Goal: Task Accomplishment & Management: Manage account settings

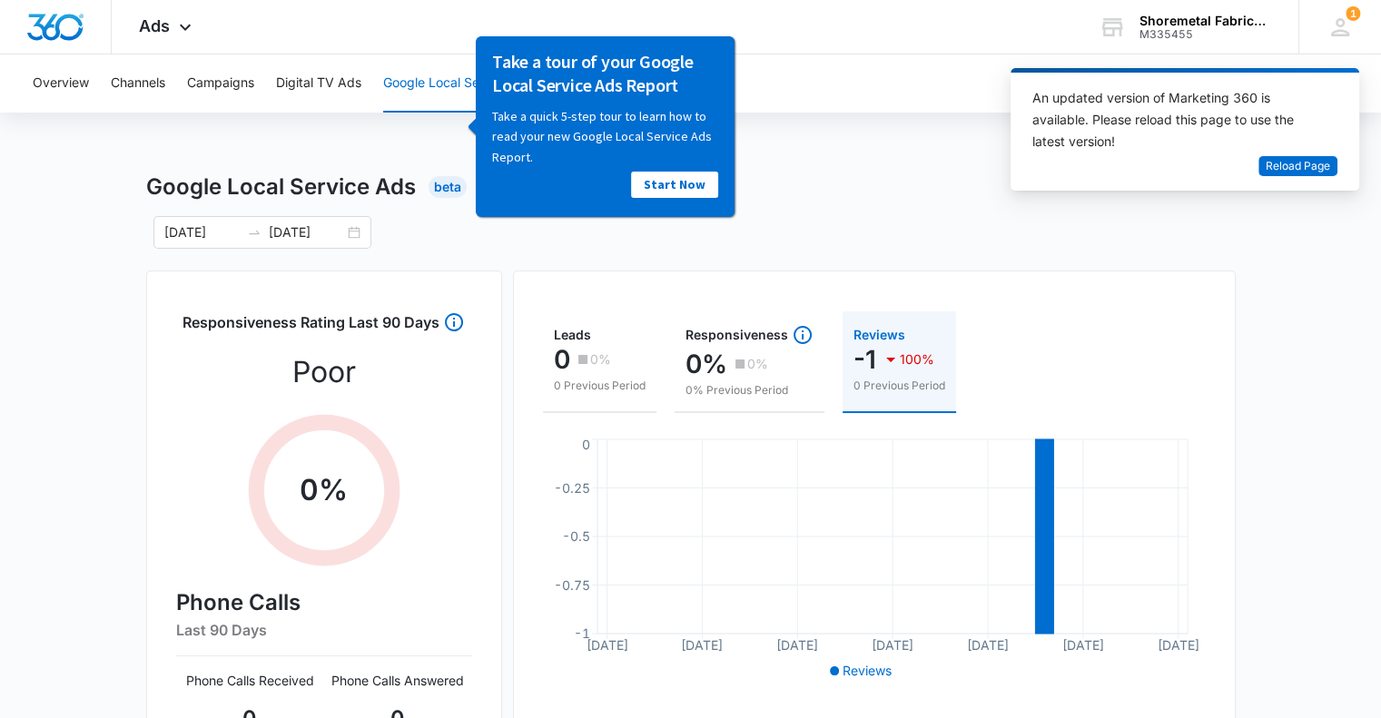
click at [915, 149] on div "Overview Channels Campaigns Digital TV Ads Google Local Service Ads Settings Go…" at bounding box center [690, 579] width 1381 height 1051
click at [65, 82] on button "Overview" at bounding box center [61, 83] width 56 height 58
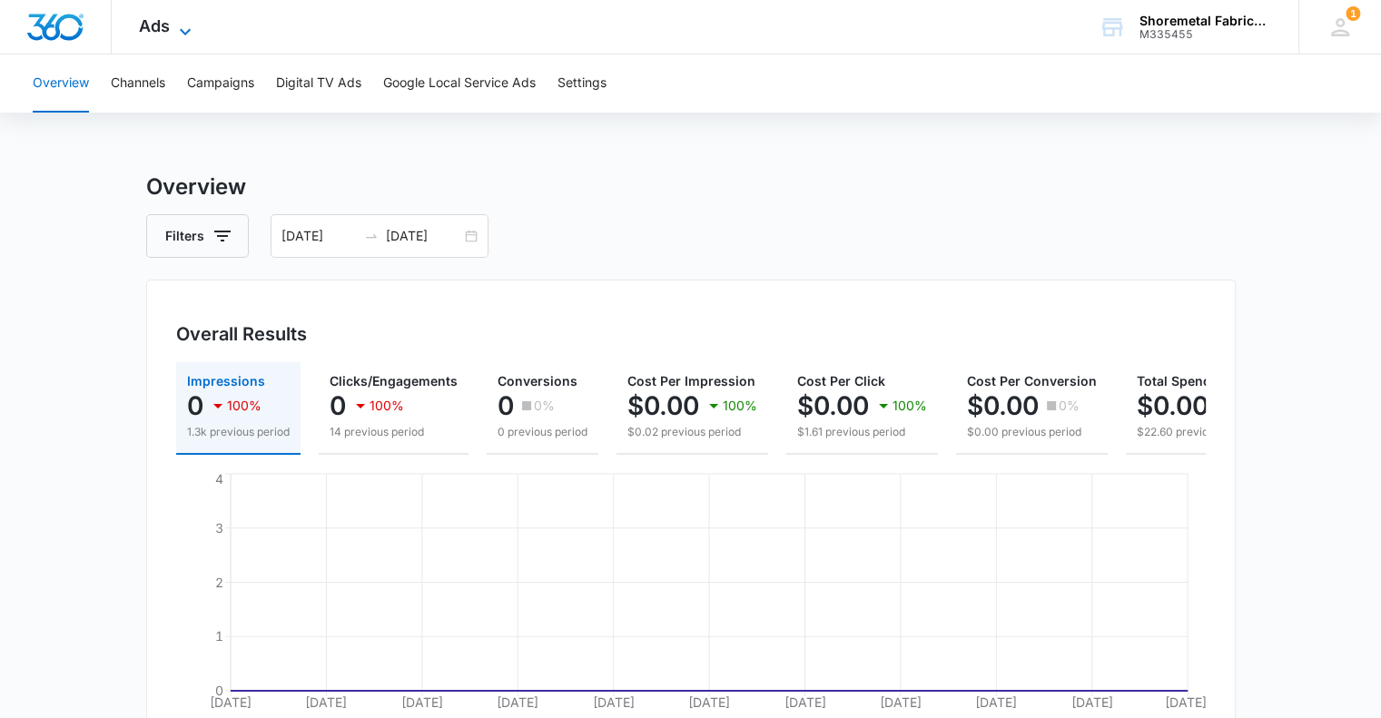
click at [163, 25] on span "Ads" at bounding box center [154, 25] width 31 height 19
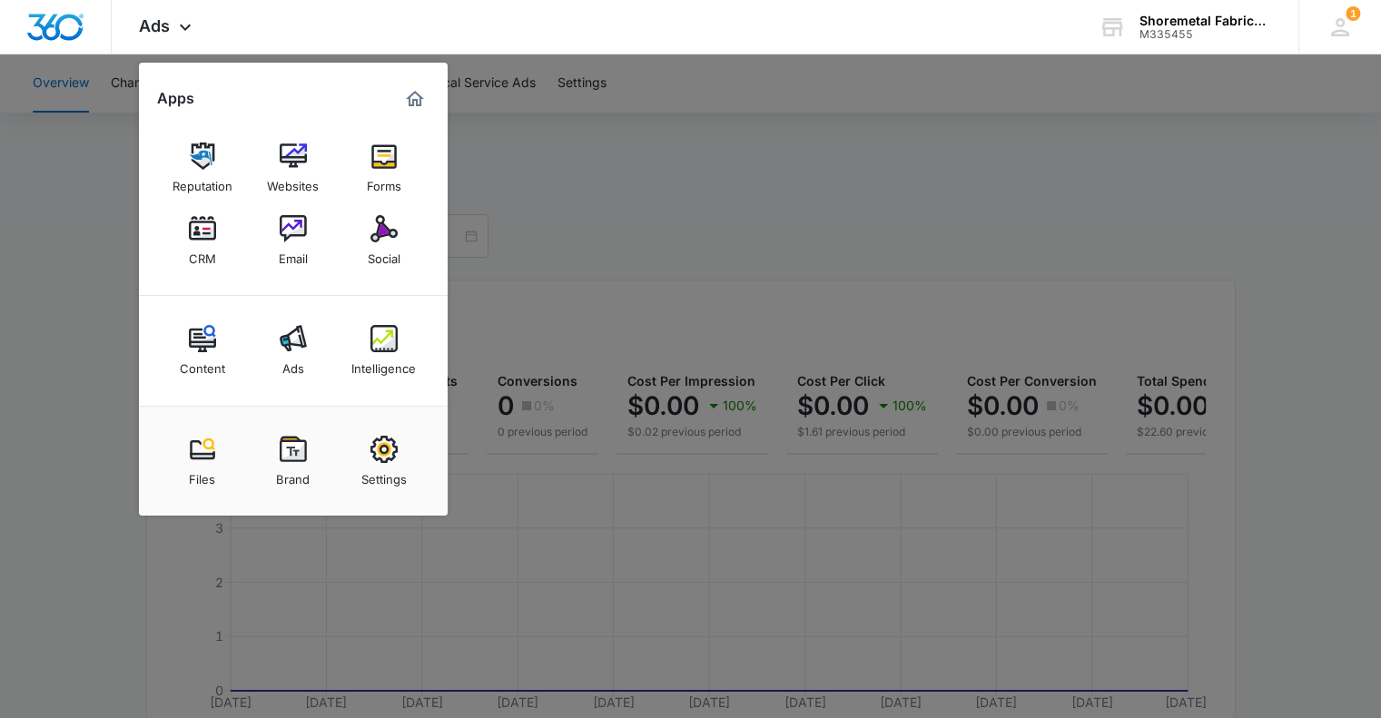
click at [410, 337] on link "Intelligence" at bounding box center [384, 350] width 69 height 69
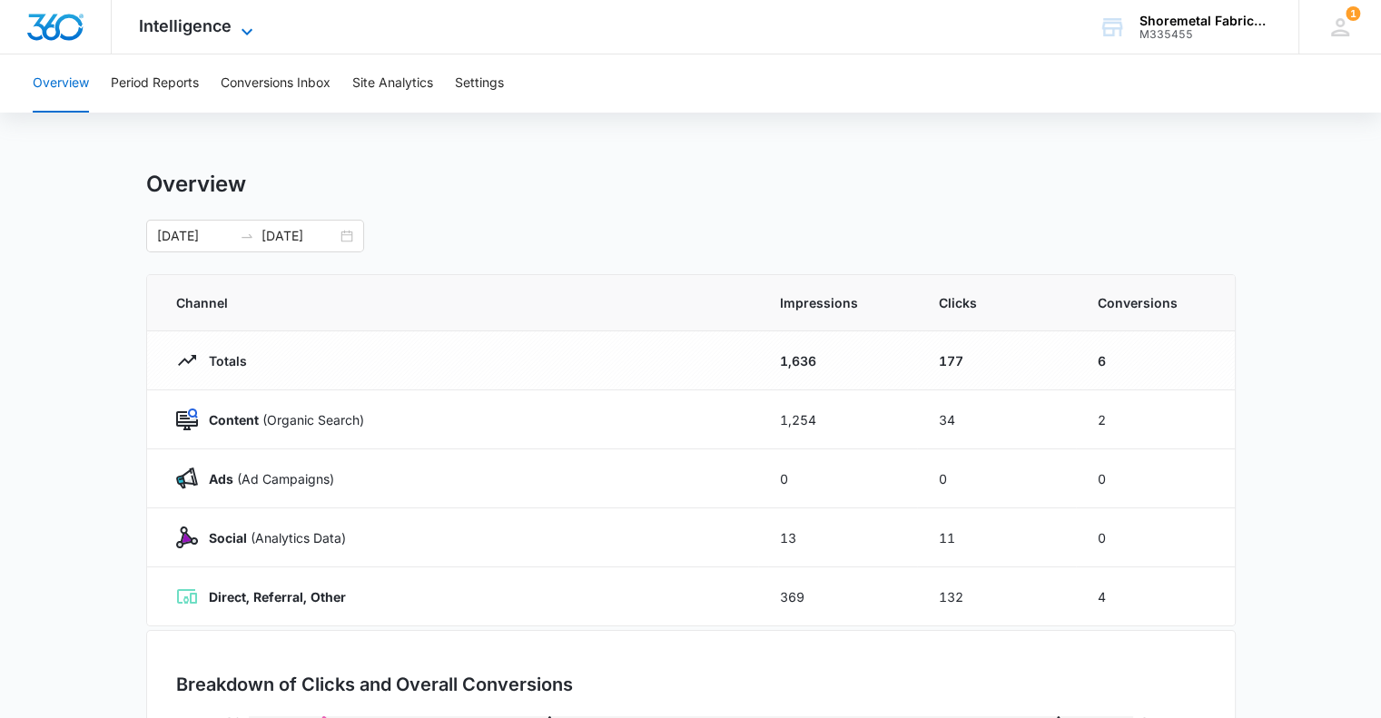
click at [246, 34] on icon at bounding box center [247, 32] width 22 height 22
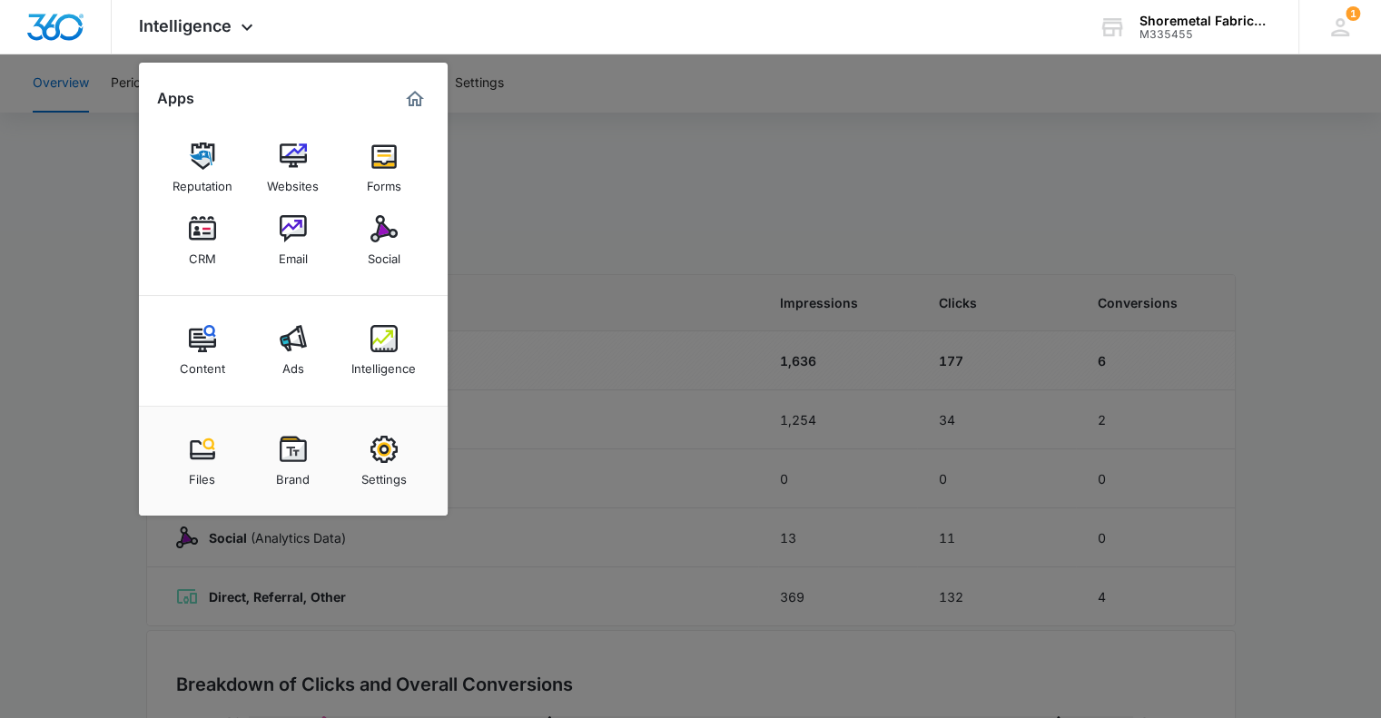
drag, startPoint x: 207, startPoint y: 235, endPoint x: 200, endPoint y: 228, distance: 10.3
click at [207, 235] on img at bounding box center [202, 228] width 27 height 27
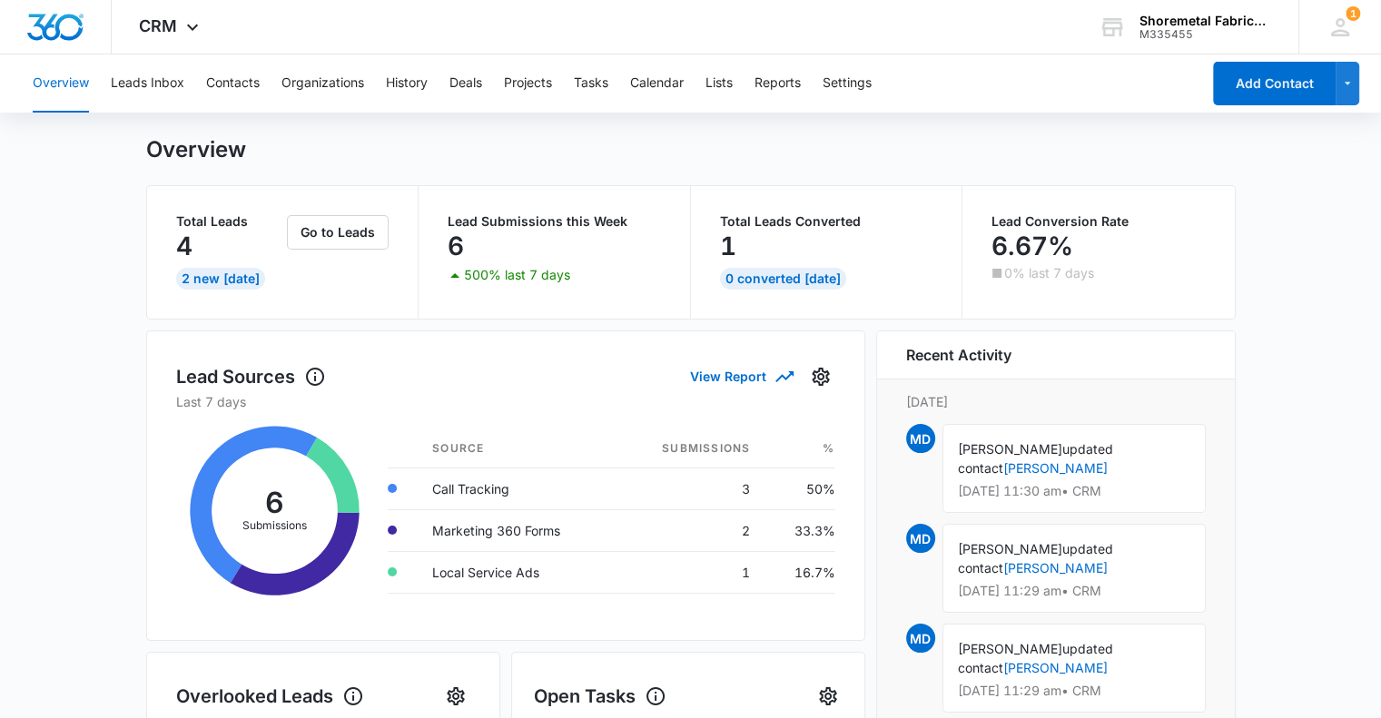
scroll to position [29, 0]
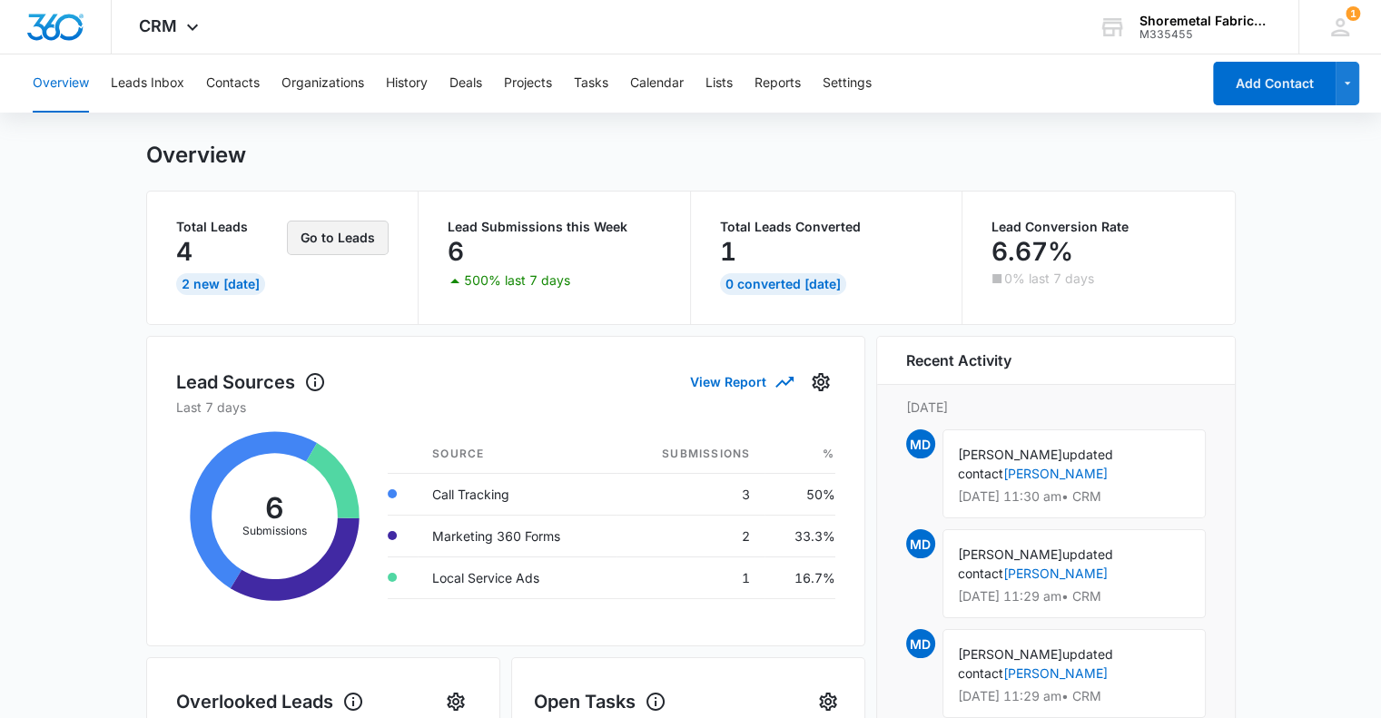
click at [330, 227] on button "Go to Leads" at bounding box center [338, 238] width 102 height 35
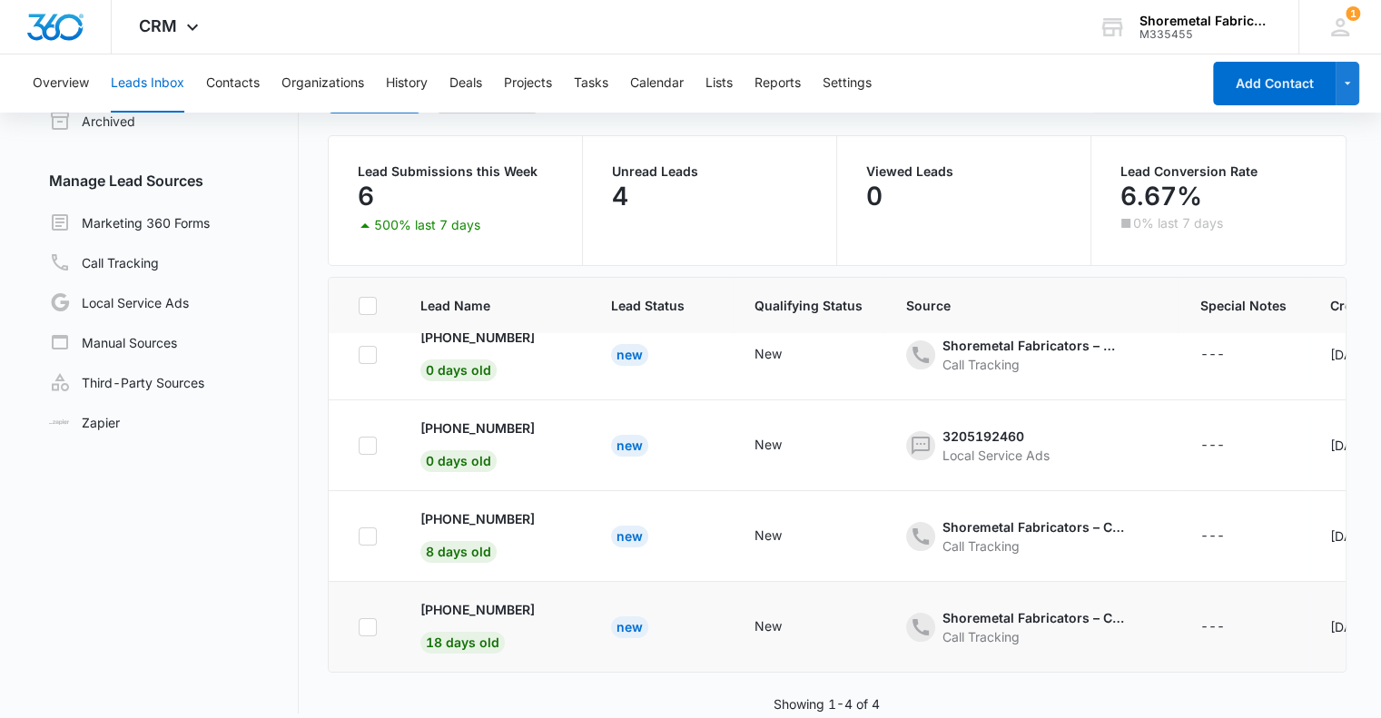
scroll to position [139, 0]
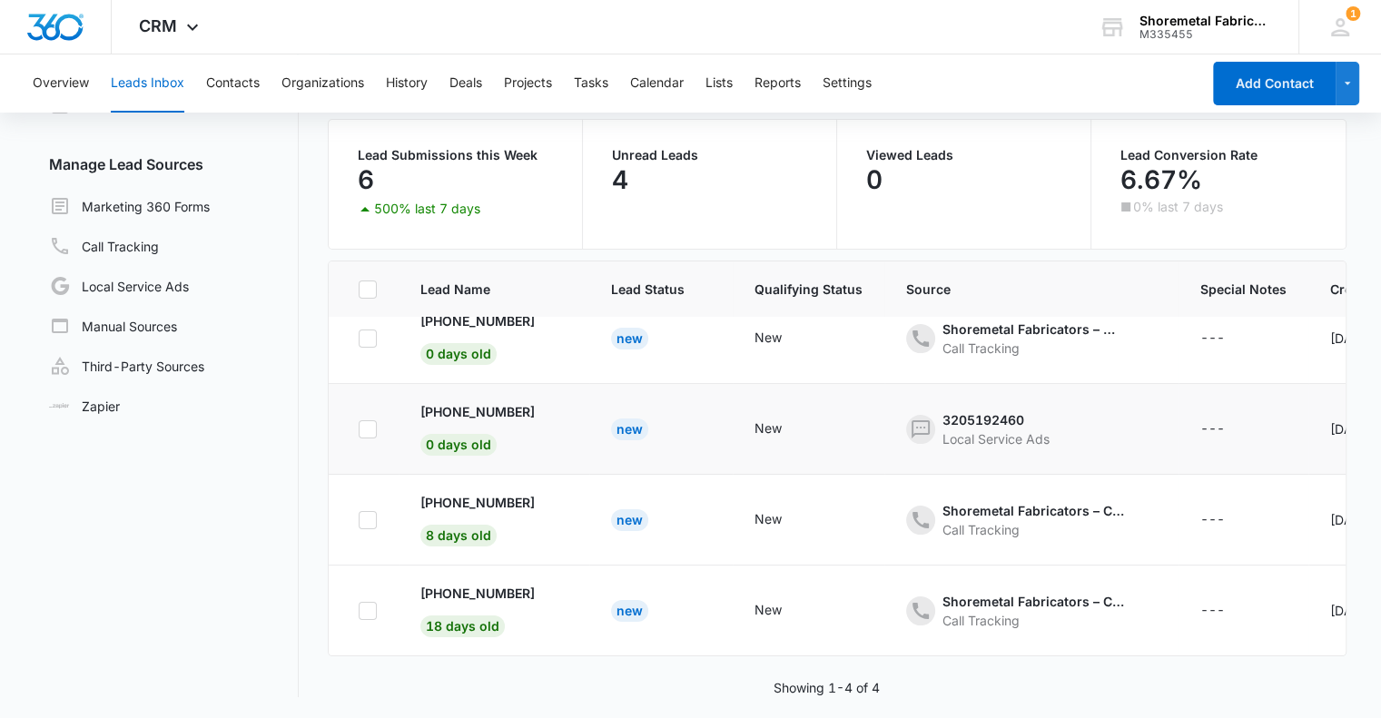
click at [834, 439] on td "New" at bounding box center [809, 429] width 152 height 91
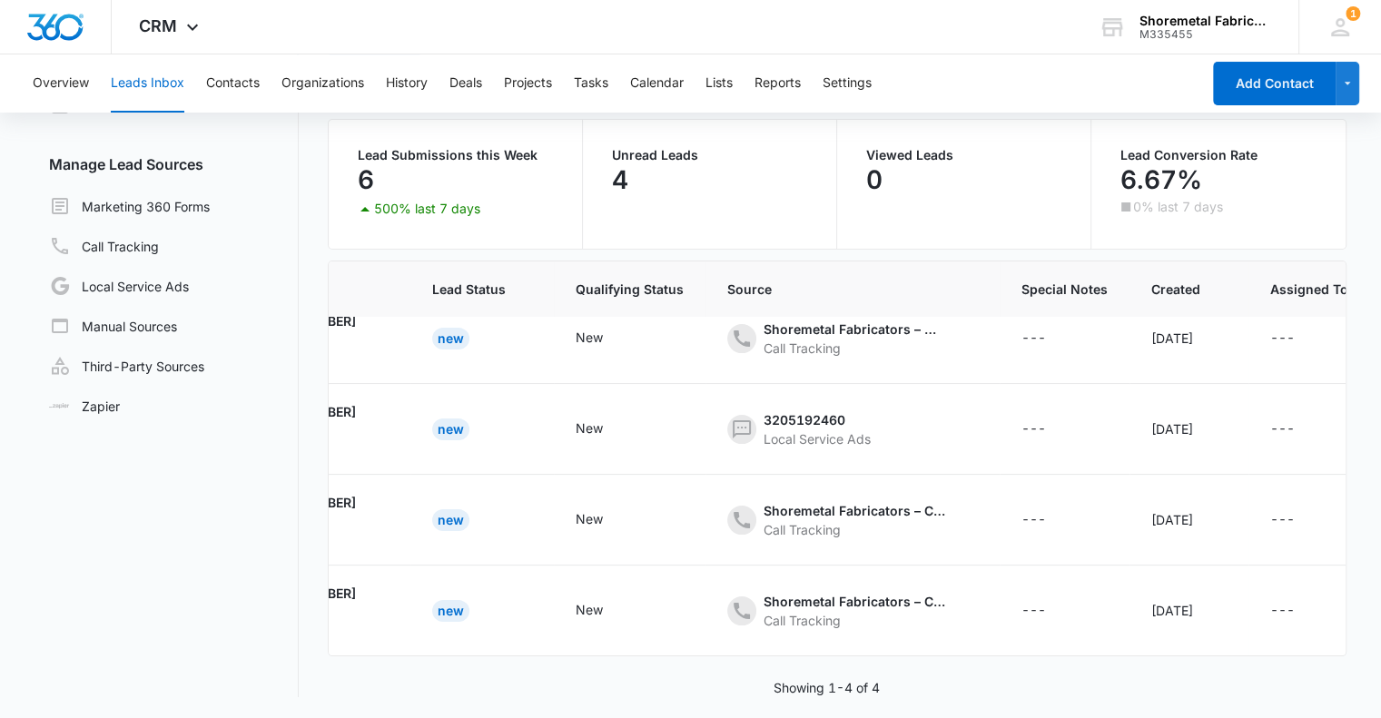
scroll to position [36, 0]
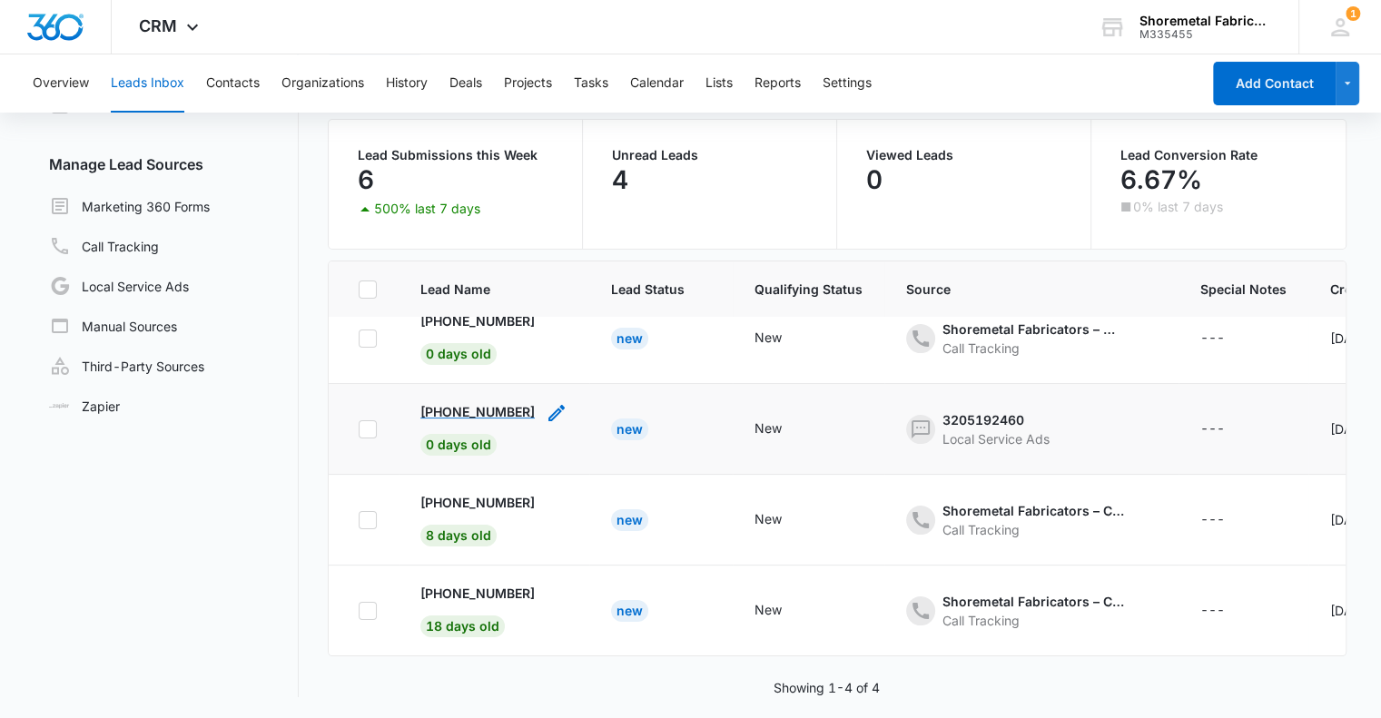
click at [500, 406] on p "[PHONE_NUMBER]" at bounding box center [477, 411] width 114 height 19
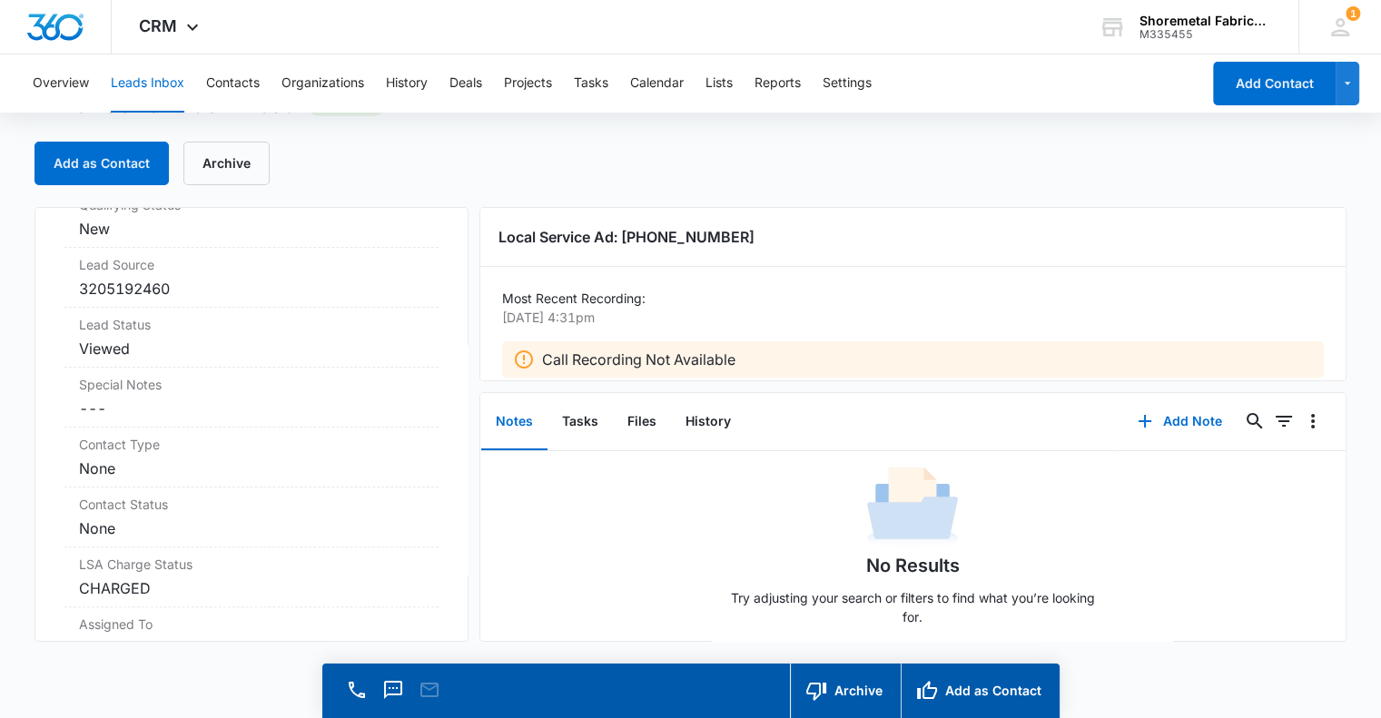
scroll to position [454, 0]
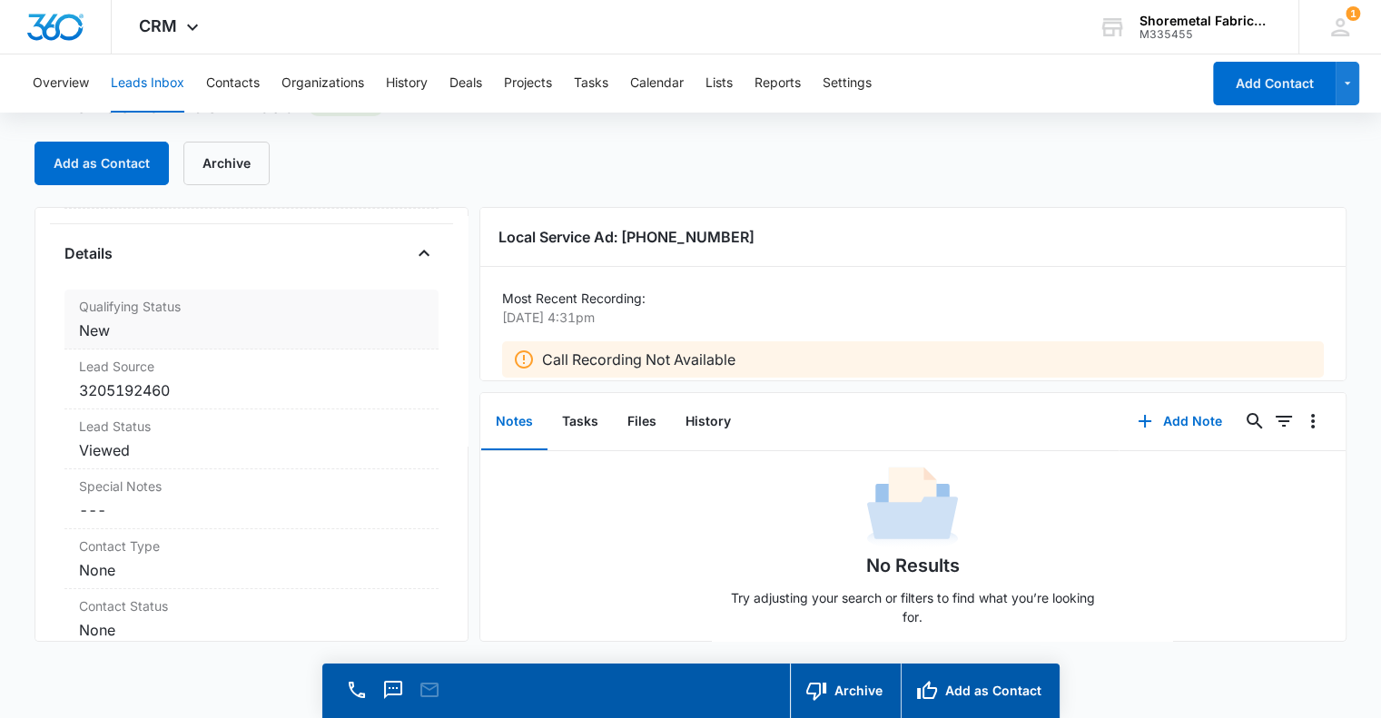
click at [347, 320] on dd "Cancel Save Changes New" at bounding box center [251, 331] width 345 height 22
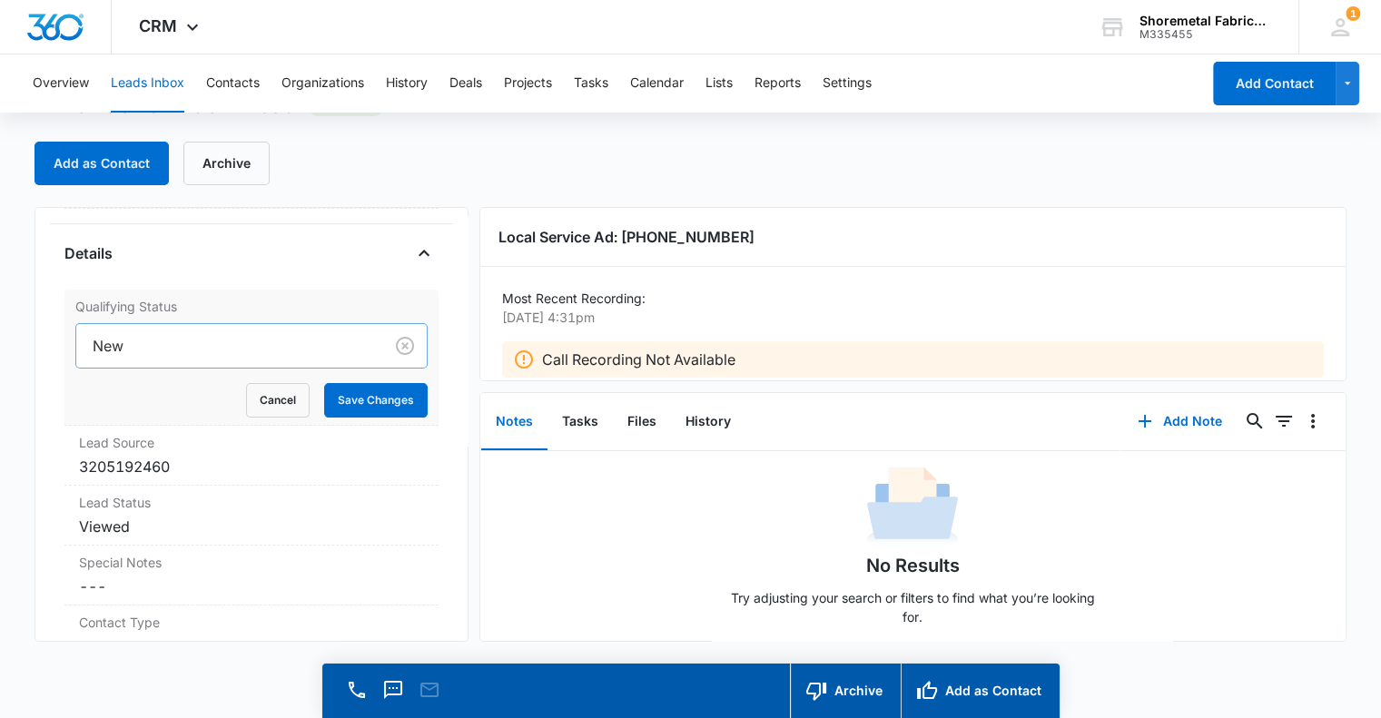
click at [251, 352] on div at bounding box center [226, 345] width 267 height 25
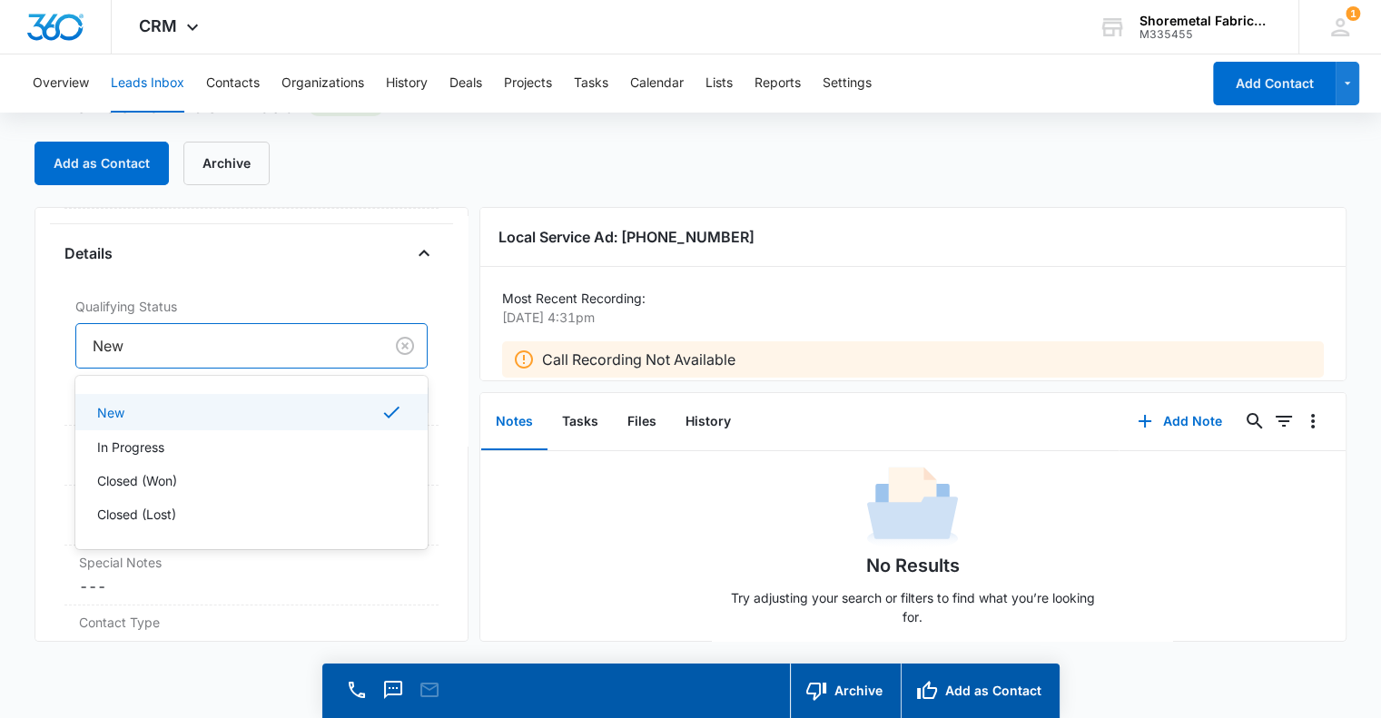
click at [343, 250] on div "Details" at bounding box center [251, 253] width 374 height 29
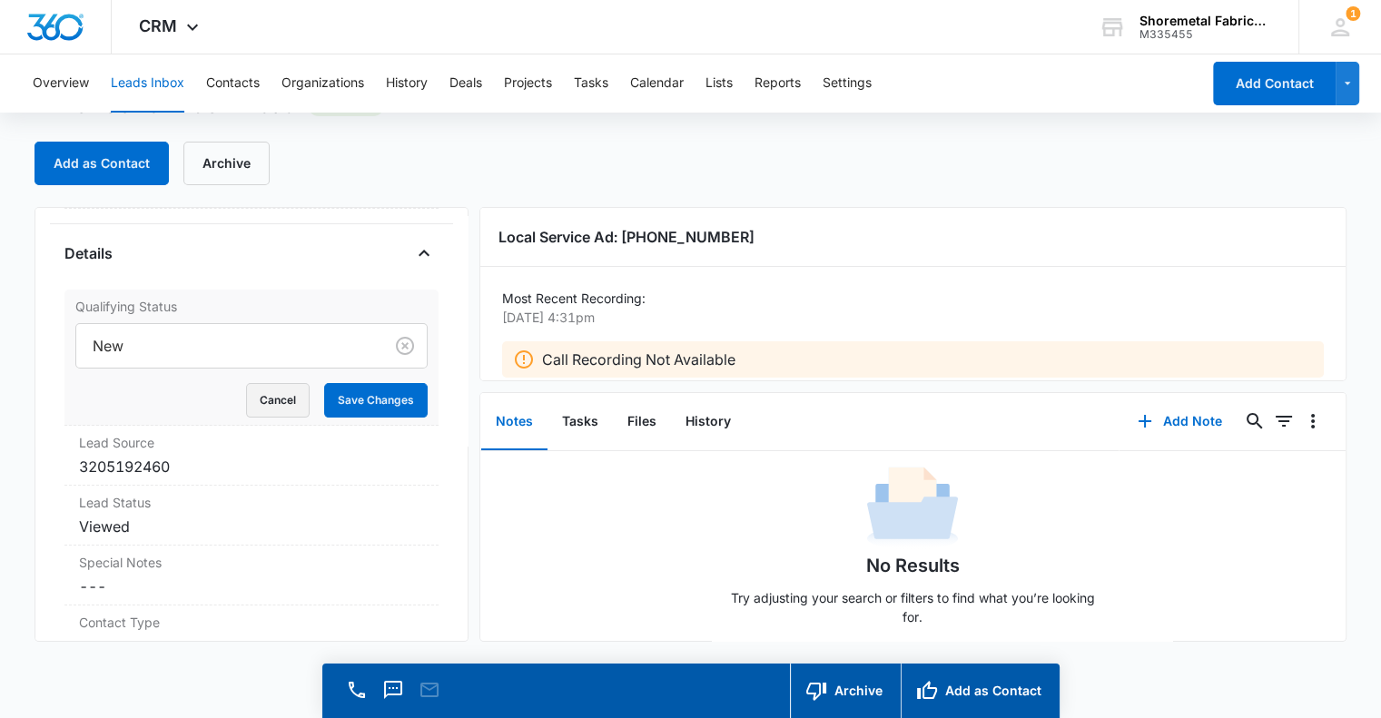
scroll to position [726, 0]
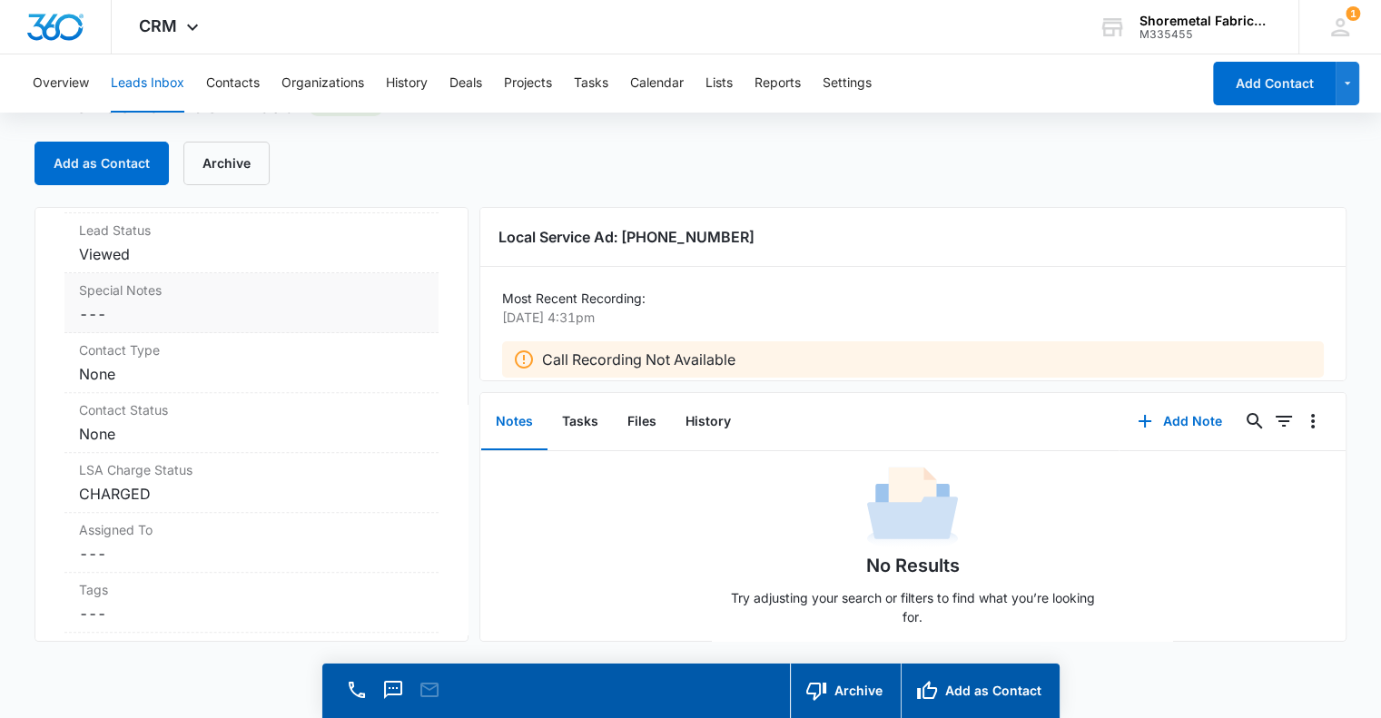
click at [154, 310] on dd "Cancel Save Changes ---" at bounding box center [251, 314] width 345 height 22
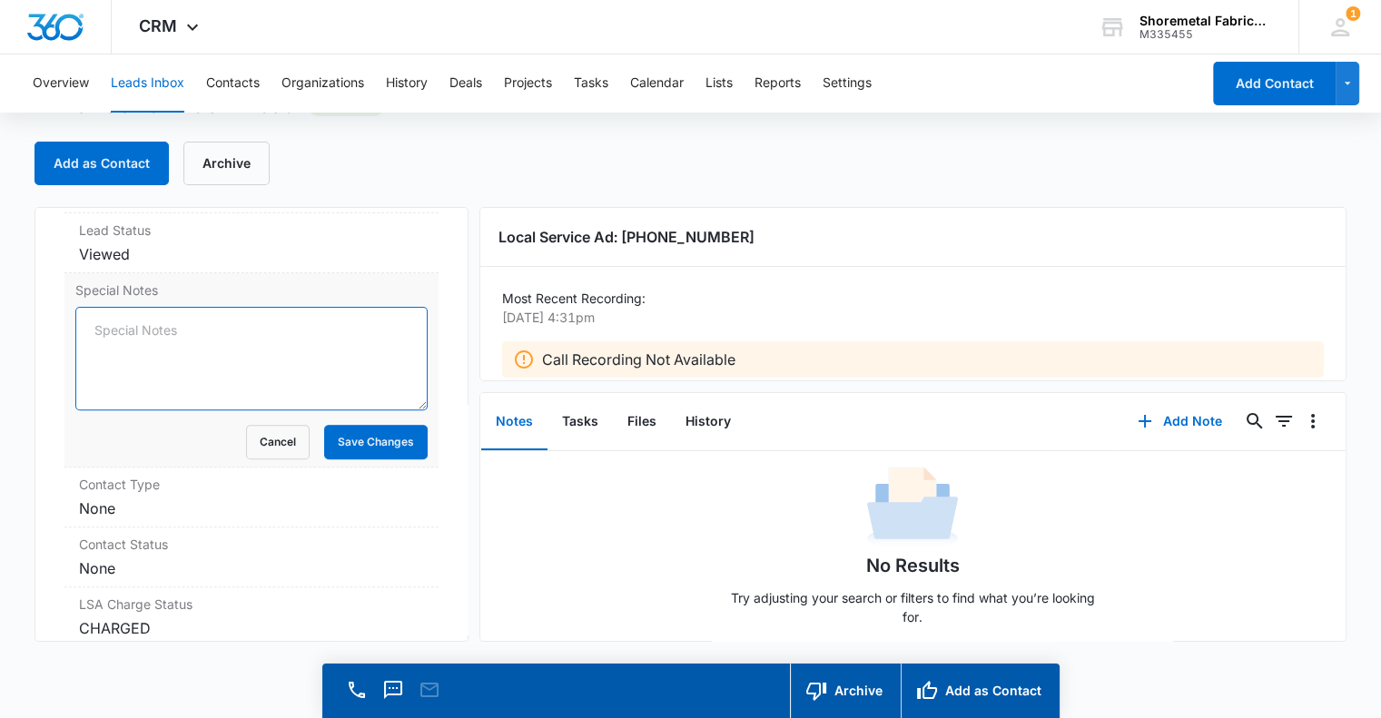
click at [143, 350] on textarea "Special Notes" at bounding box center [251, 359] width 352 height 104
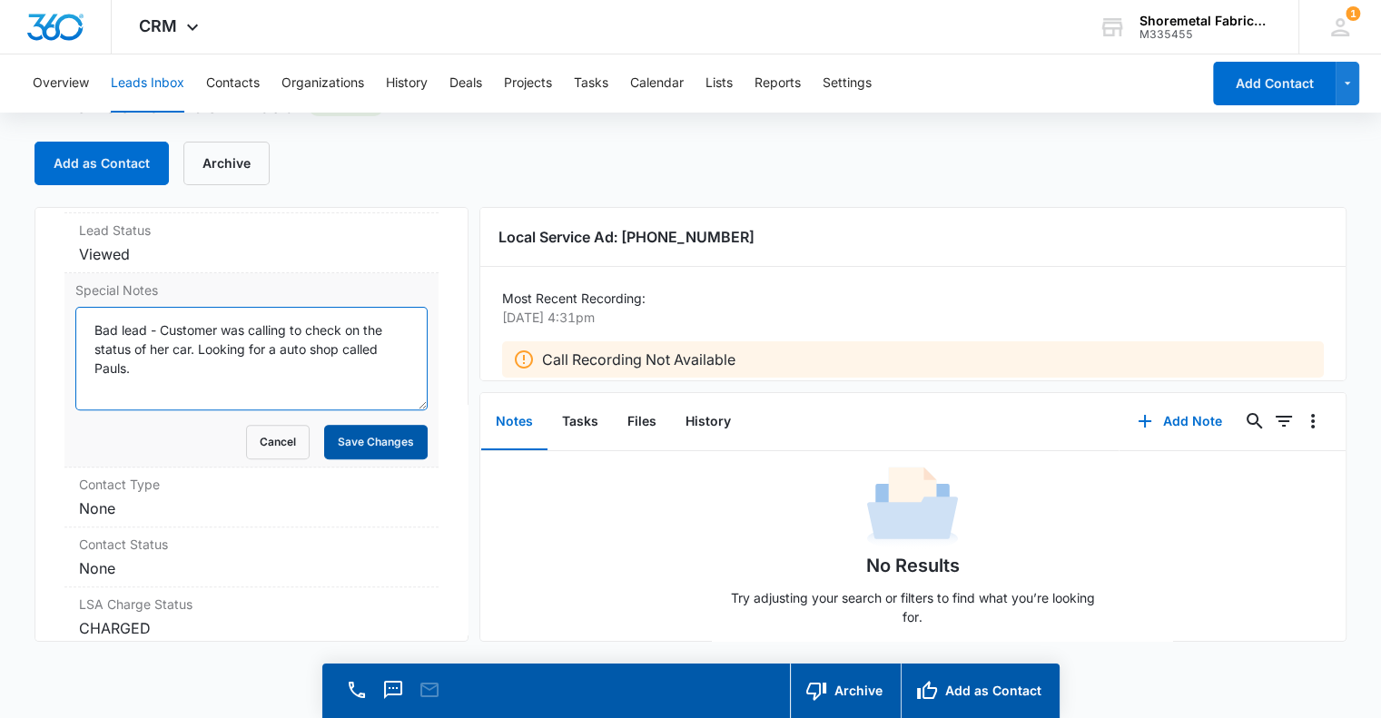
type textarea "Bad lead - Customer was calling to check on the status of her car. Looking for …"
click at [376, 447] on button "Save Changes" at bounding box center [376, 442] width 104 height 35
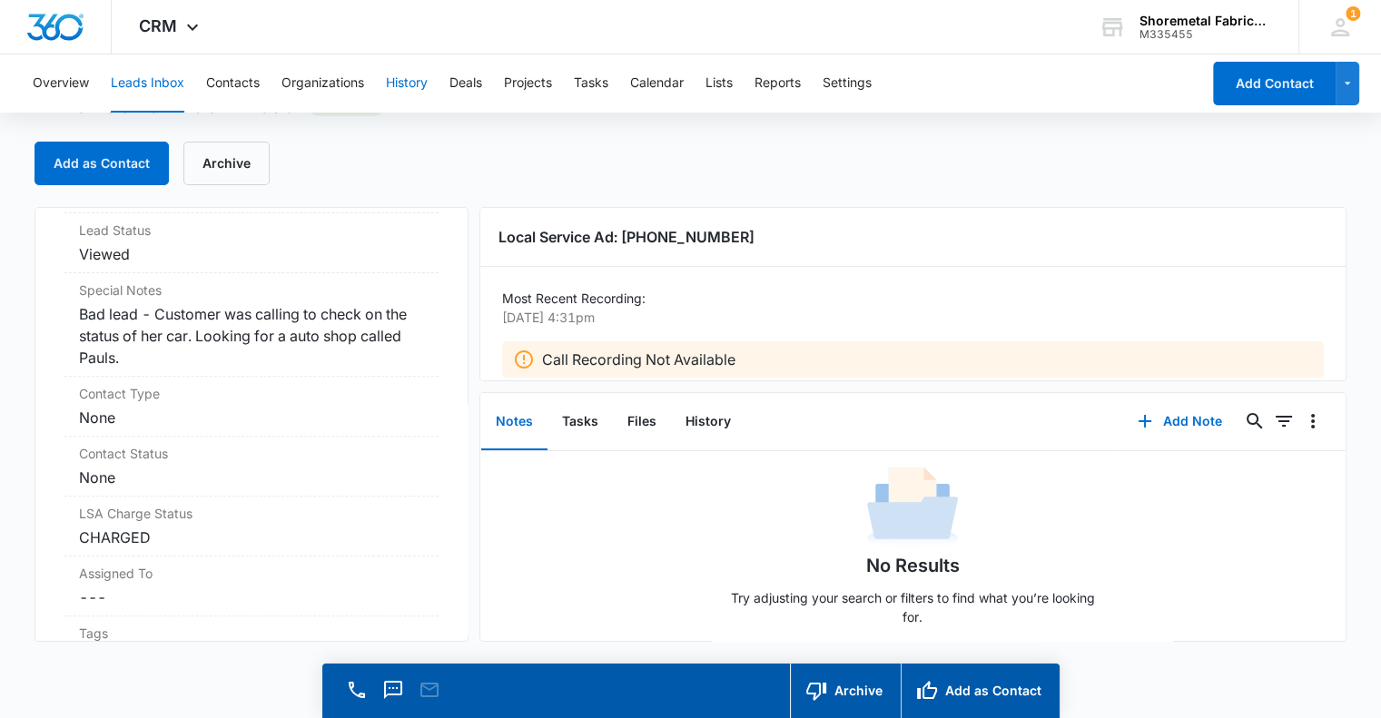
click at [409, 83] on button "History" at bounding box center [407, 83] width 42 height 58
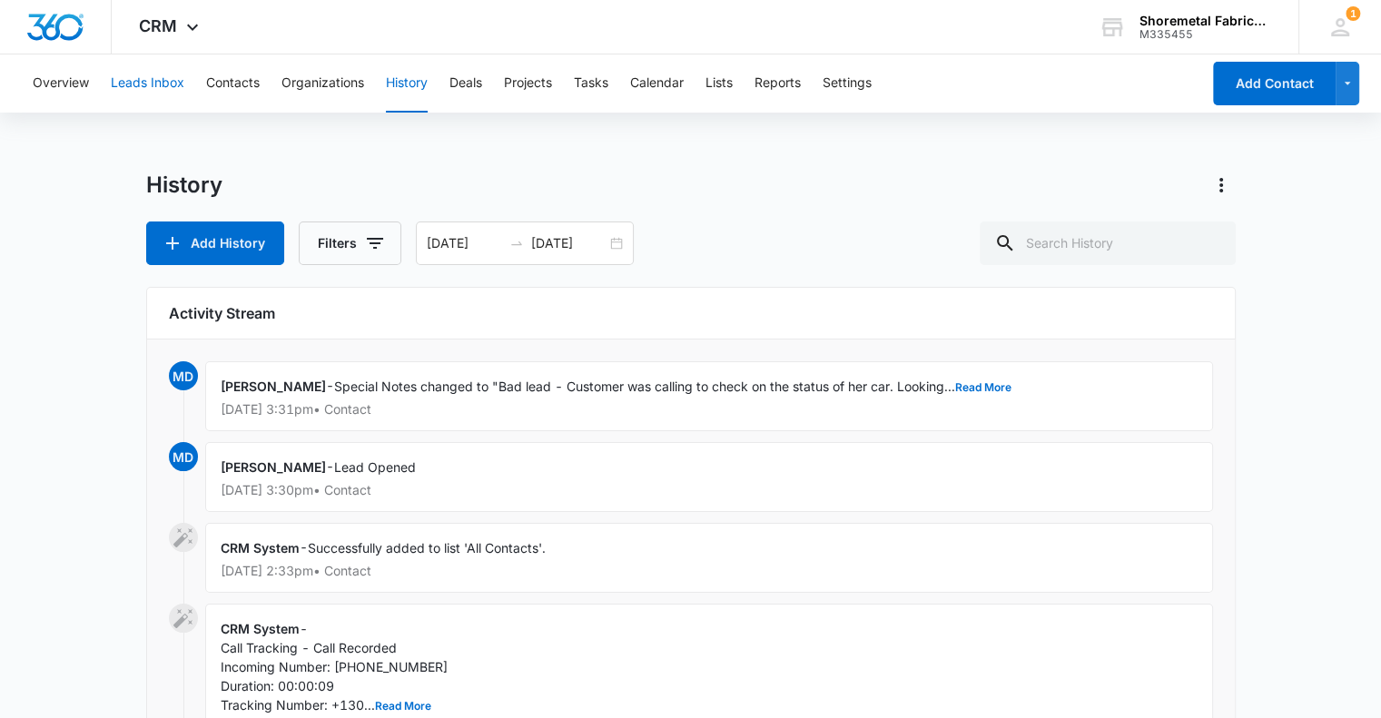
click at [153, 75] on button "Leads Inbox" at bounding box center [148, 83] width 74 height 58
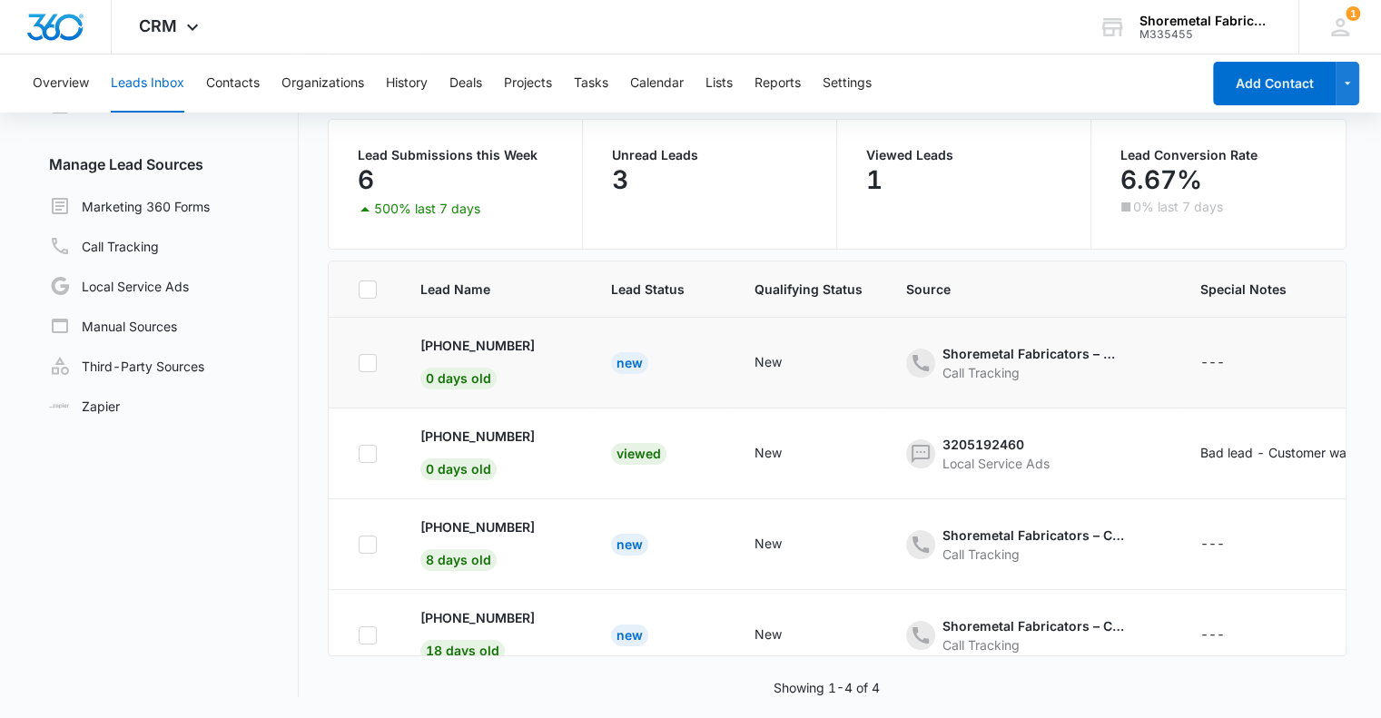
click at [710, 359] on td "New" at bounding box center [660, 363] width 143 height 91
click at [487, 341] on p "[PHONE_NUMBER]" at bounding box center [477, 345] width 114 height 19
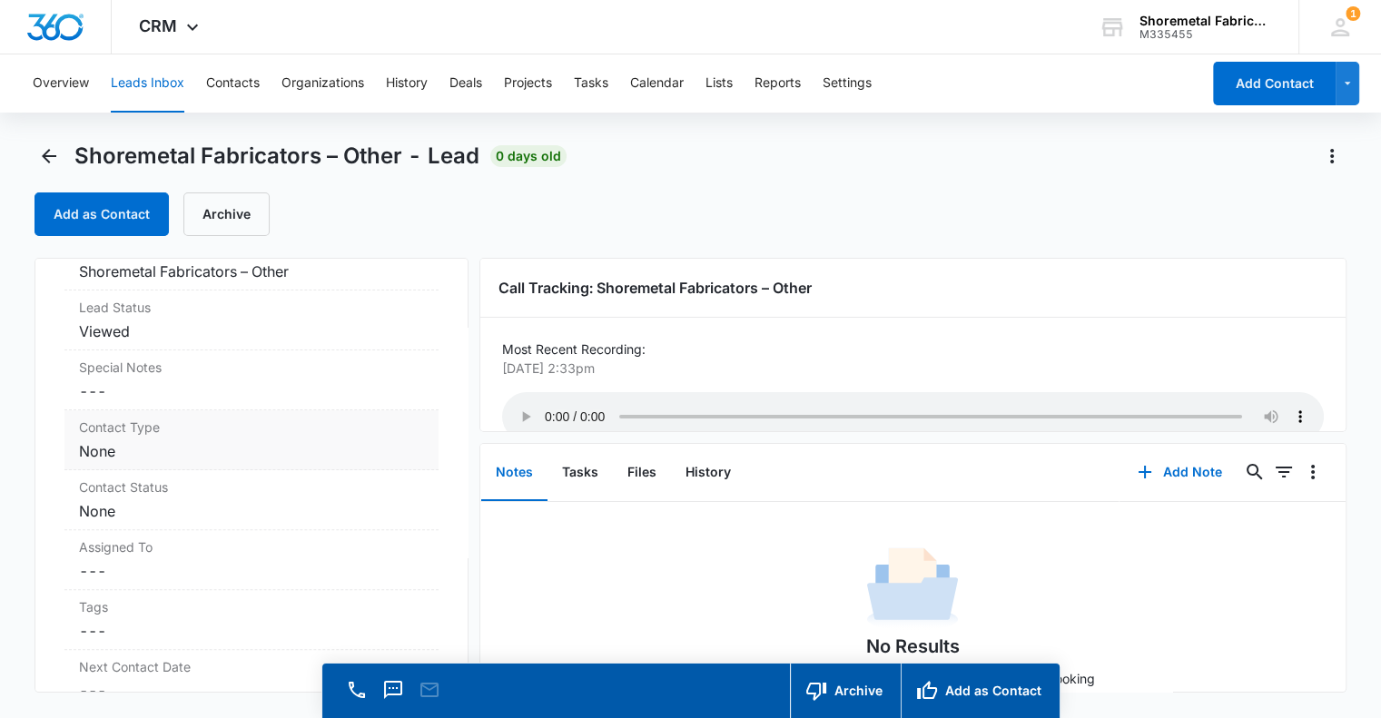
scroll to position [636, 0]
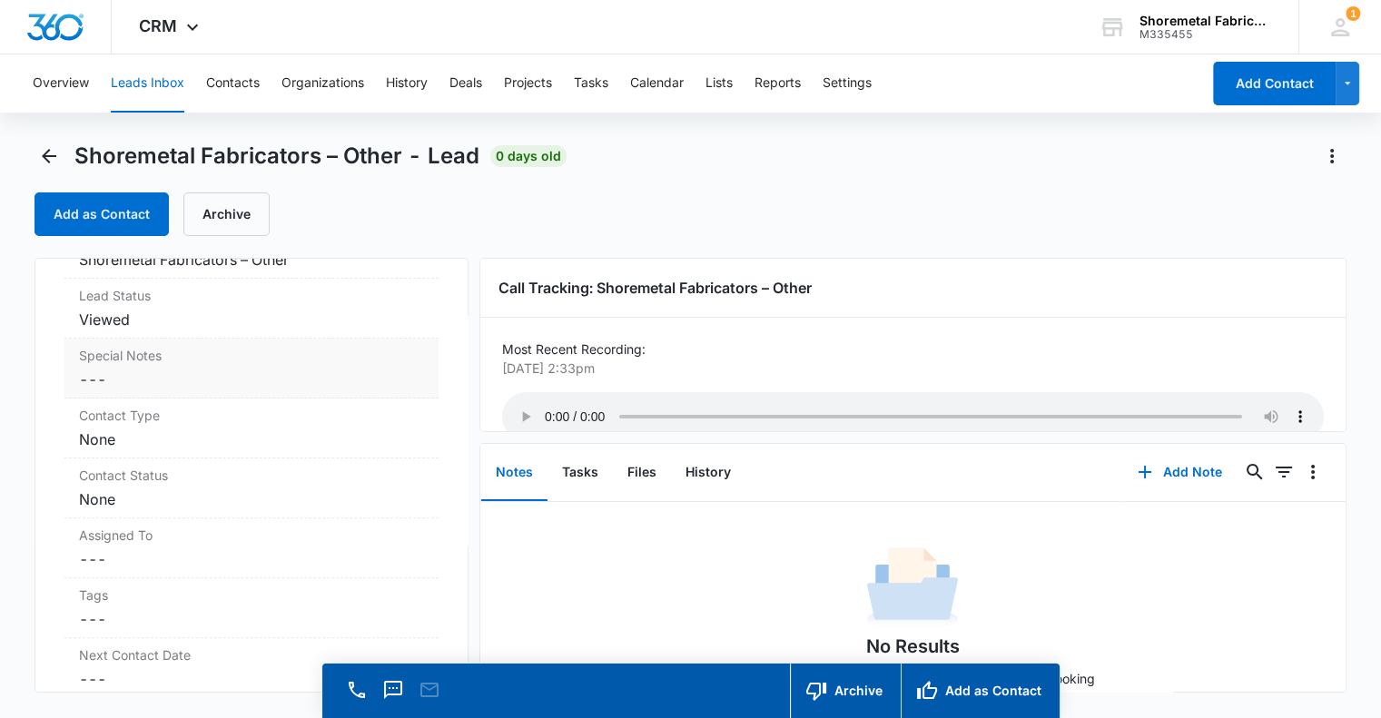
click at [174, 380] on dd "Cancel Save Changes ---" at bounding box center [251, 380] width 345 height 22
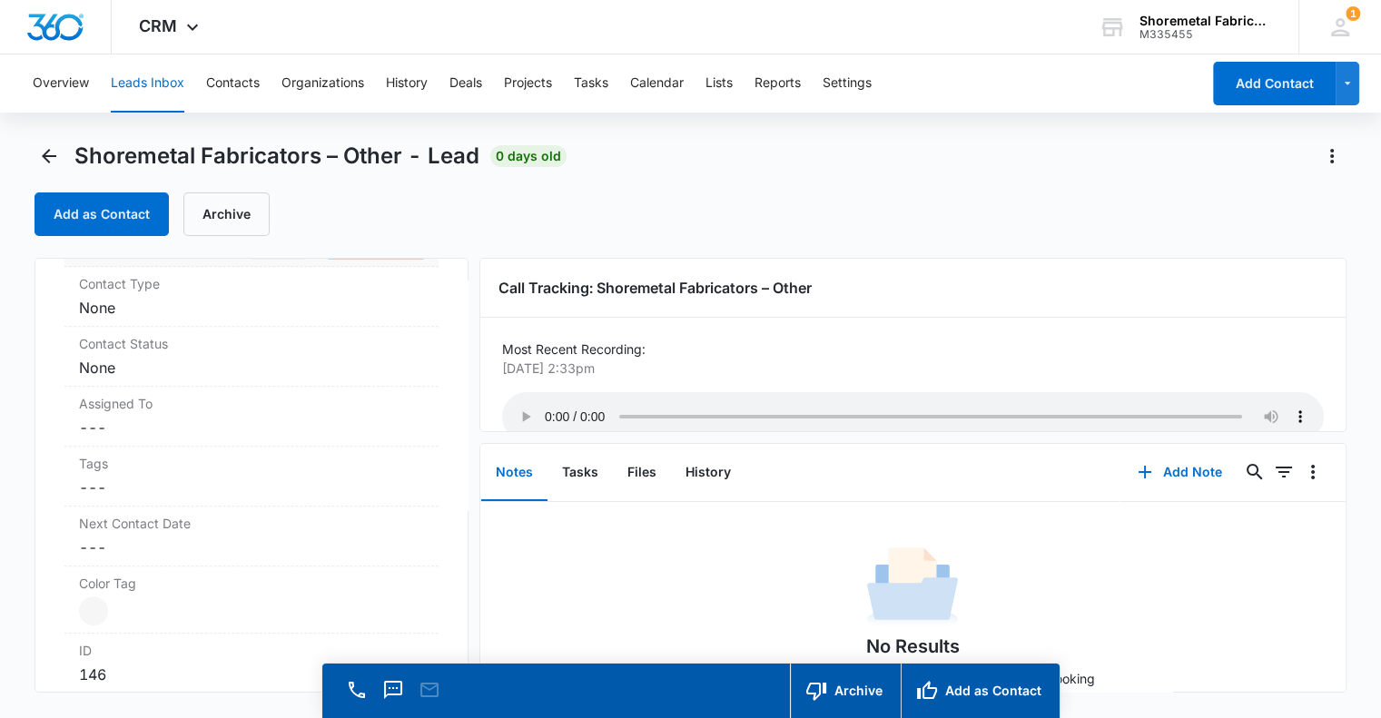
scroll to position [730, 0]
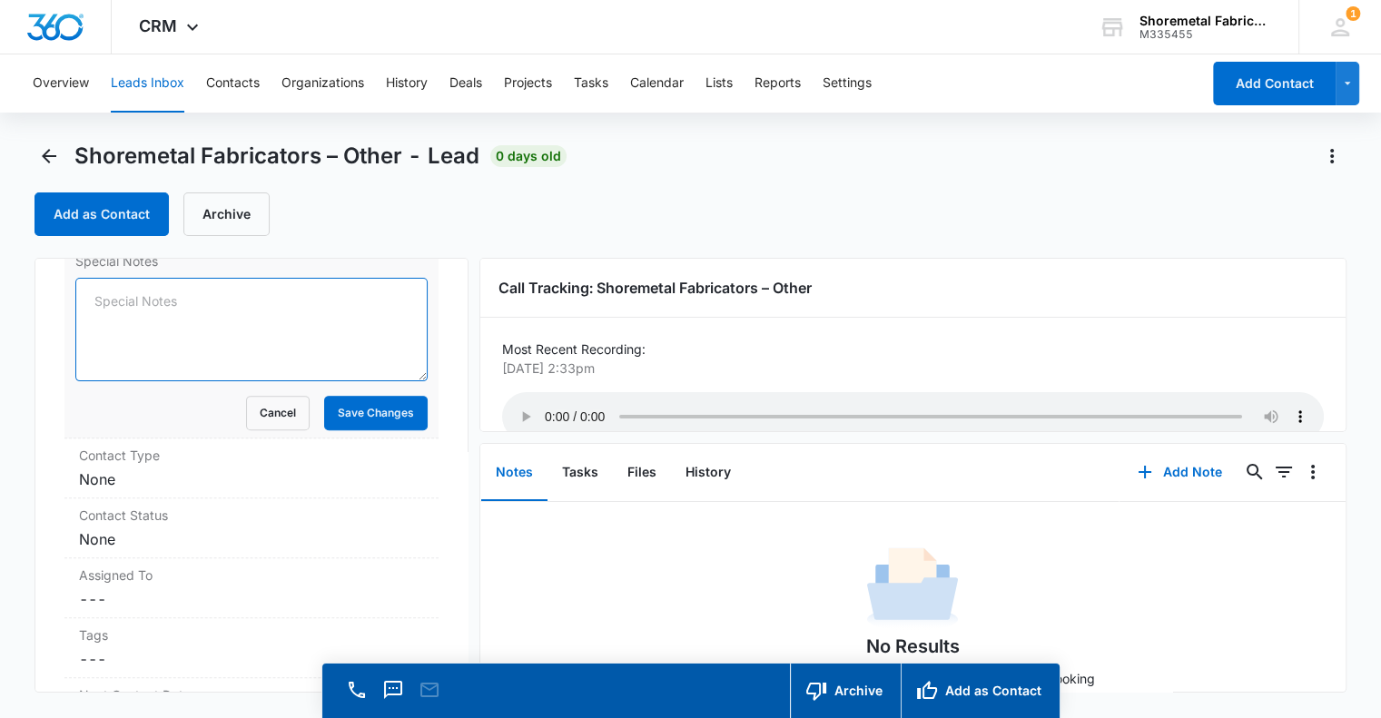
click at [205, 342] on textarea "Special Notes" at bounding box center [251, 330] width 352 height 104
type textarea "Bad Lead - Spam- MD"
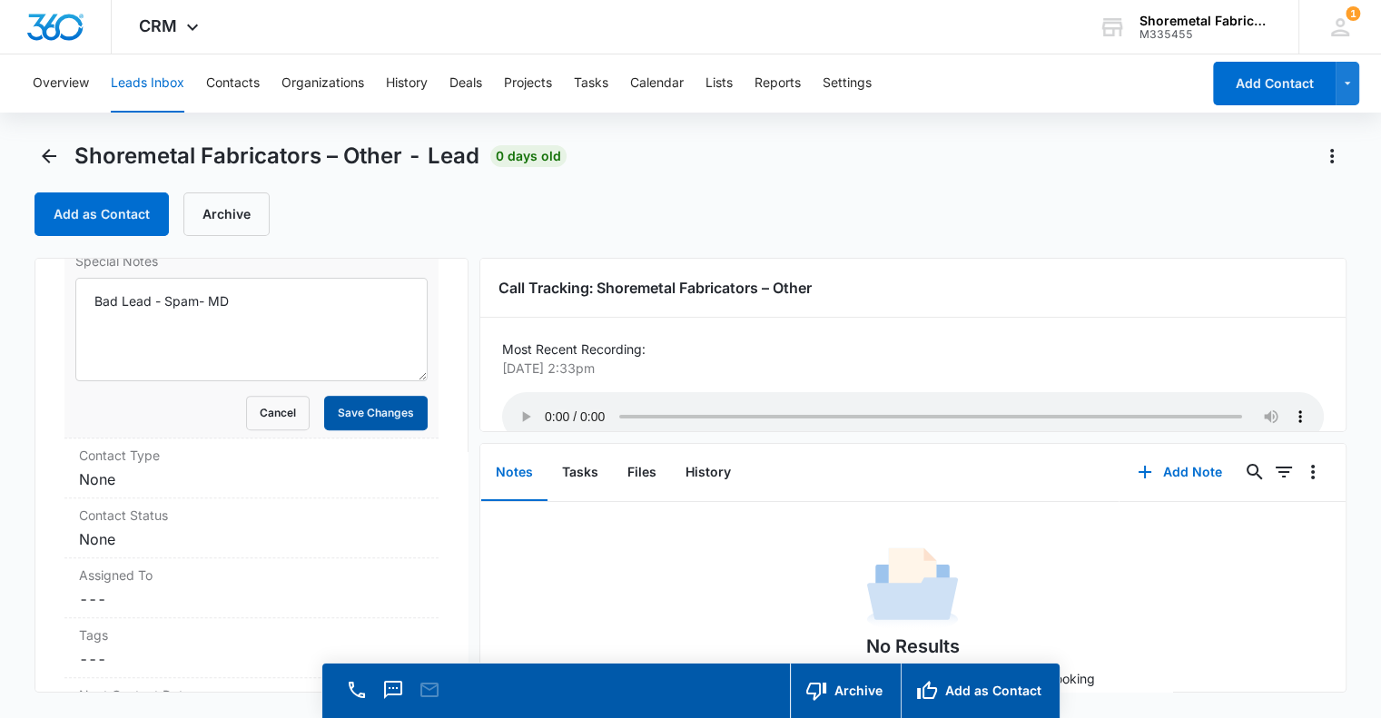
click at [338, 400] on button "Save Changes" at bounding box center [376, 413] width 104 height 35
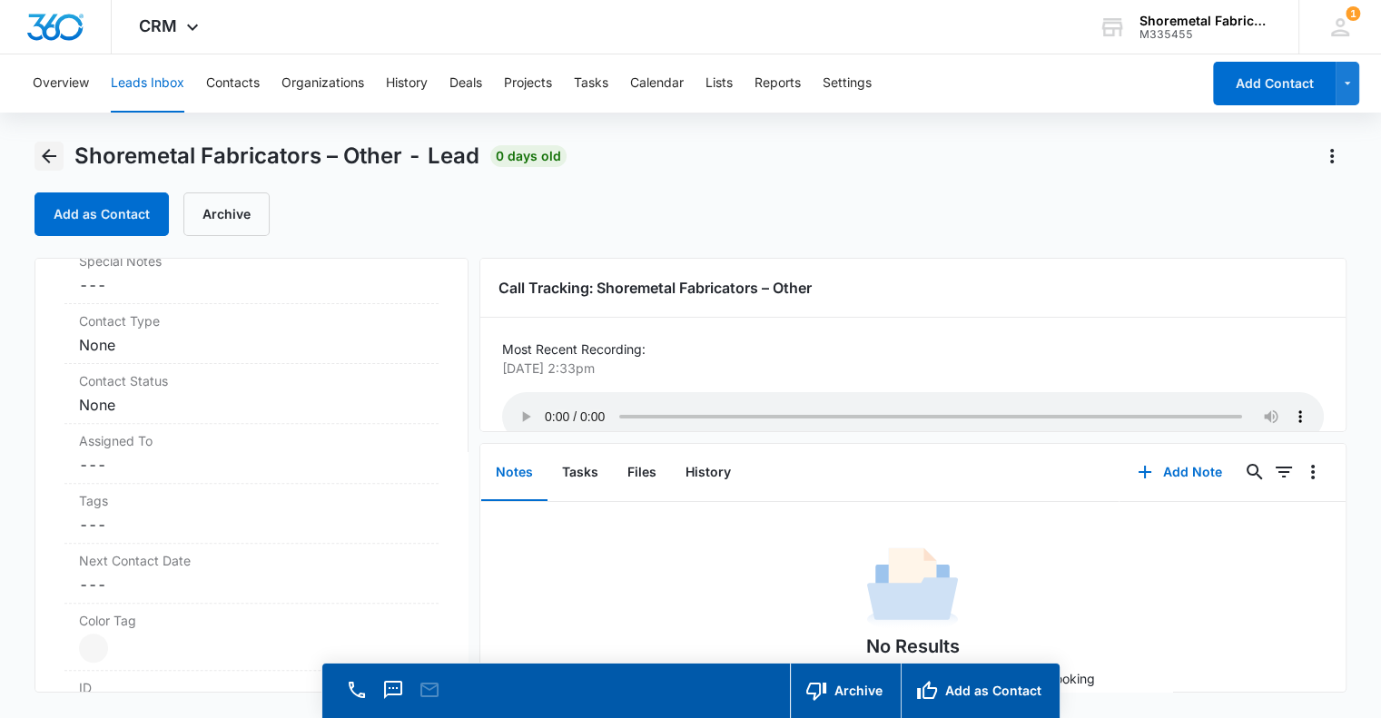
click at [48, 143] on button "Back" at bounding box center [49, 156] width 29 height 29
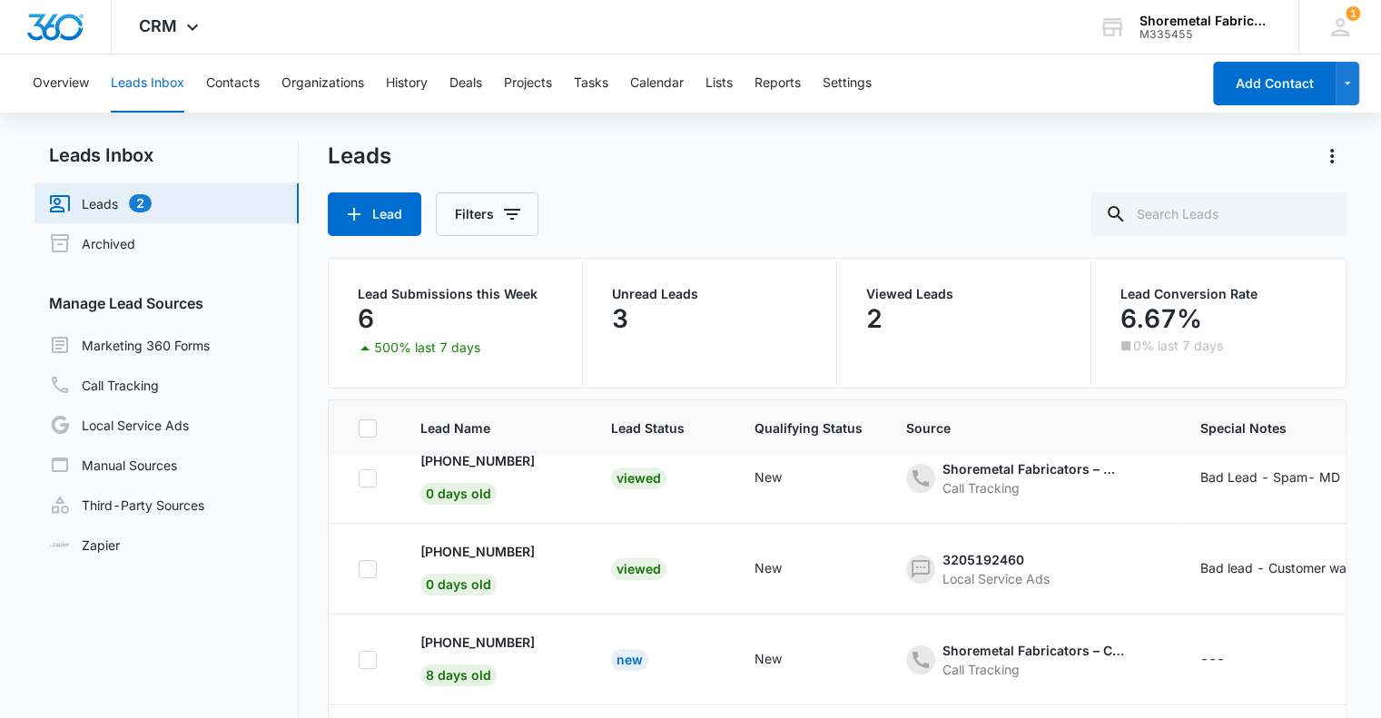
scroll to position [36, 0]
click at [494, 632] on p "[PHONE_NUMBER]" at bounding box center [477, 641] width 114 height 19
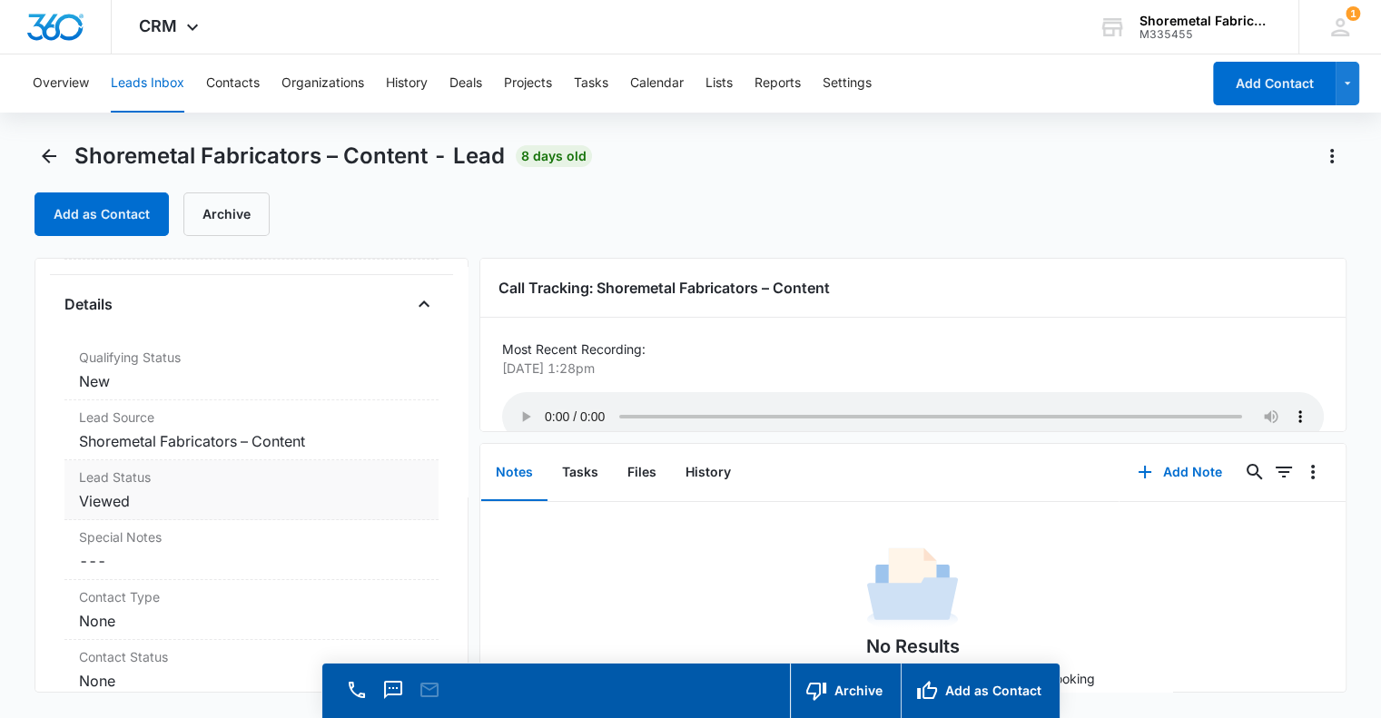
scroll to position [545, 0]
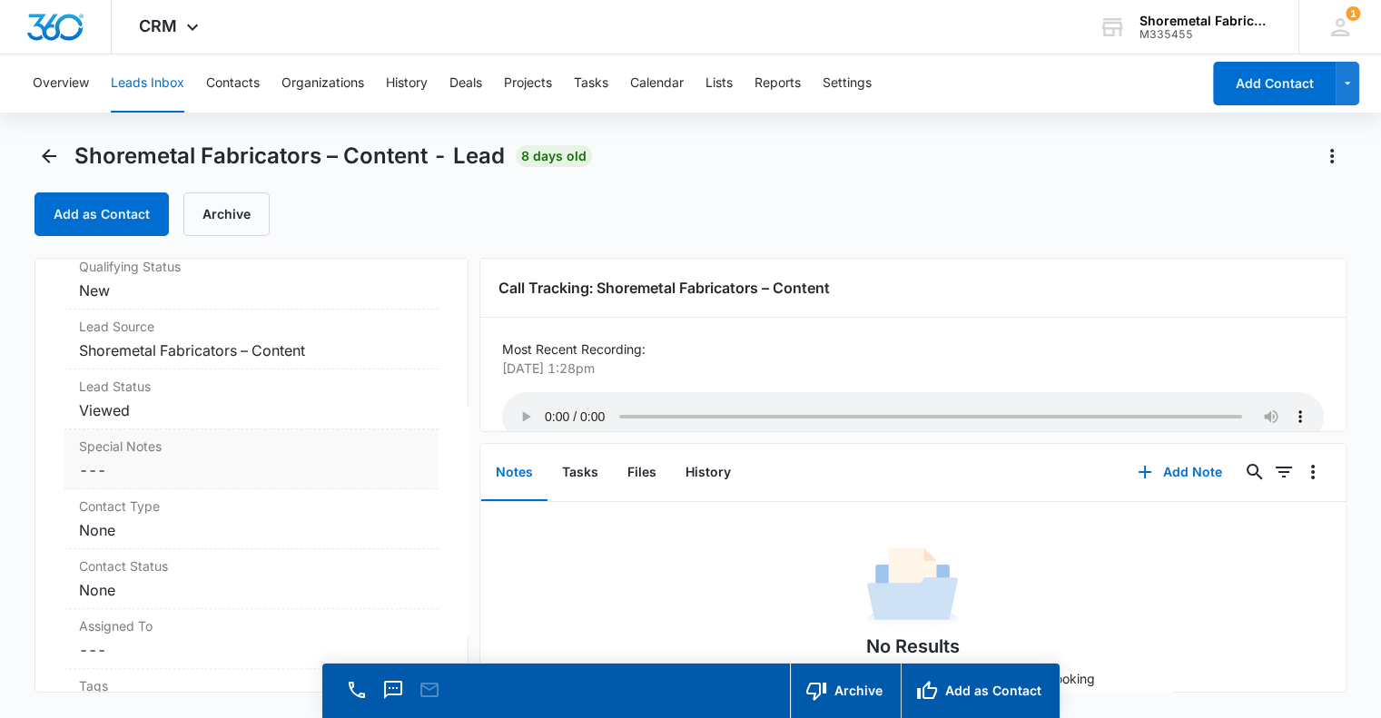
click at [185, 464] on dd "Cancel Save Changes ---" at bounding box center [251, 470] width 345 height 22
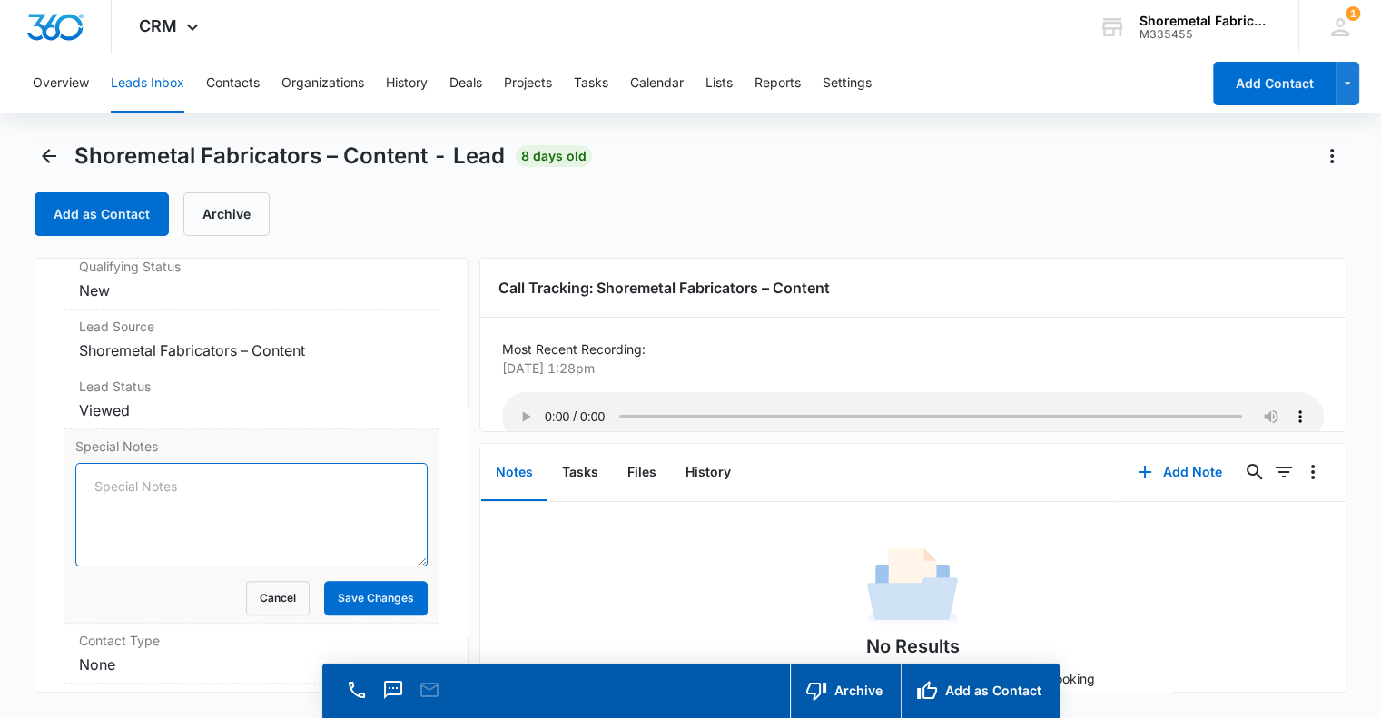
click at [191, 481] on textarea "Special Notes" at bounding box center [251, 515] width 352 height 104
type textarea "Bad Lead - Spam"
click at [379, 609] on button "Save Changes" at bounding box center [376, 598] width 104 height 35
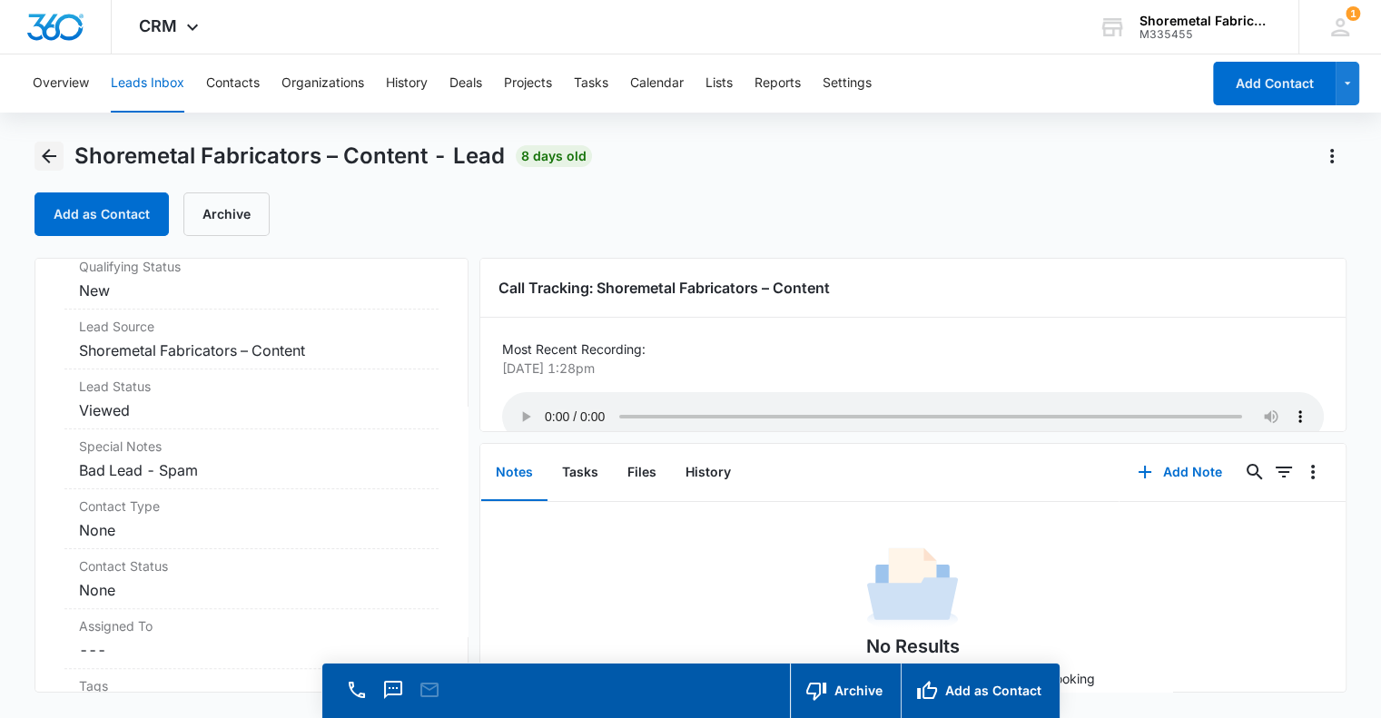
click at [52, 155] on icon "Back" at bounding box center [49, 156] width 15 height 15
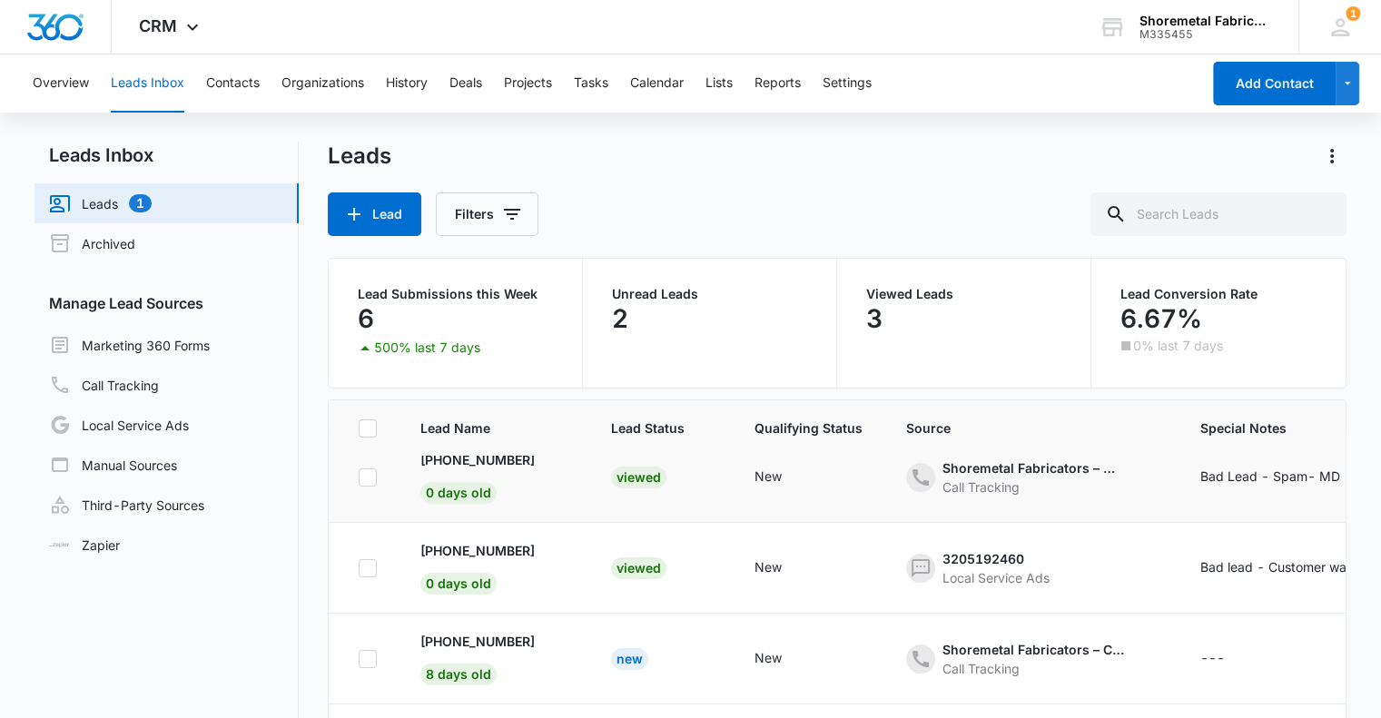
scroll to position [36, 0]
click at [503, 632] on p "[PHONE_NUMBER]" at bounding box center [477, 641] width 114 height 19
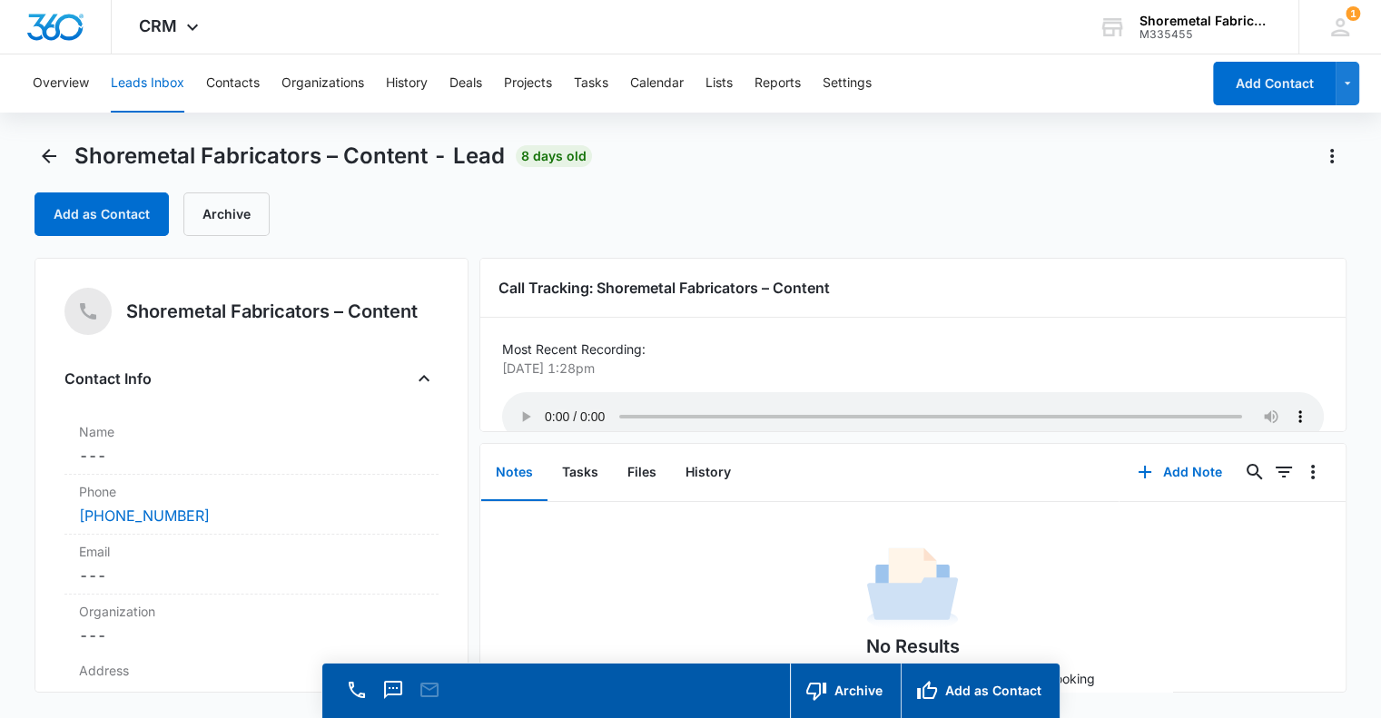
click at [26, 153] on main "Shoremetal Fabricators – Content - Lead 8 days old Add as Contact Archive Shore…" at bounding box center [690, 456] width 1381 height 628
click at [45, 148] on icon "Back" at bounding box center [49, 156] width 22 height 22
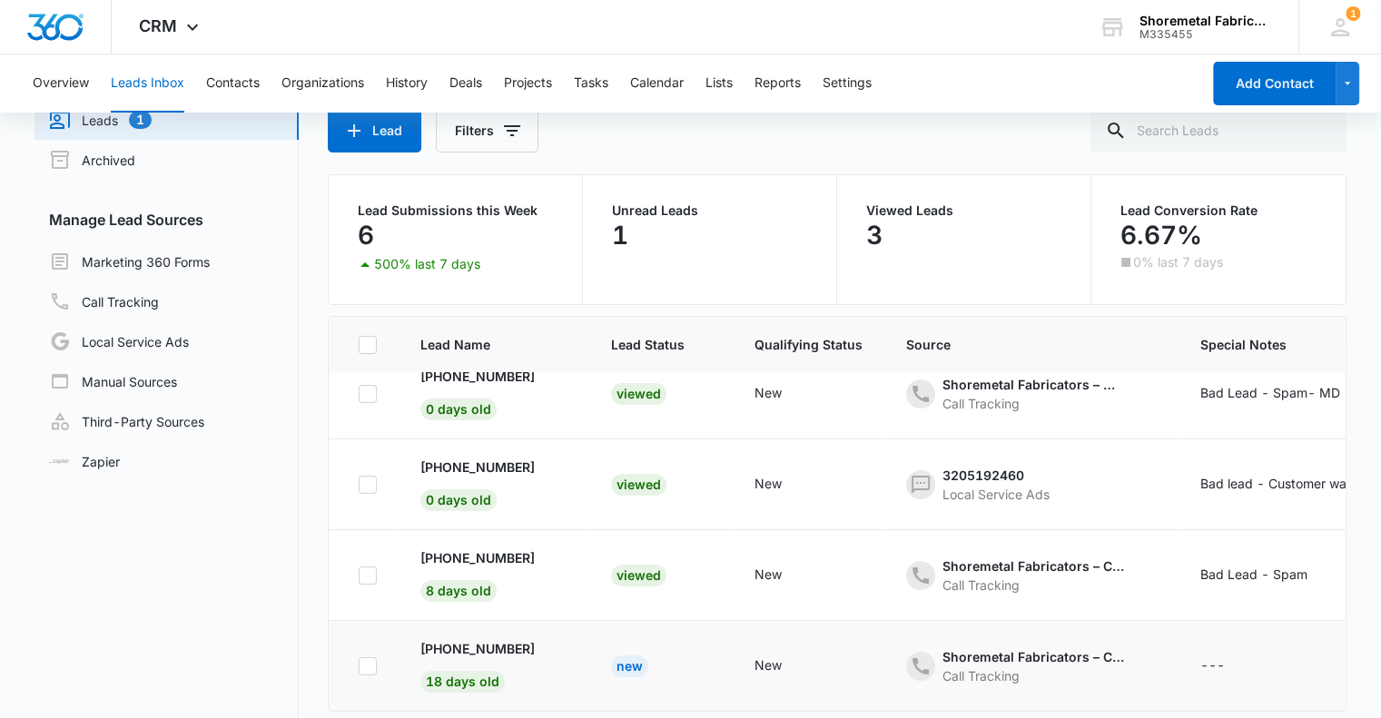
scroll to position [139, 0]
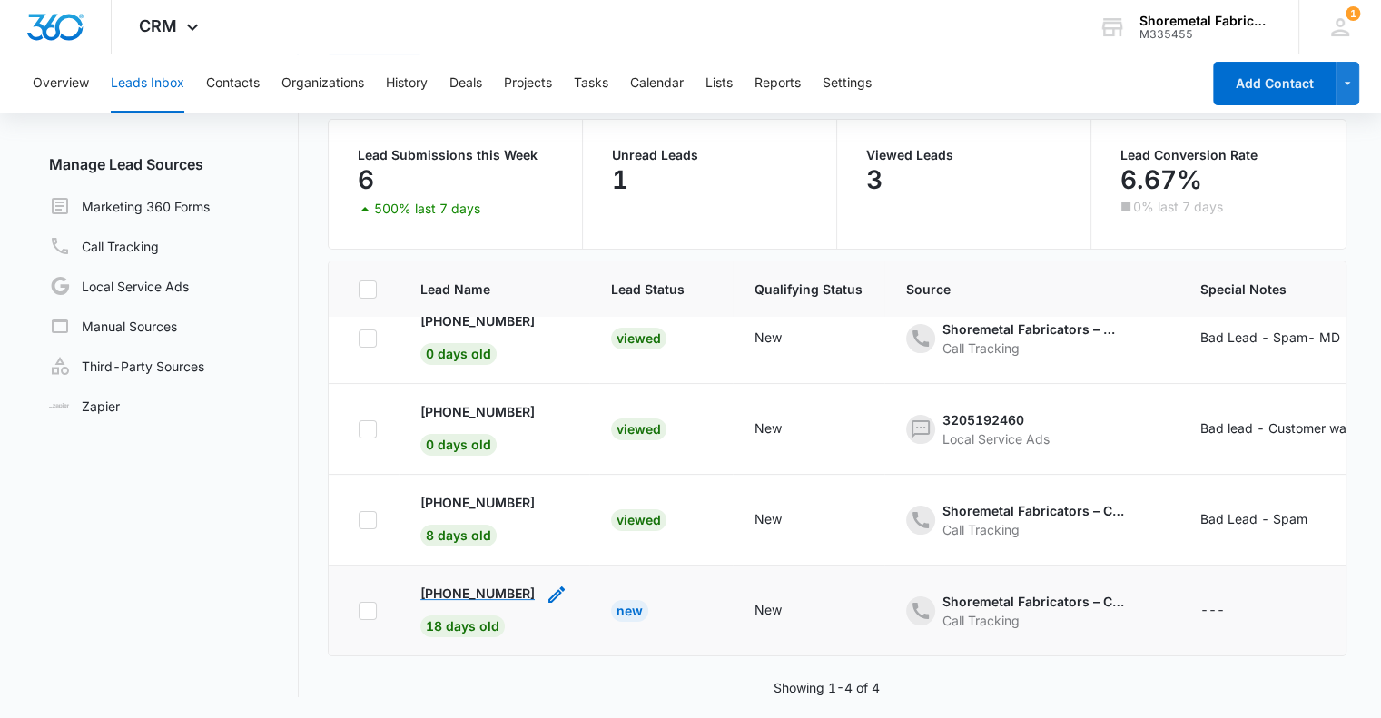
click at [499, 584] on p "[PHONE_NUMBER]" at bounding box center [477, 593] width 114 height 19
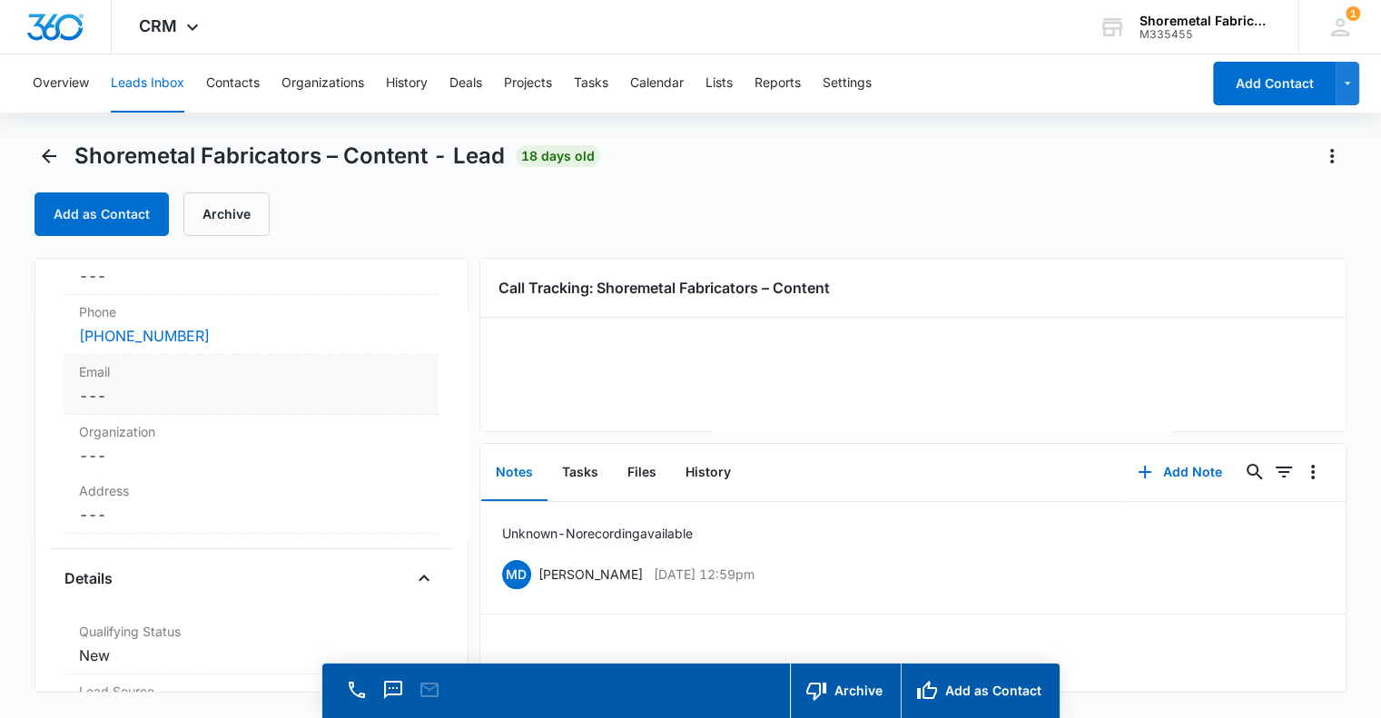
scroll to position [182, 0]
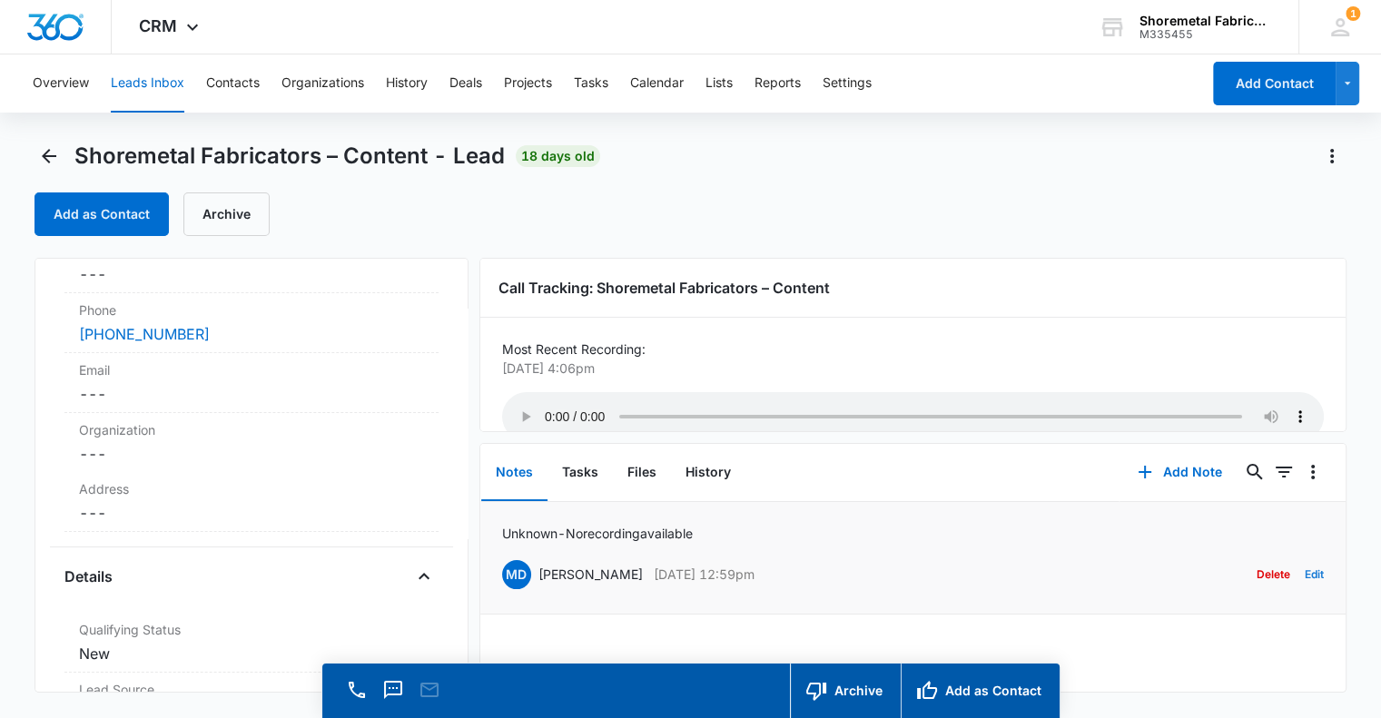
click at [1308, 572] on button "Edit" at bounding box center [1314, 574] width 19 height 35
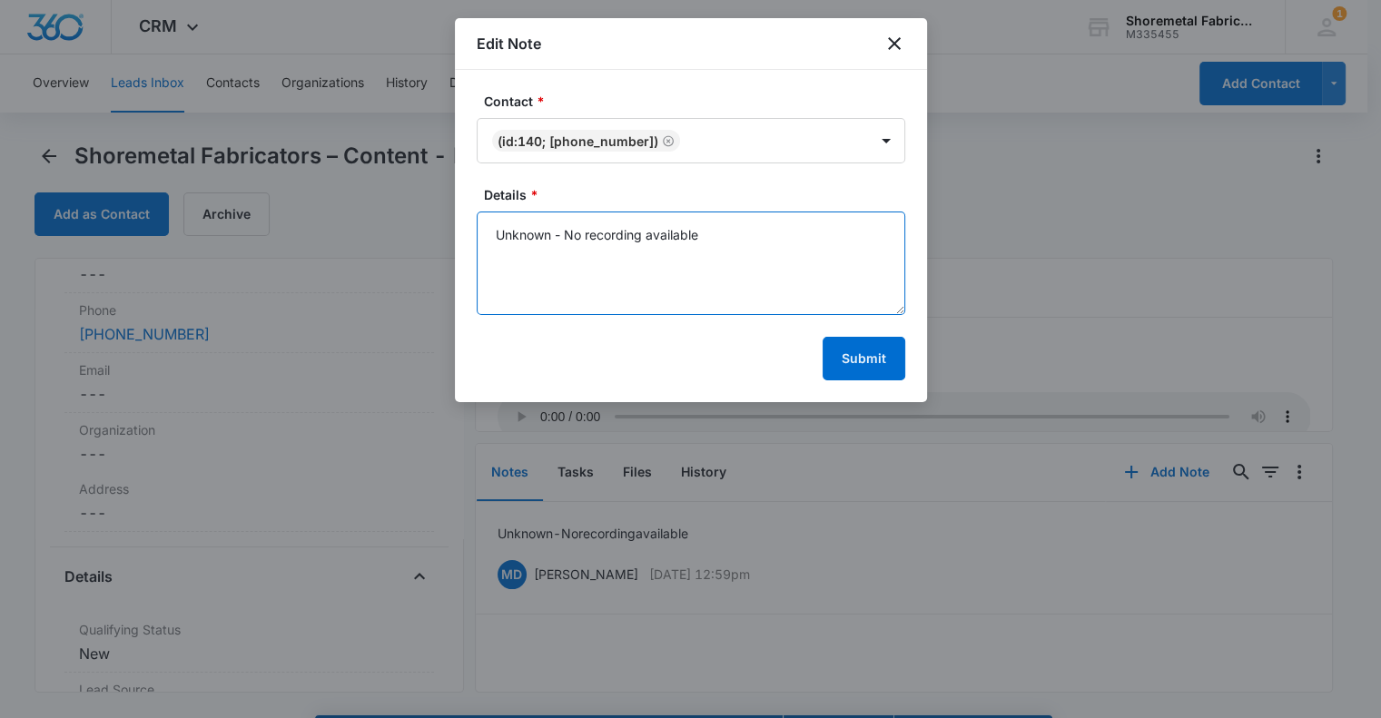
drag, startPoint x: 738, startPoint y: 218, endPoint x: 551, endPoint y: 243, distance: 188.8
click at [551, 243] on textarea "Unknown - No recording available" at bounding box center [691, 264] width 429 height 104
click at [739, 250] on textarea "- No recording availableUnknown" at bounding box center [691, 264] width 429 height 104
drag, startPoint x: 765, startPoint y: 238, endPoint x: 490, endPoint y: 240, distance: 275.1
click at [490, 240] on textarea "- No recording availableUnknown" at bounding box center [691, 264] width 429 height 104
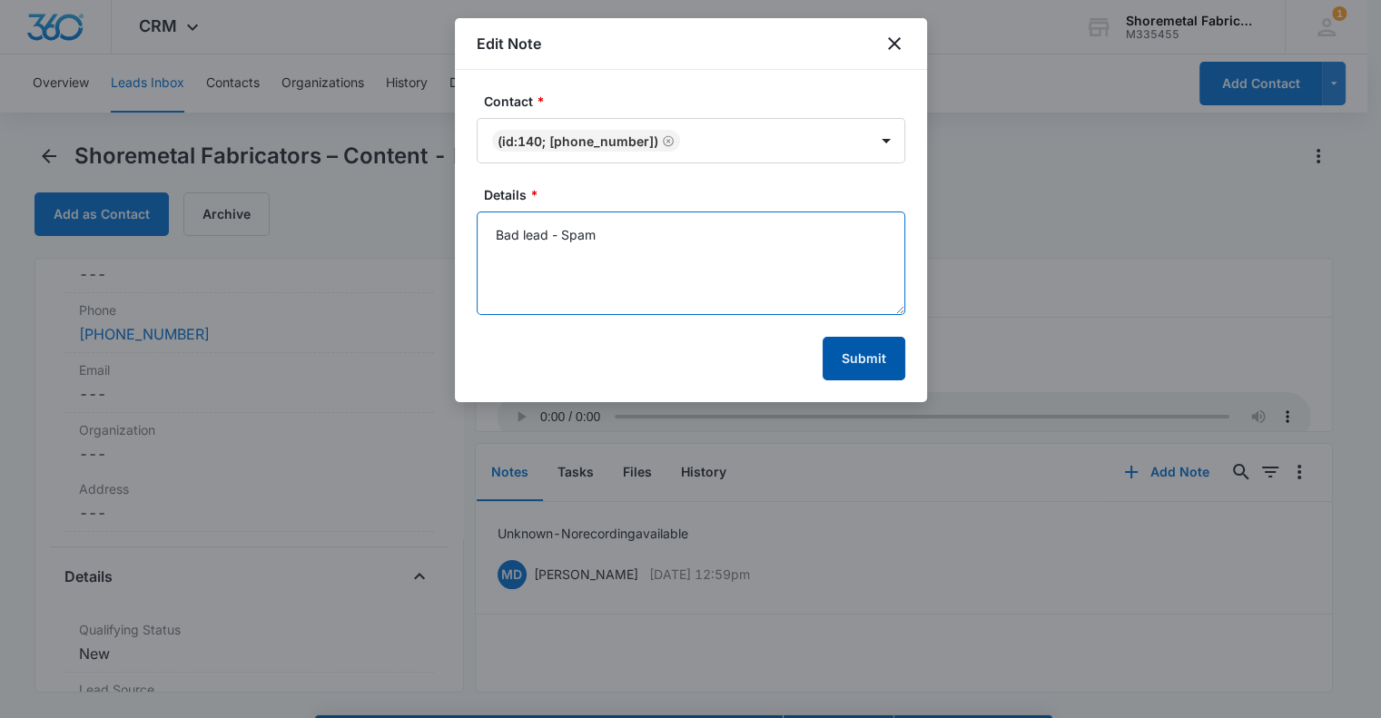
type textarea "Bad lead - Spam"
click at [893, 370] on button "Submit" at bounding box center [864, 359] width 83 height 44
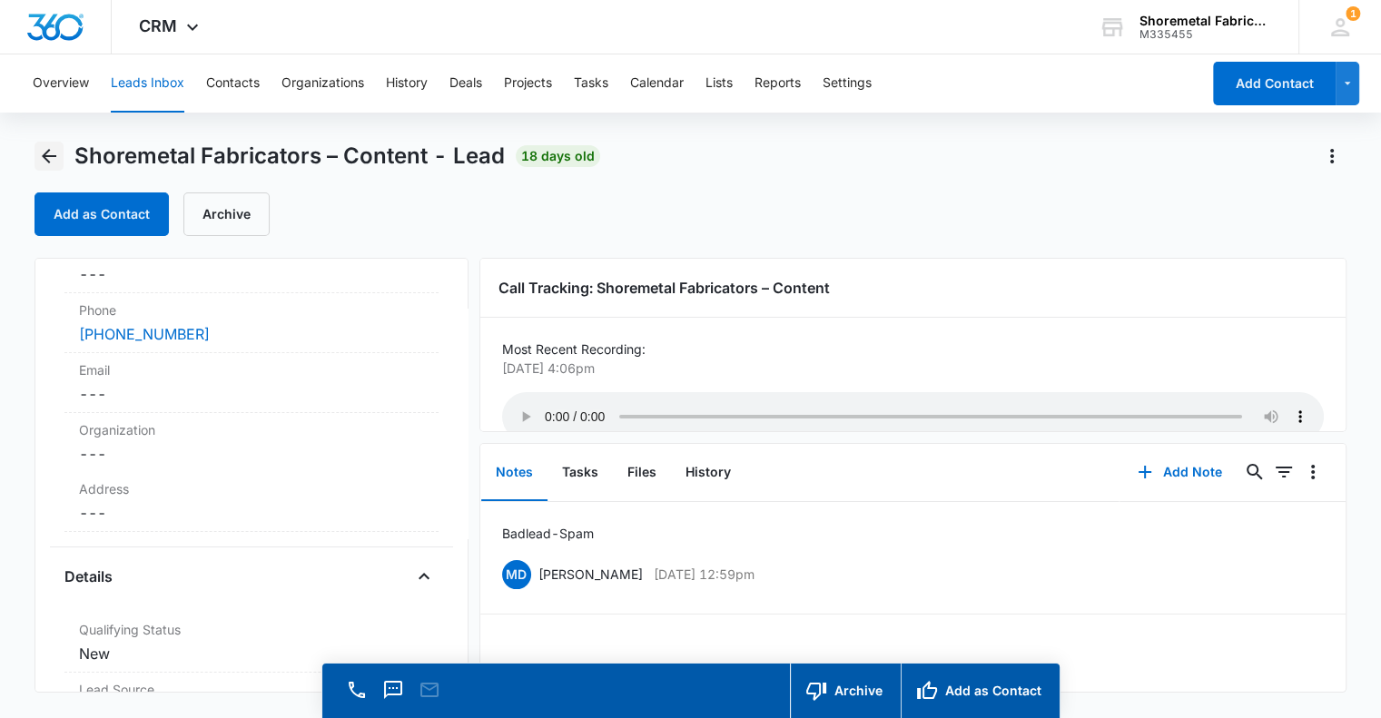
click at [46, 149] on icon "Back" at bounding box center [49, 156] width 22 height 22
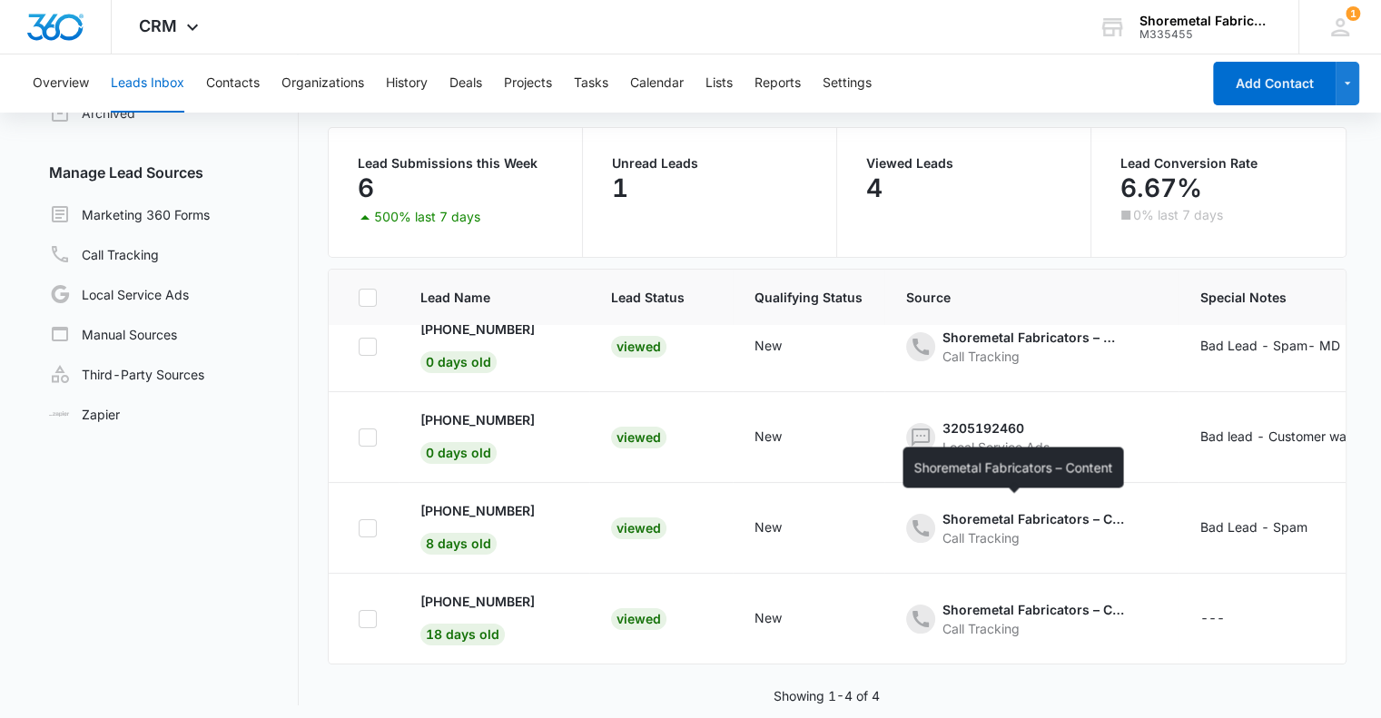
scroll to position [139, 0]
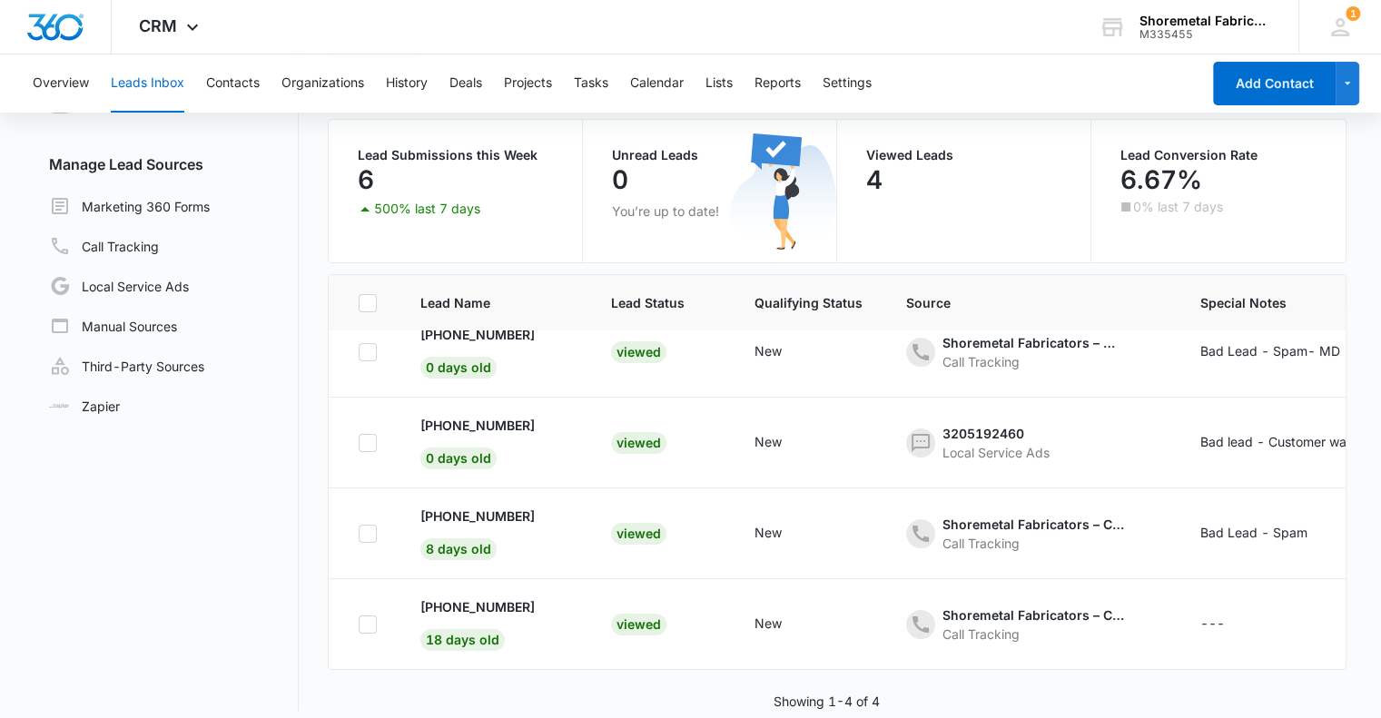
drag, startPoint x: 783, startPoint y: 668, endPoint x: 960, endPoint y: 669, distance: 177.1
click at [960, 669] on div "Lead Name Lead Status Qualifying Status Source Special Notes Created Assigned T…" at bounding box center [837, 492] width 1019 height 437
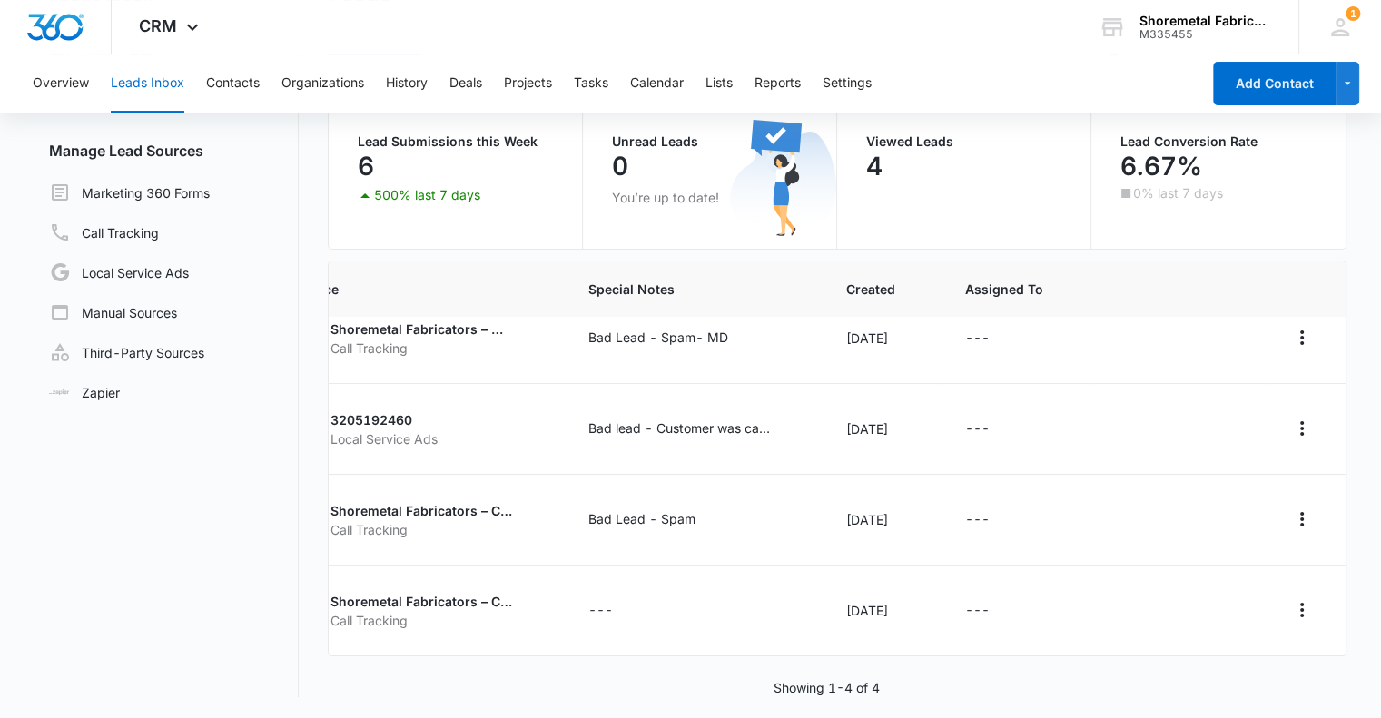
scroll to position [36, 0]
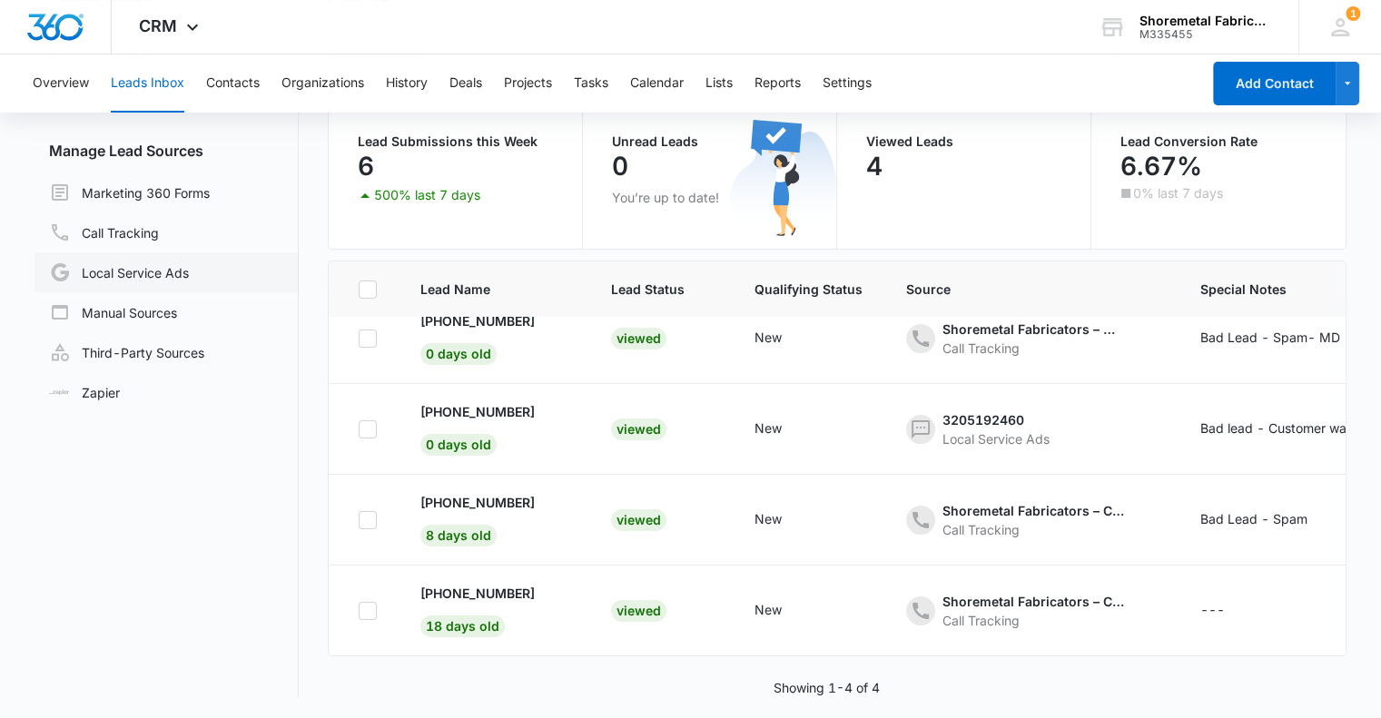
click at [139, 280] on link "Local Service Ads" at bounding box center [119, 272] width 140 height 22
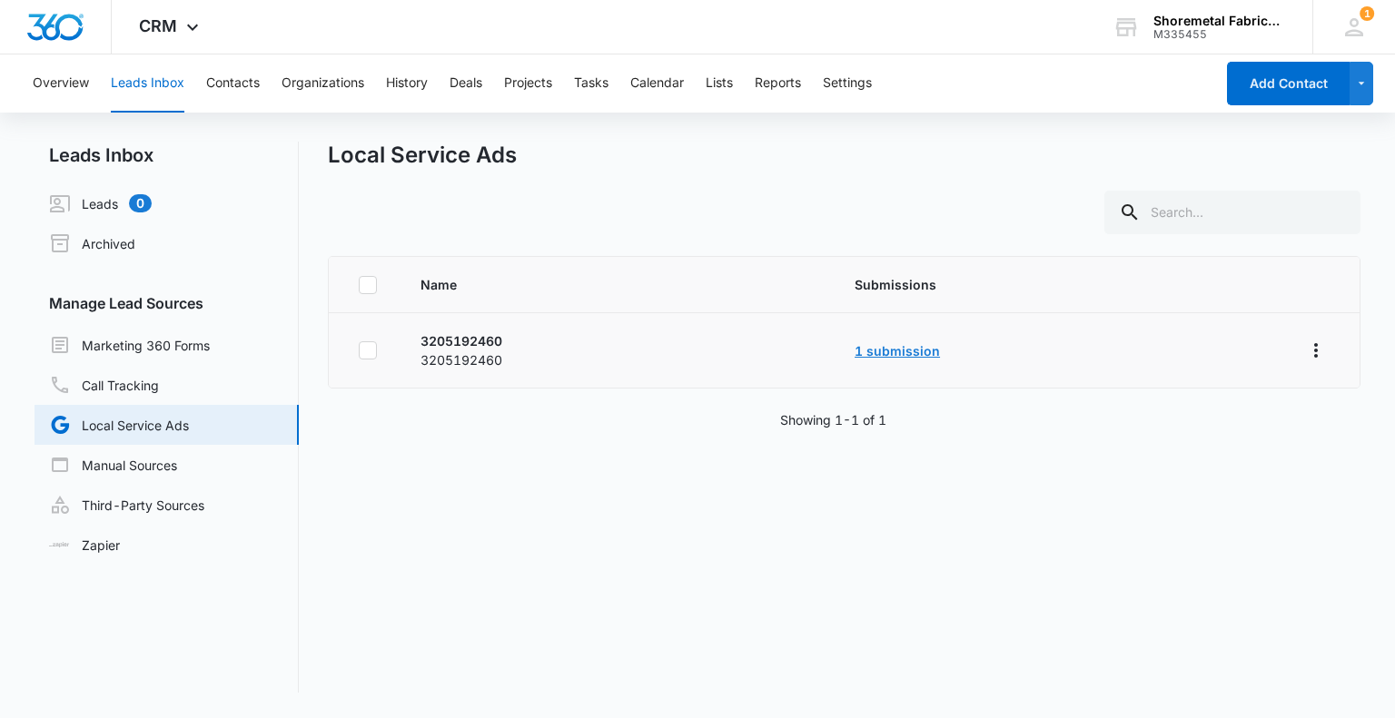
click at [915, 351] on link "1 submission" at bounding box center [896, 350] width 85 height 15
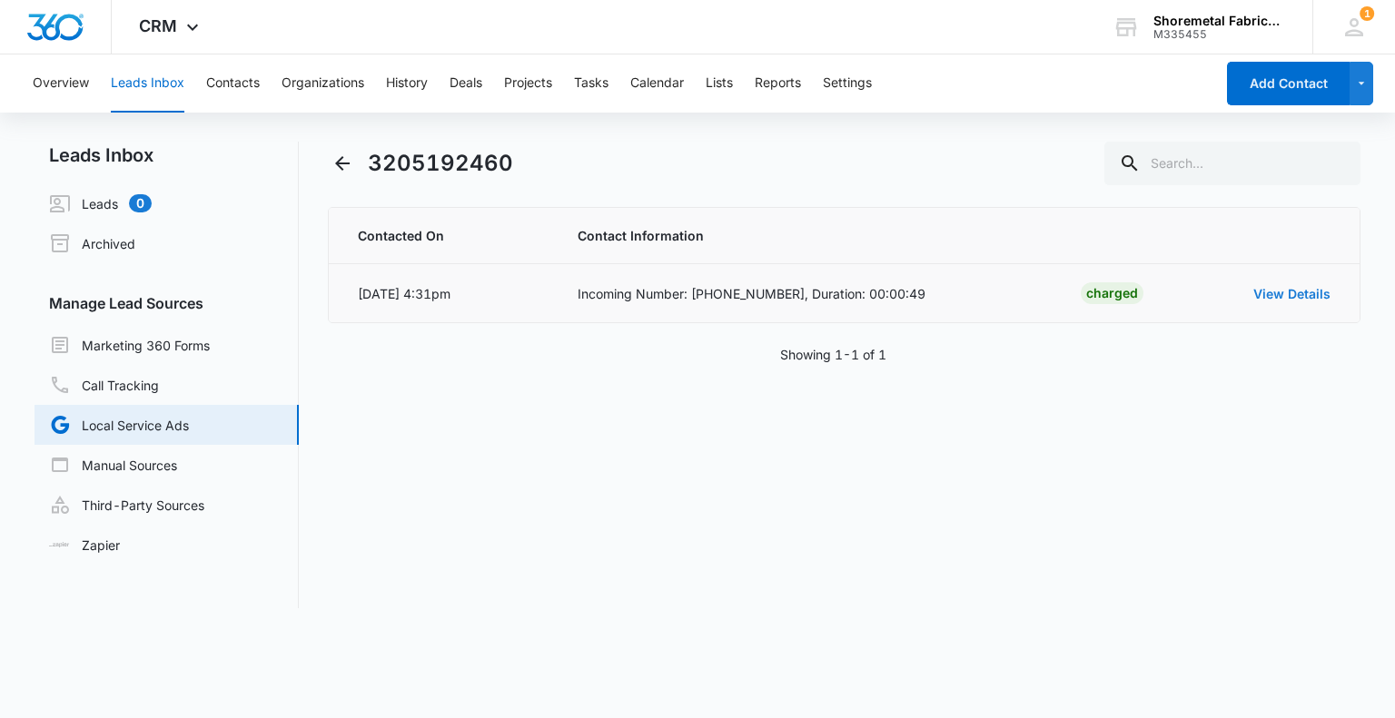
click at [1286, 291] on link "View Details" at bounding box center [1291, 293] width 77 height 15
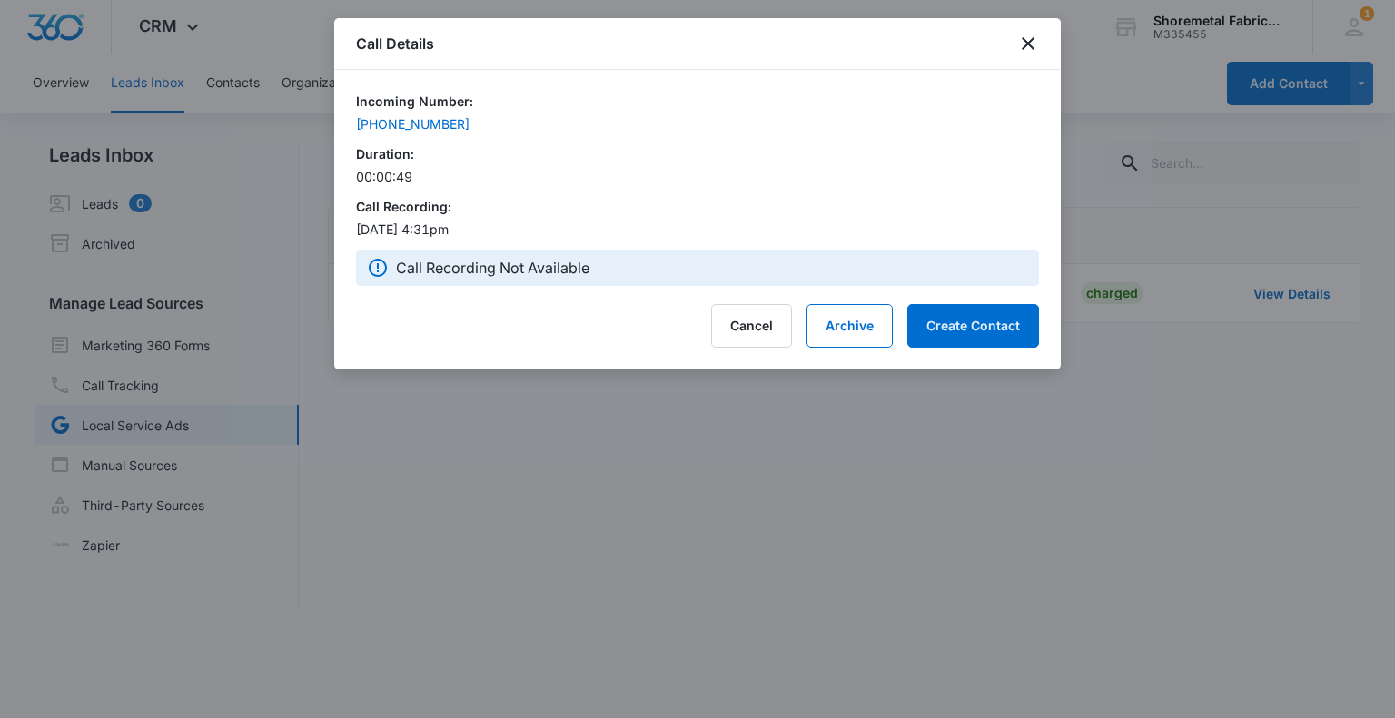
click at [1026, 55] on div "Call Details" at bounding box center [697, 44] width 726 height 52
click at [1012, 48] on div "Call Details" at bounding box center [697, 44] width 726 height 52
click at [1025, 43] on icon "close" at bounding box center [1027, 43] width 13 height 13
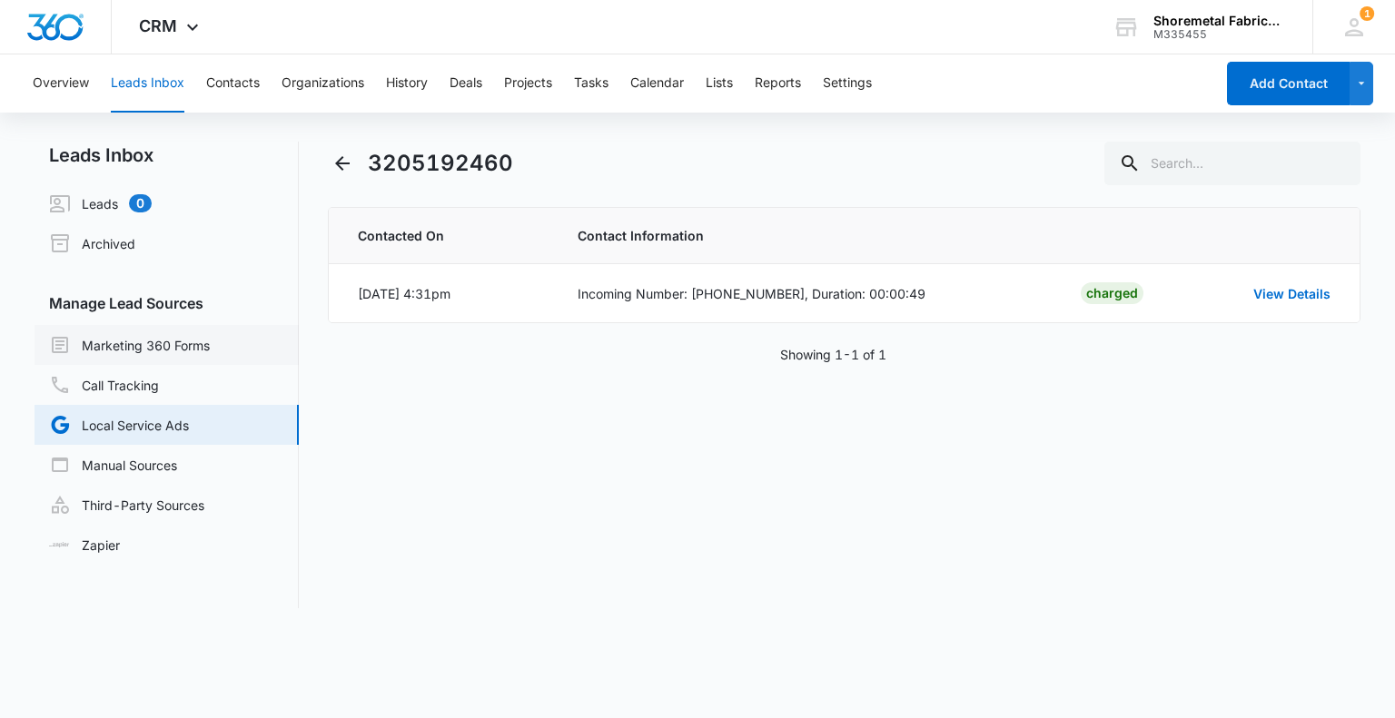
click at [167, 348] on link "Marketing 360 Forms" at bounding box center [129, 345] width 161 height 22
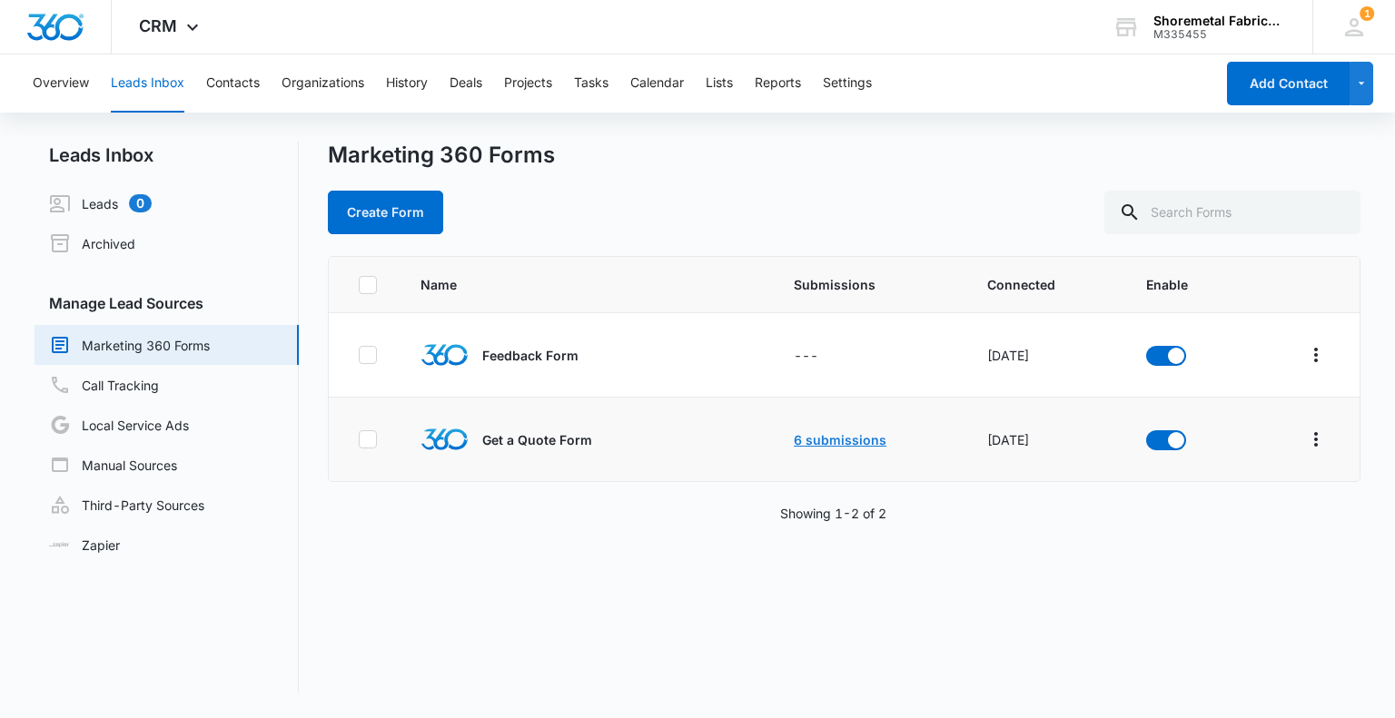
click at [839, 432] on link "6 submissions" at bounding box center [840, 439] width 93 height 15
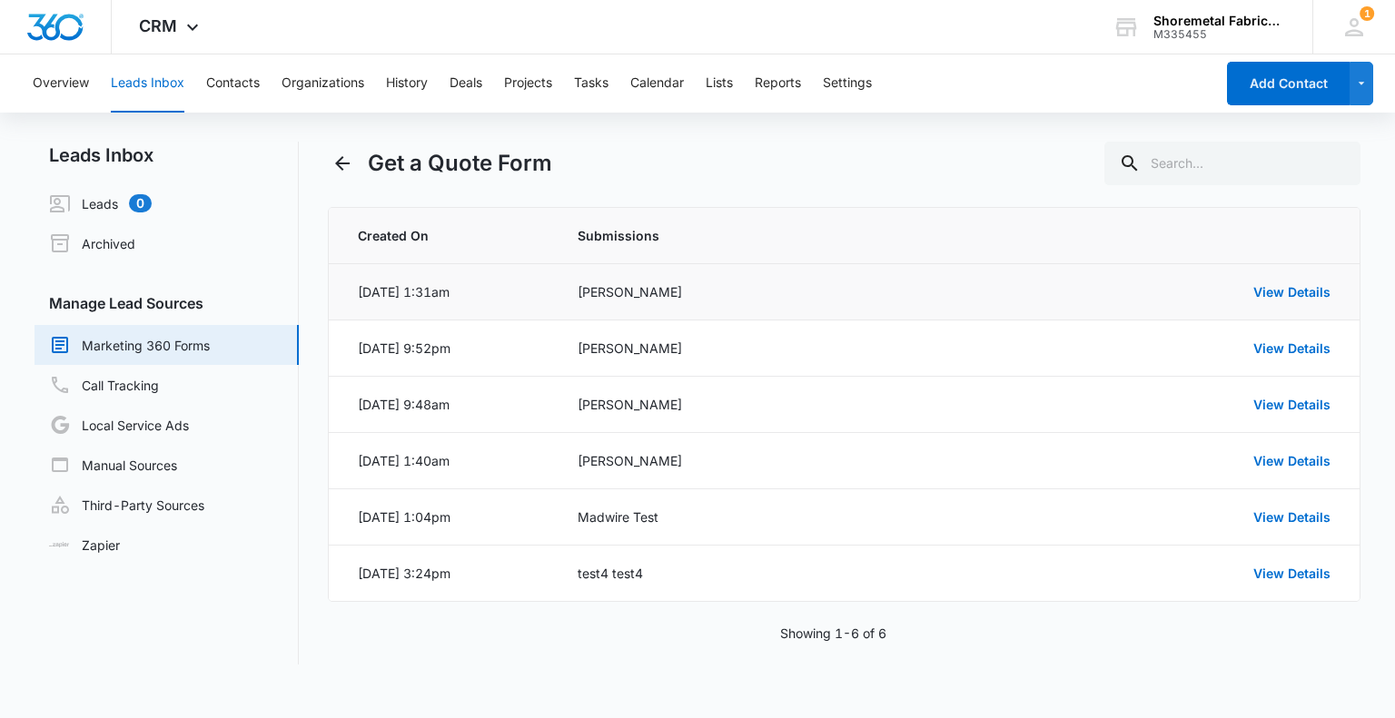
click at [1286, 279] on td "View Details" at bounding box center [1172, 292] width 372 height 56
click at [1311, 291] on link "View Details" at bounding box center [1291, 291] width 77 height 15
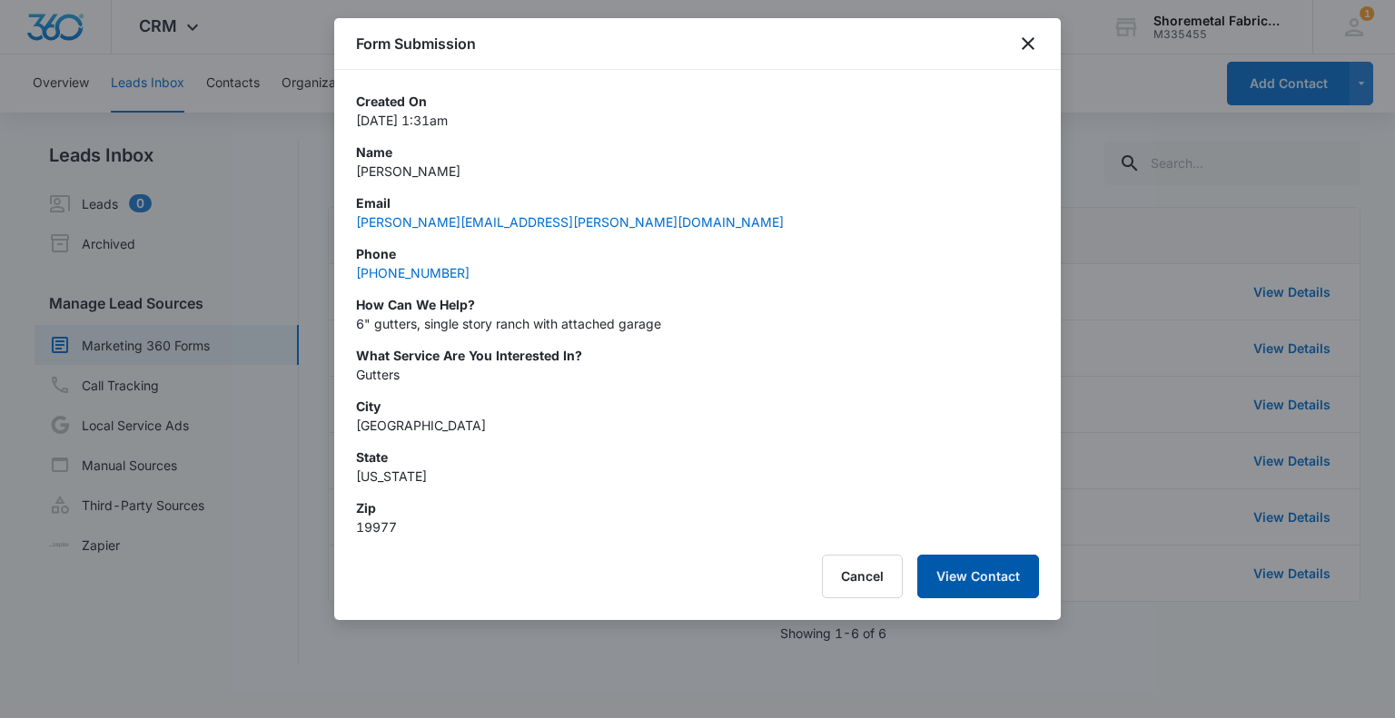
click at [973, 571] on button "View Contact" at bounding box center [978, 577] width 122 height 44
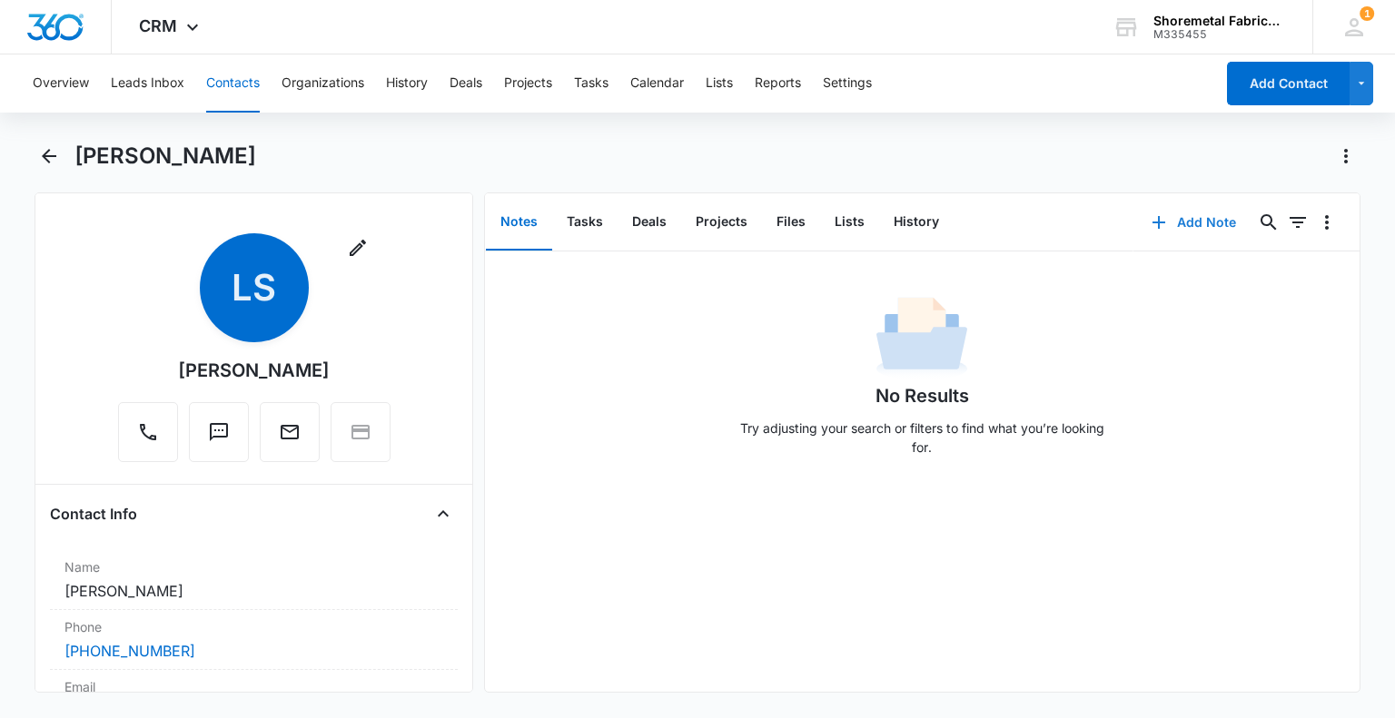
click at [1159, 224] on button "Add Note" at bounding box center [1193, 223] width 121 height 44
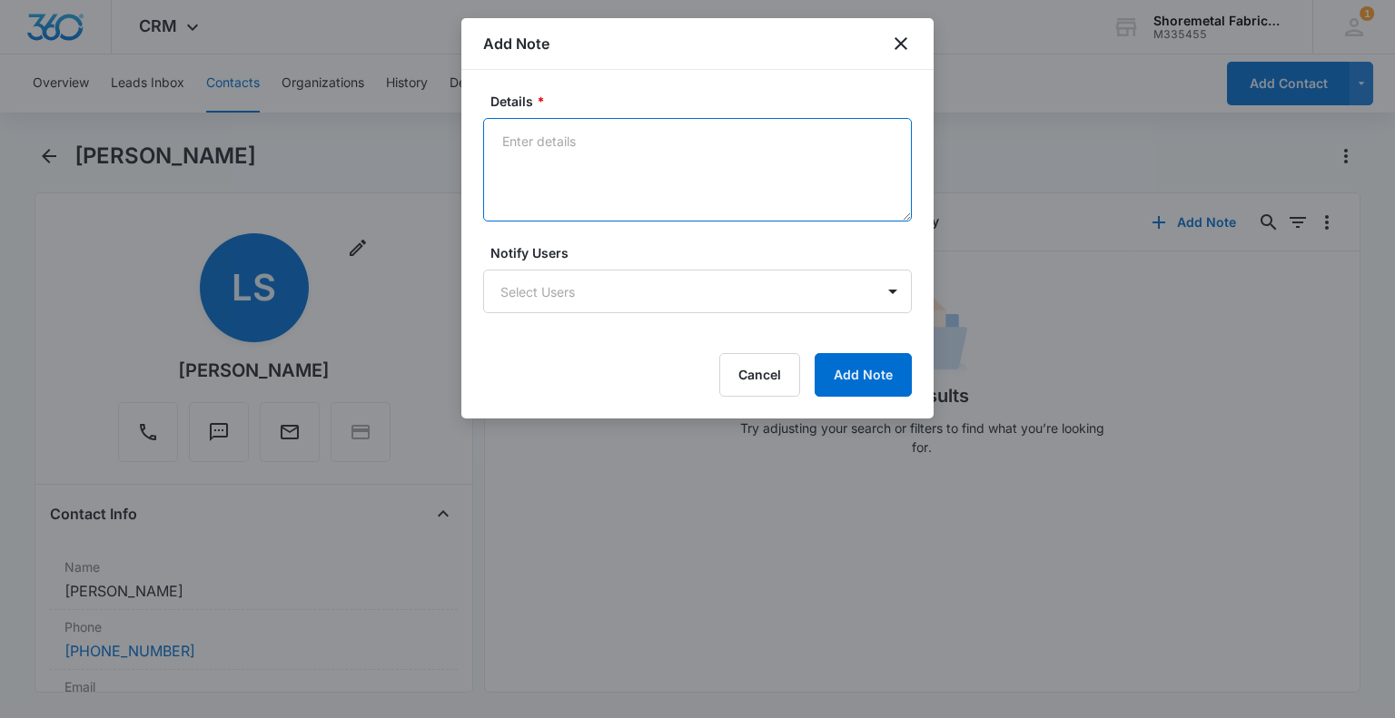
click at [794, 173] on textarea "Details *" at bounding box center [697, 170] width 429 height 104
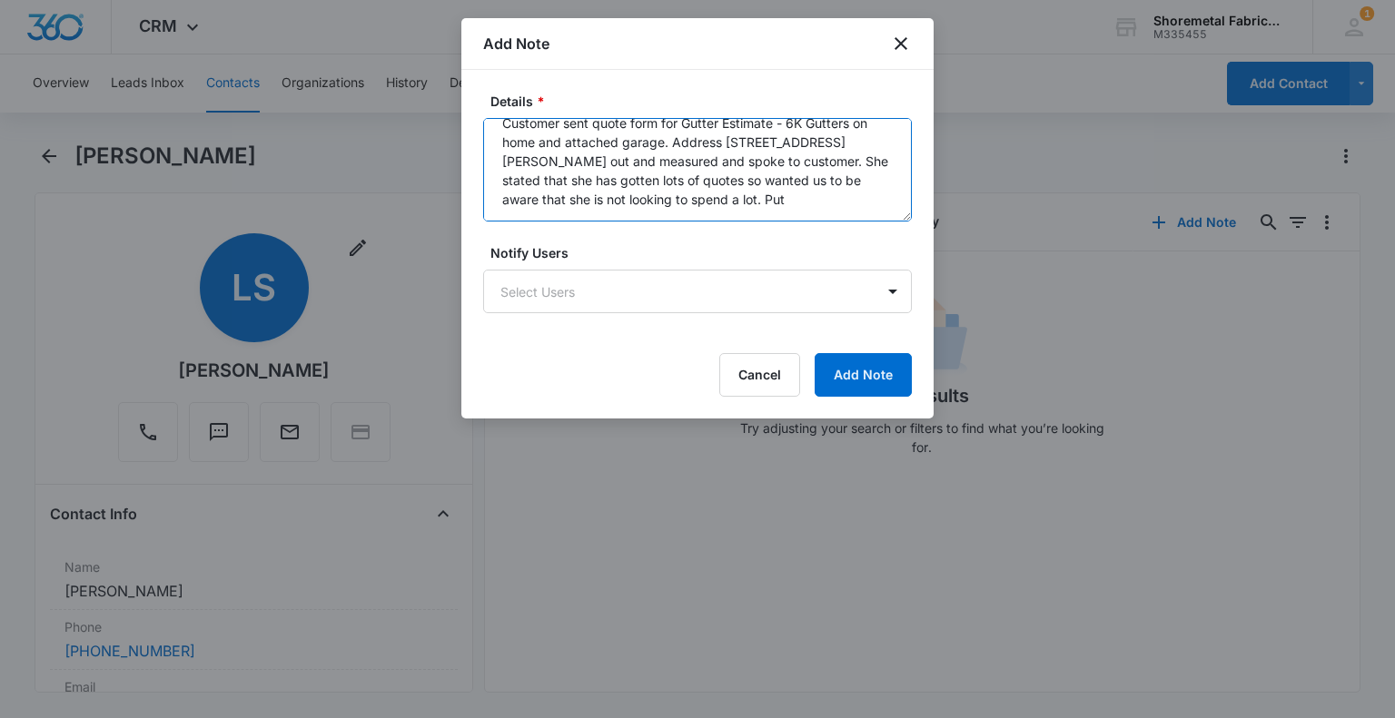
scroll to position [23, 0]
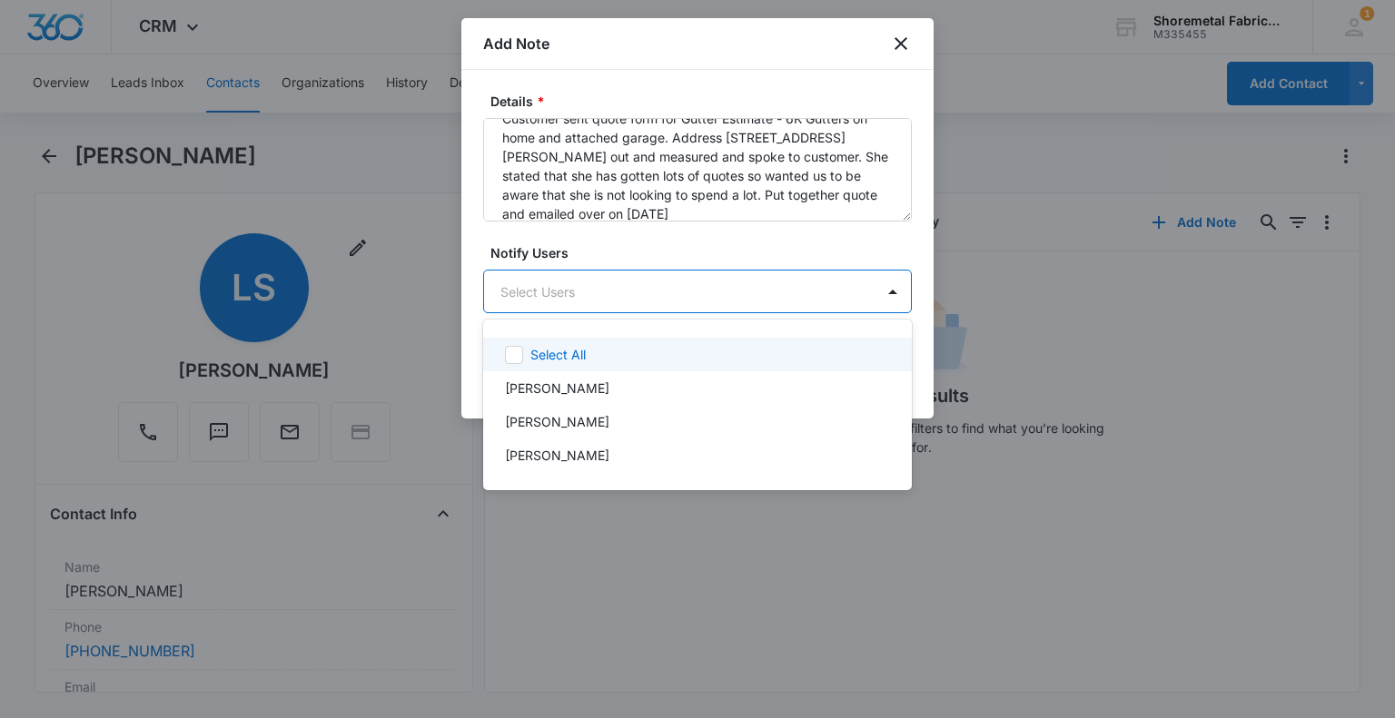
click at [781, 296] on body "CRM Apps Reputation Websites Forms CRM Email Social Content Ads Intelligence Fi…" at bounding box center [697, 359] width 1395 height 718
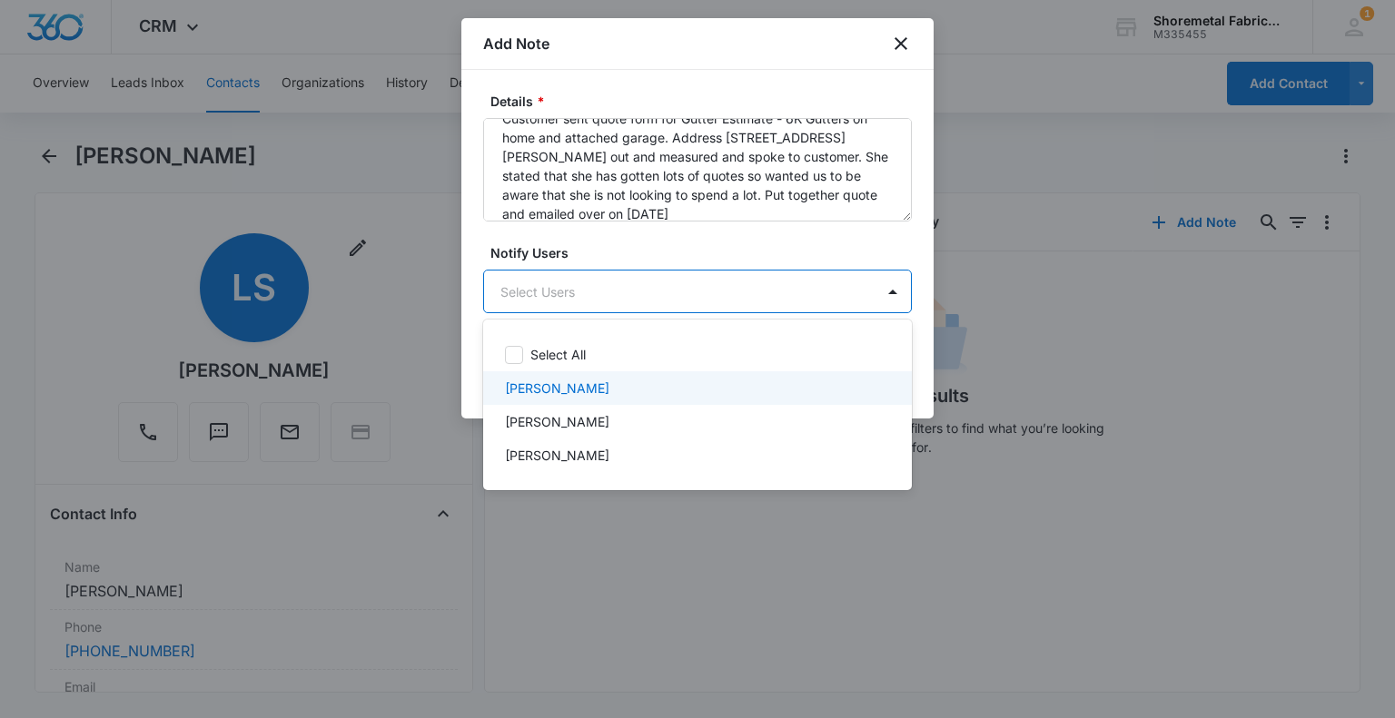
click at [497, 390] on div "[PERSON_NAME]" at bounding box center [697, 388] width 429 height 34
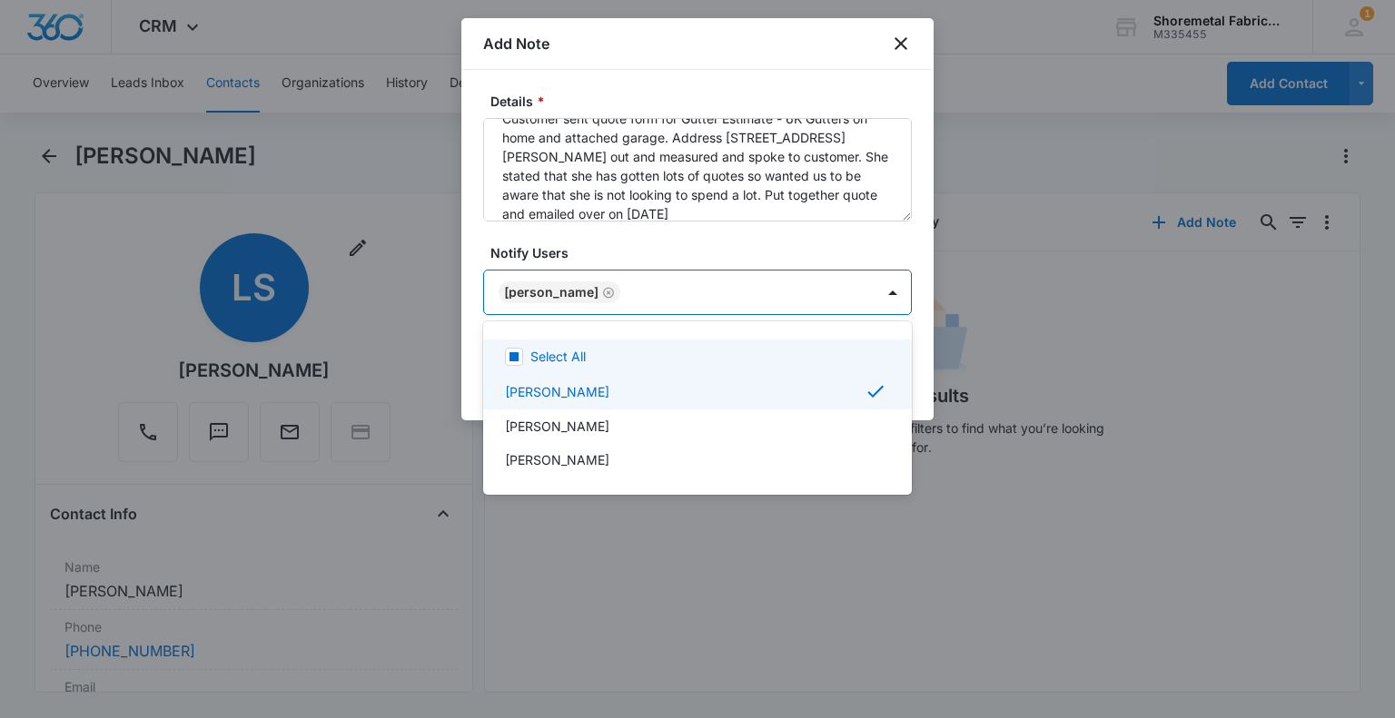
click at [883, 249] on div at bounding box center [697, 359] width 1395 height 718
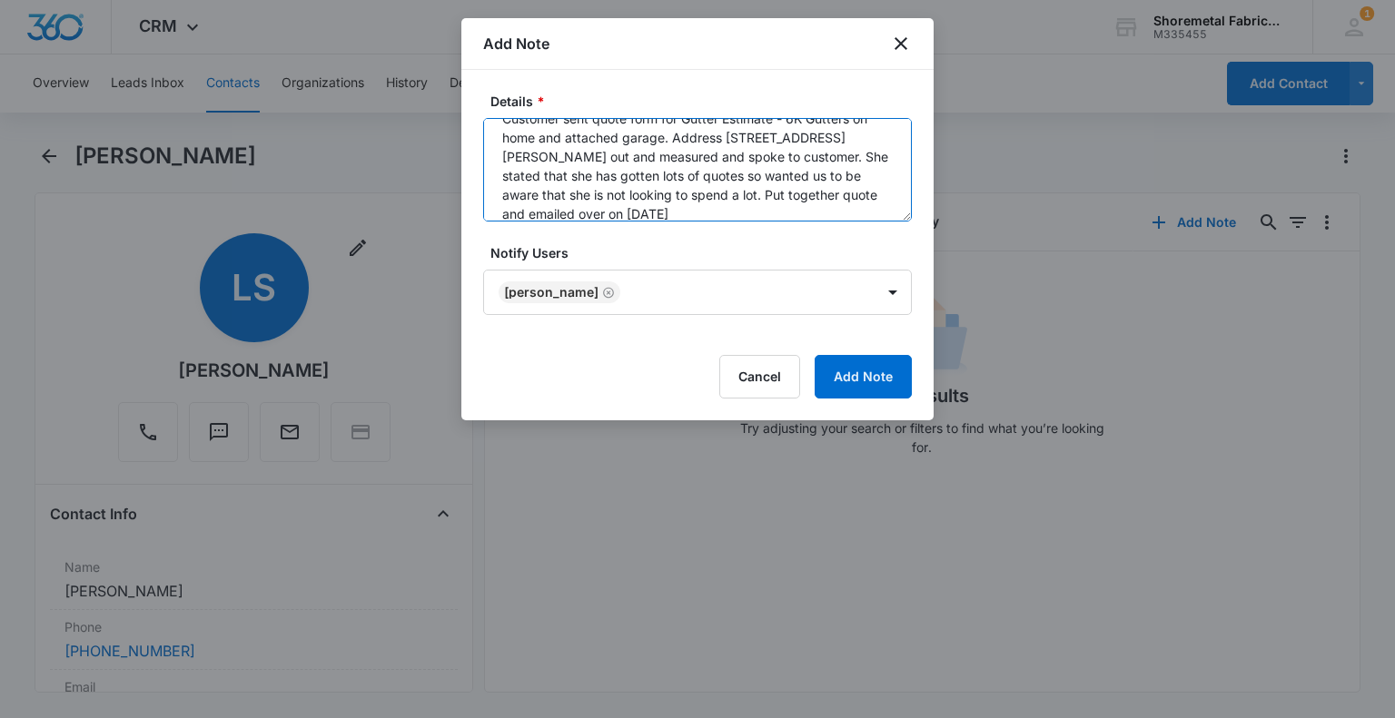
click at [871, 213] on textarea "Customer sent quote form for Gutter Estimate - 6K Gutters on home and attached …" at bounding box center [697, 170] width 429 height 104
click at [861, 192] on textarea "Customer sent quote form for Gutter Estimate - 6K Gutters on home and attached …" at bounding box center [697, 170] width 429 height 104
type textarea "Customer sent quote form for Gutter Estimate - 6K Gutters on home and attached …"
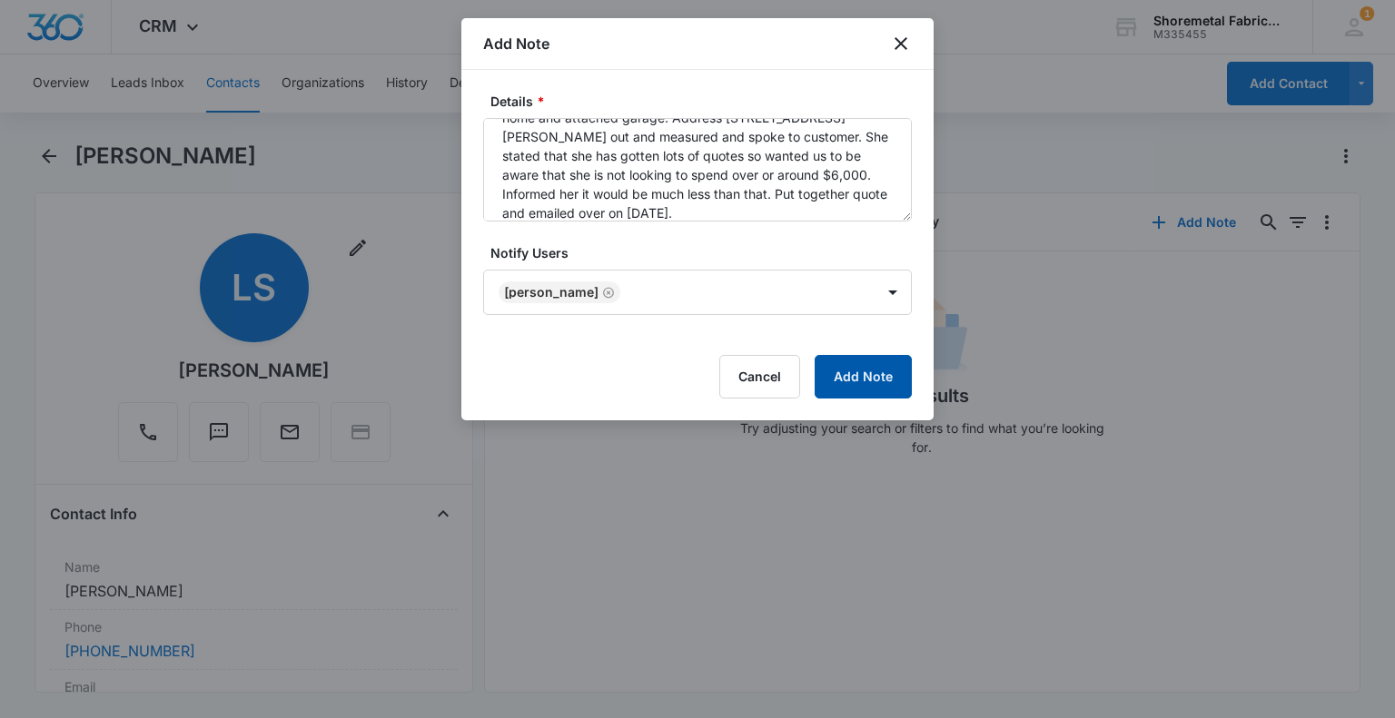
click at [875, 383] on button "Add Note" at bounding box center [862, 377] width 97 height 44
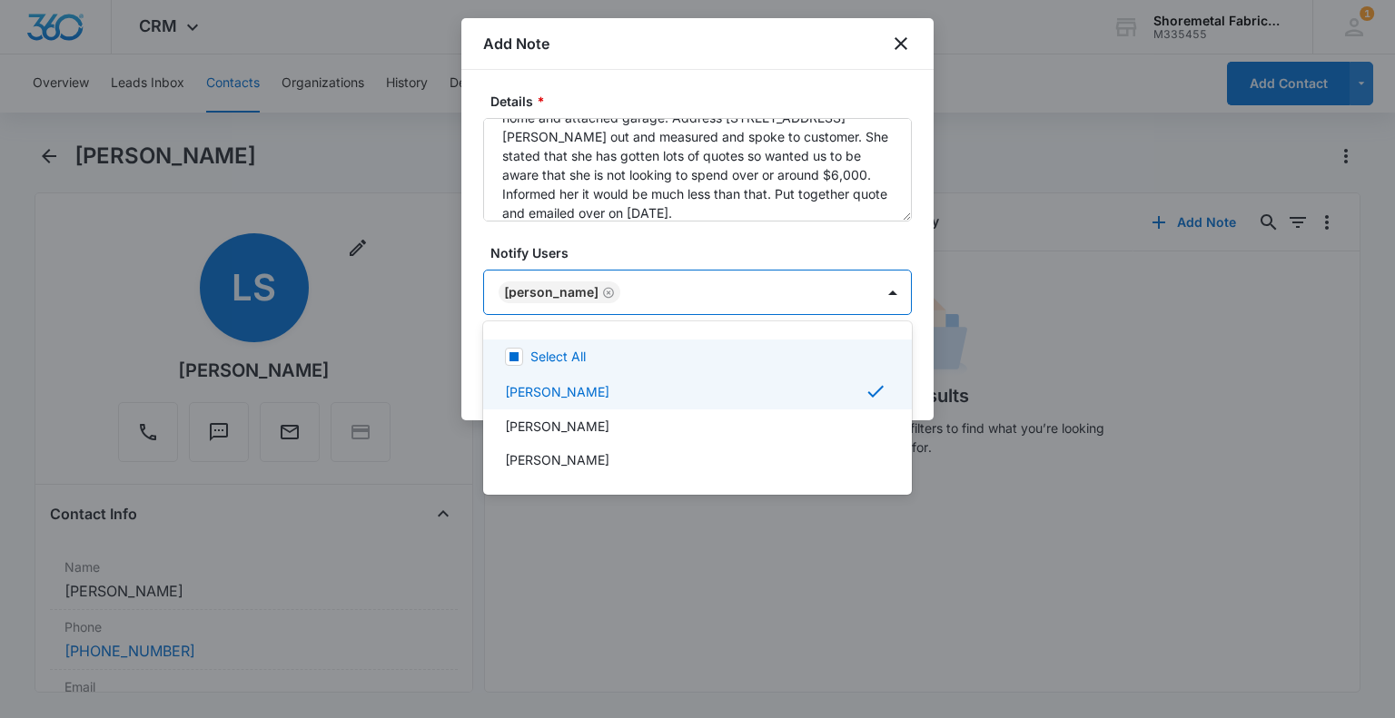
click at [704, 292] on body "CRM Apps Reputation Websites Forms CRM Email Social Content Ads Intelligence Fi…" at bounding box center [697, 359] width 1395 height 718
click at [723, 239] on div at bounding box center [697, 359] width 1395 height 718
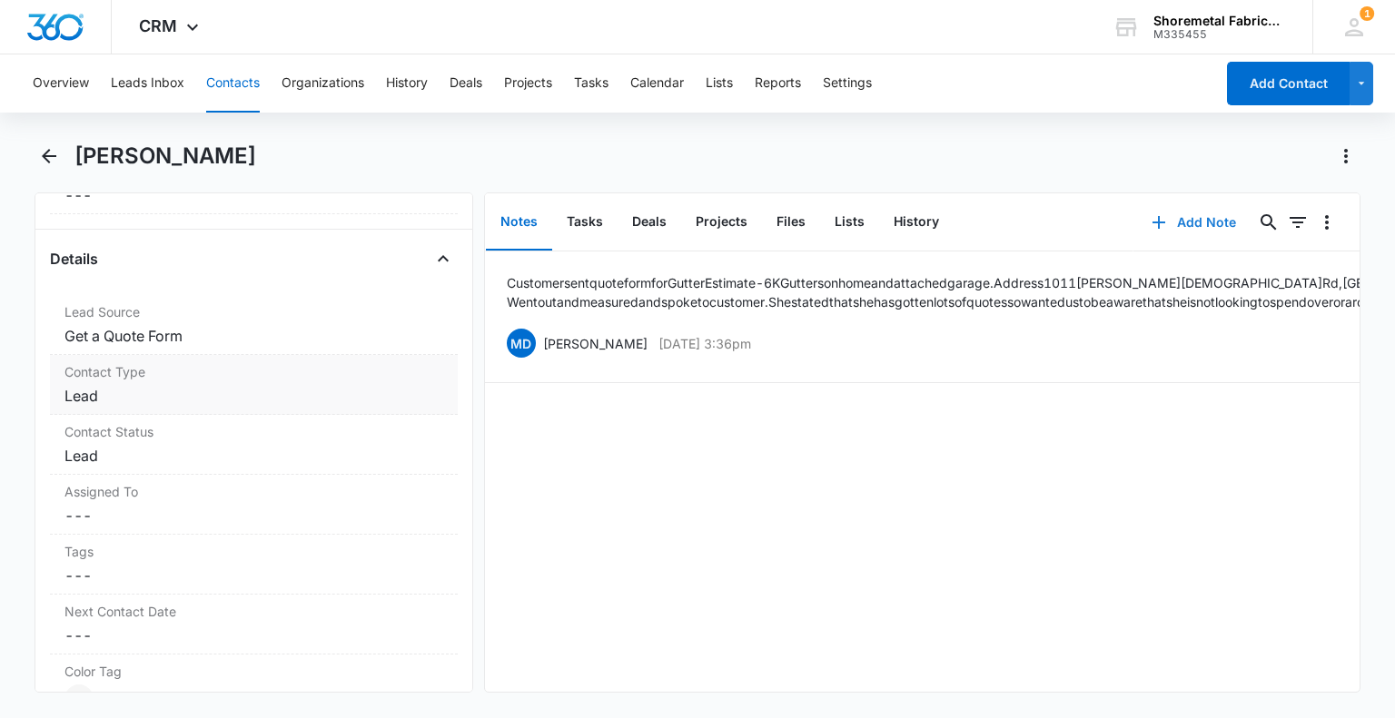
scroll to position [636, 0]
click at [174, 388] on dd "Cancel Save Changes Lead" at bounding box center [253, 395] width 378 height 22
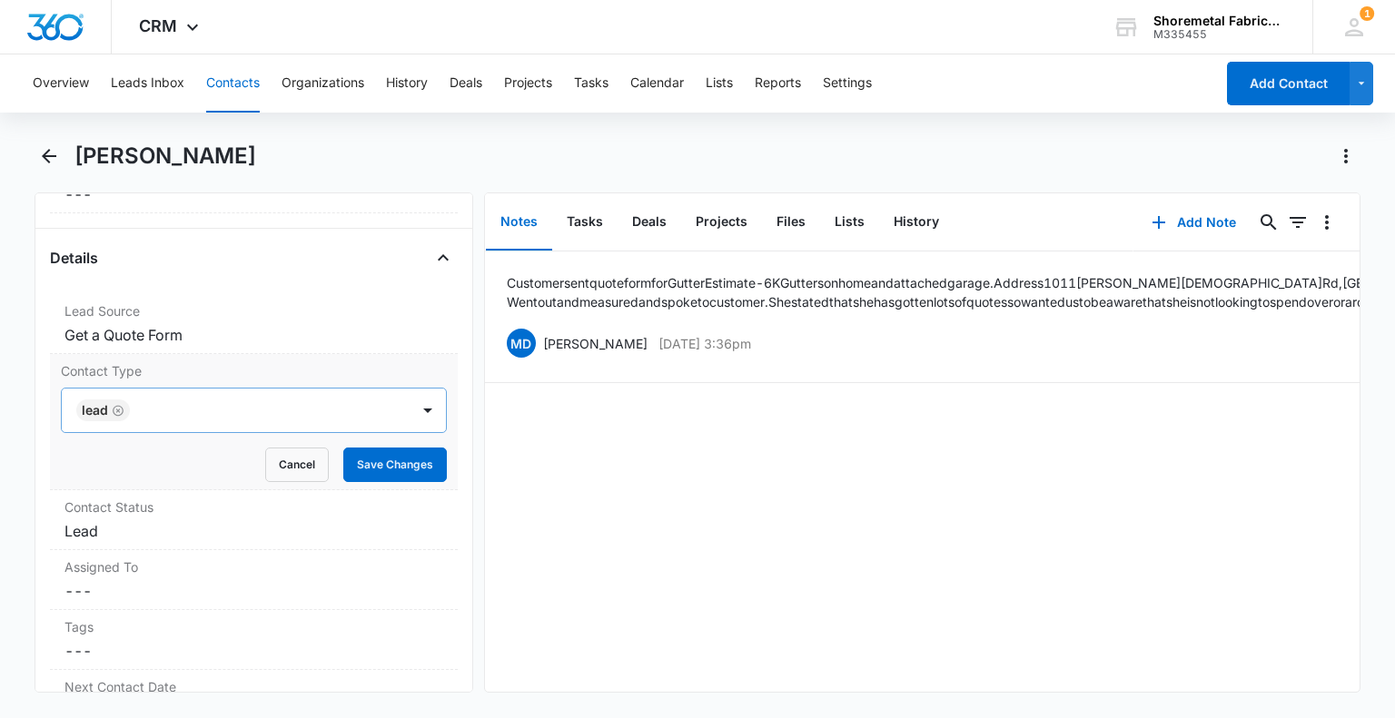
click at [360, 419] on div at bounding box center [260, 410] width 250 height 25
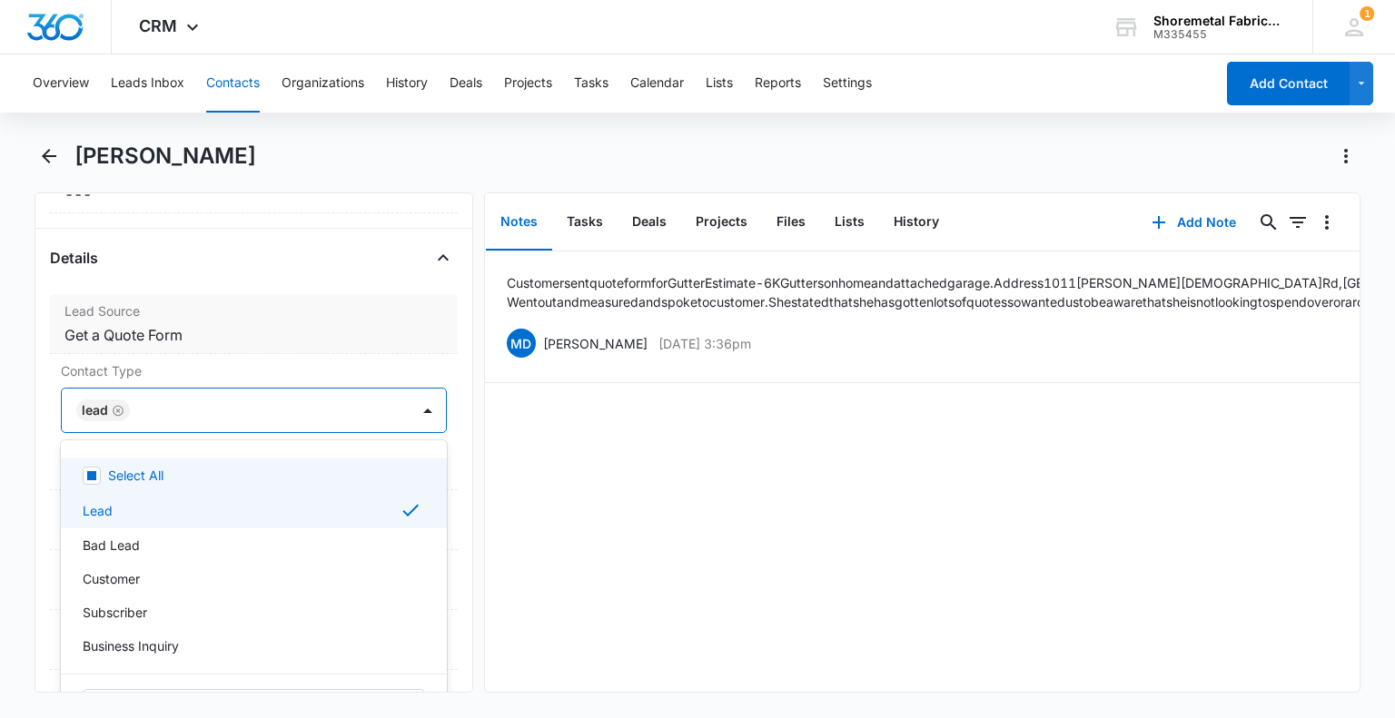
click at [370, 313] on label "Lead Source" at bounding box center [253, 310] width 378 height 19
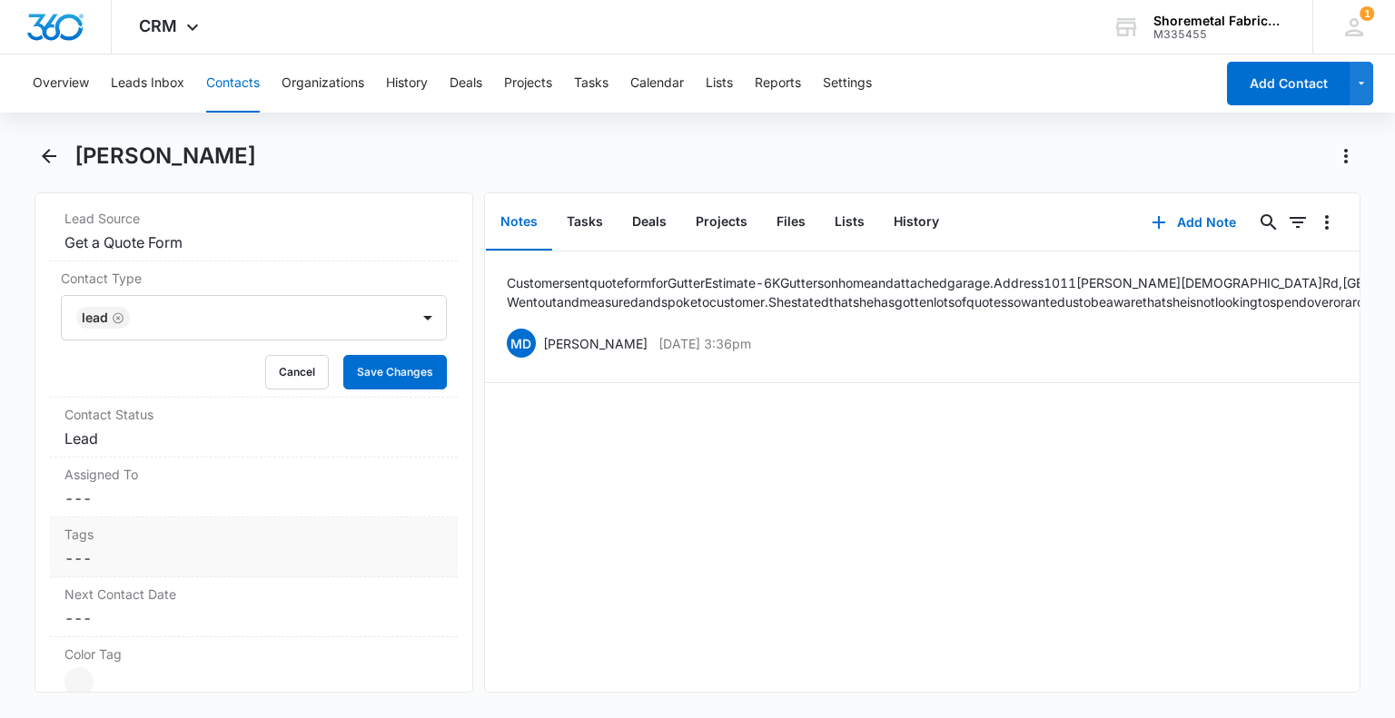
scroll to position [817, 0]
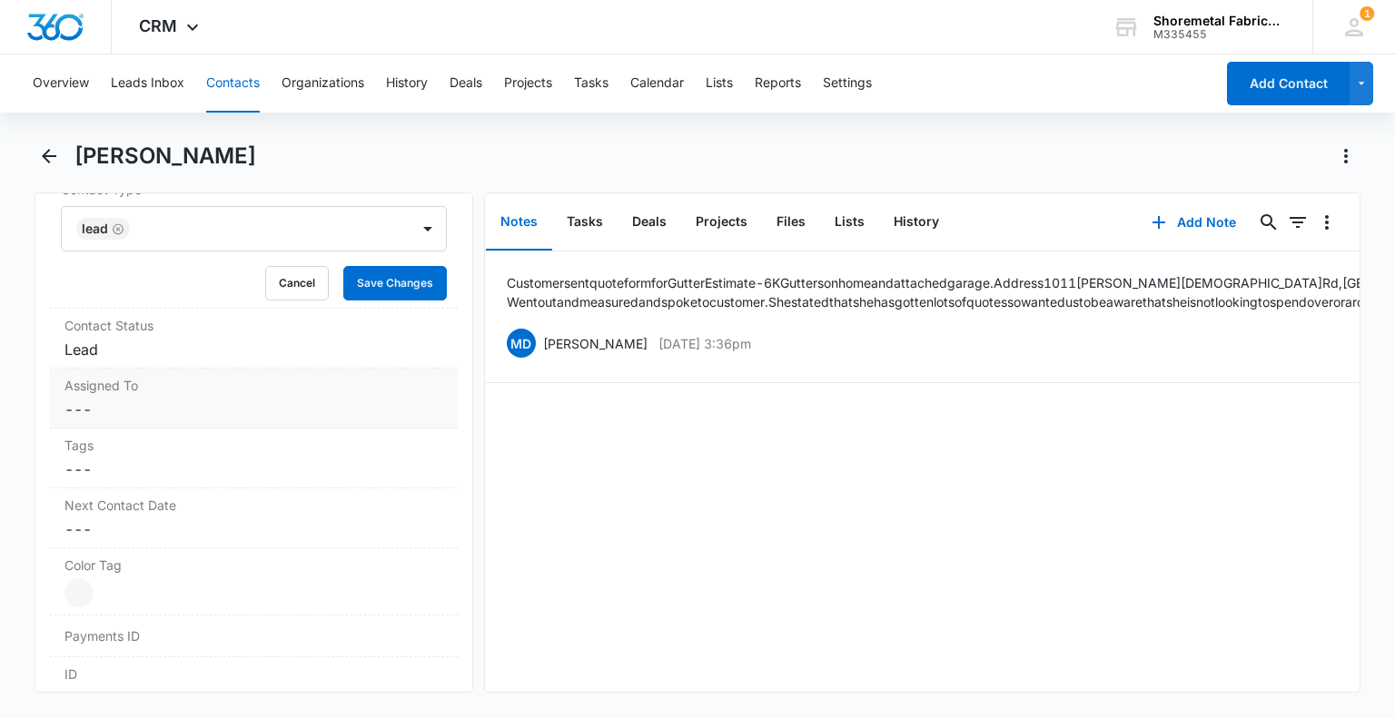
click at [192, 401] on dd "Cancel Save Changes ---" at bounding box center [253, 410] width 378 height 22
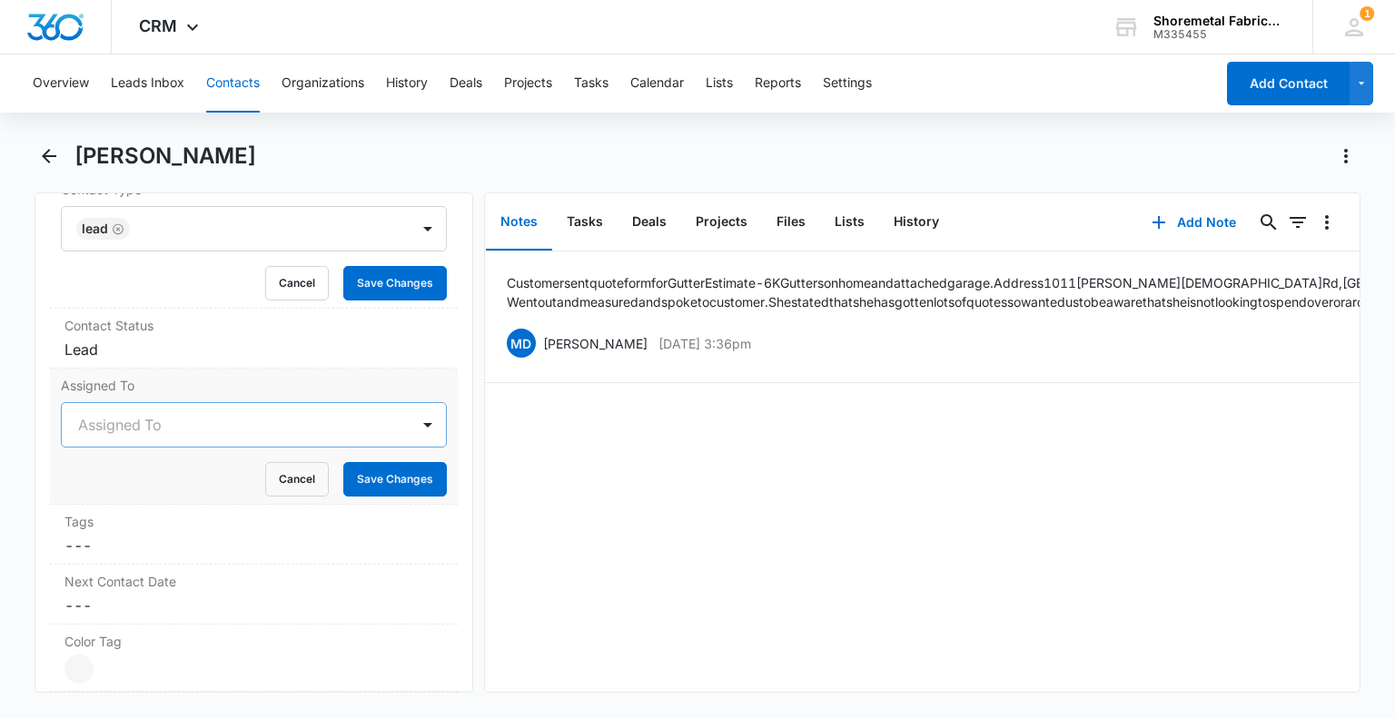
click at [195, 422] on div at bounding box center [231, 424] width 307 height 25
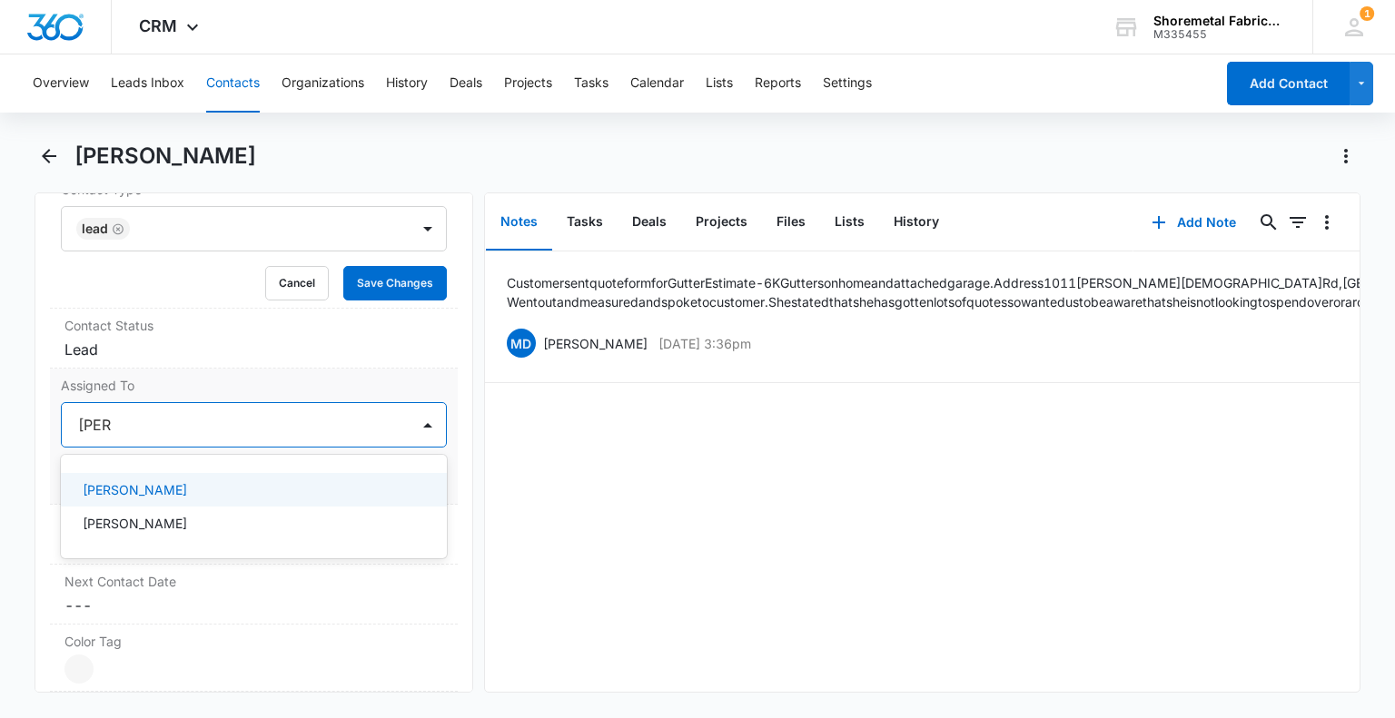
type input "[PERSON_NAME]"
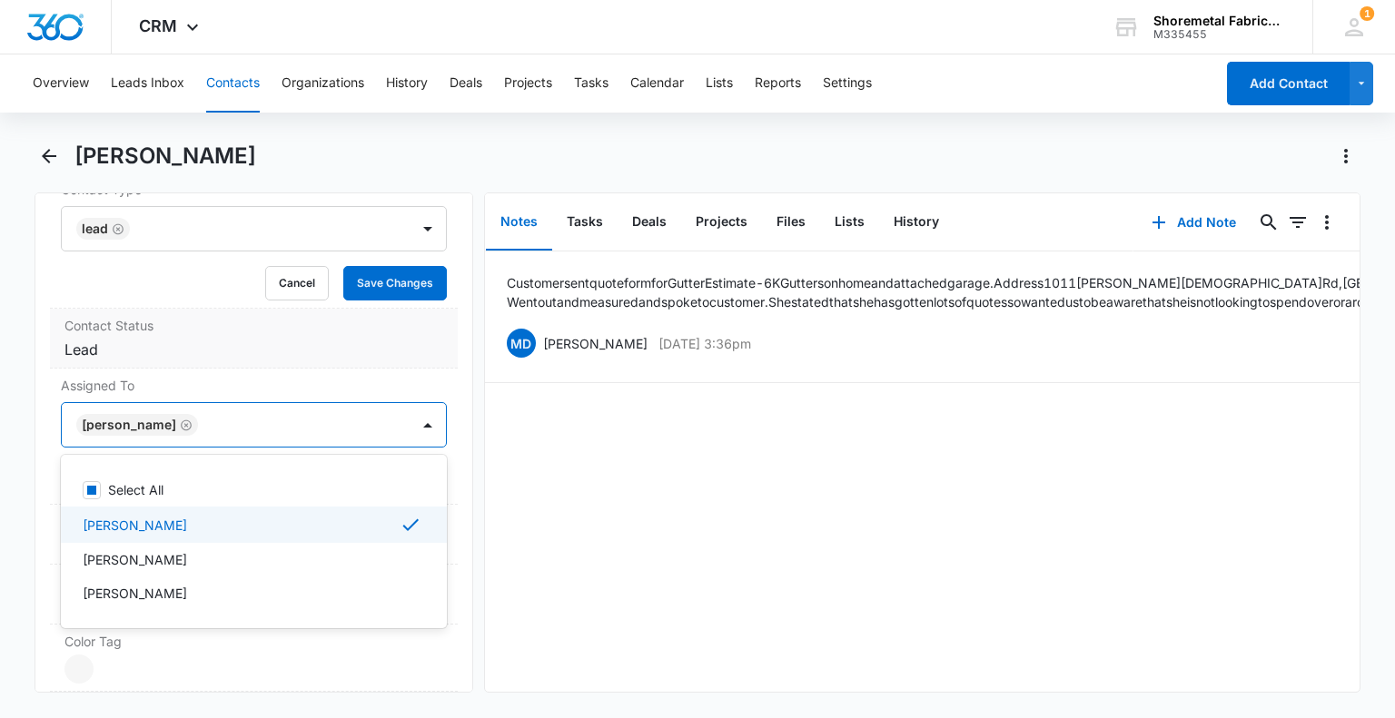
click at [282, 360] on div "Contact Status Cancel Save Changes Lead" at bounding box center [253, 339] width 407 height 60
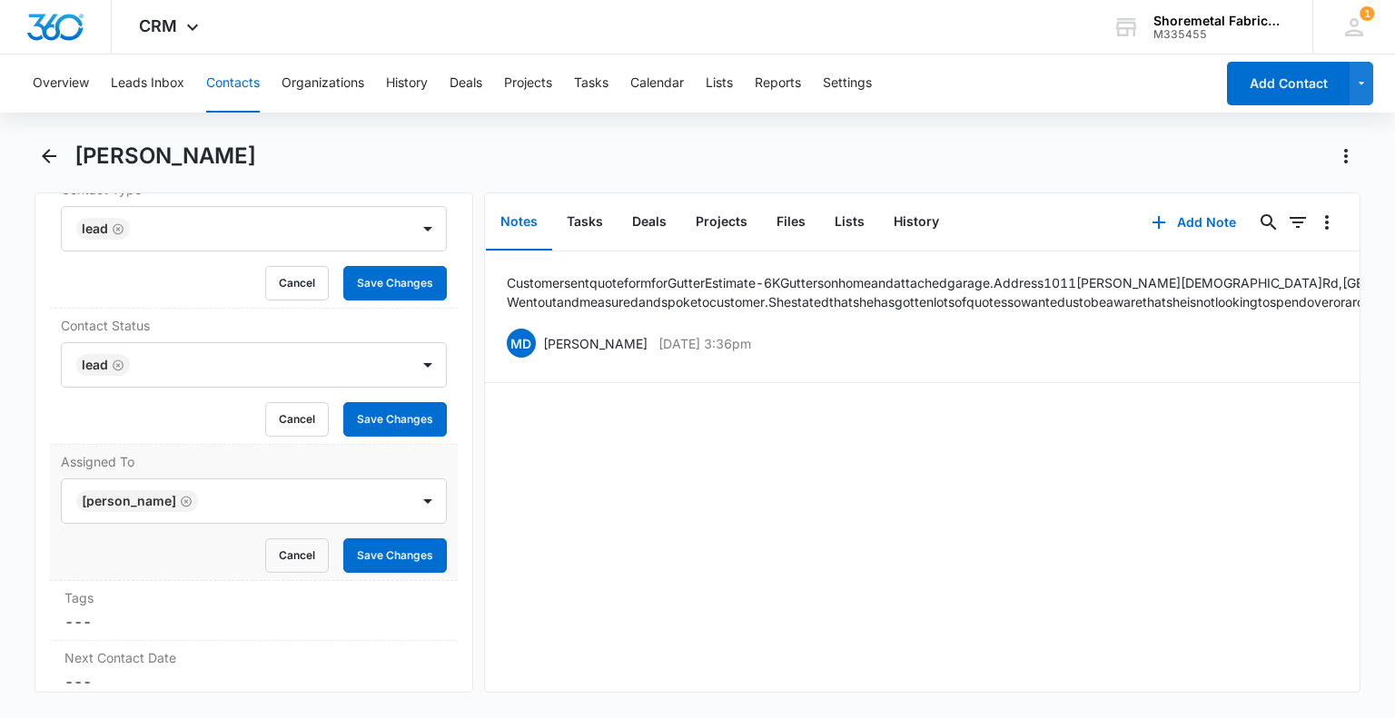
scroll to position [999, 0]
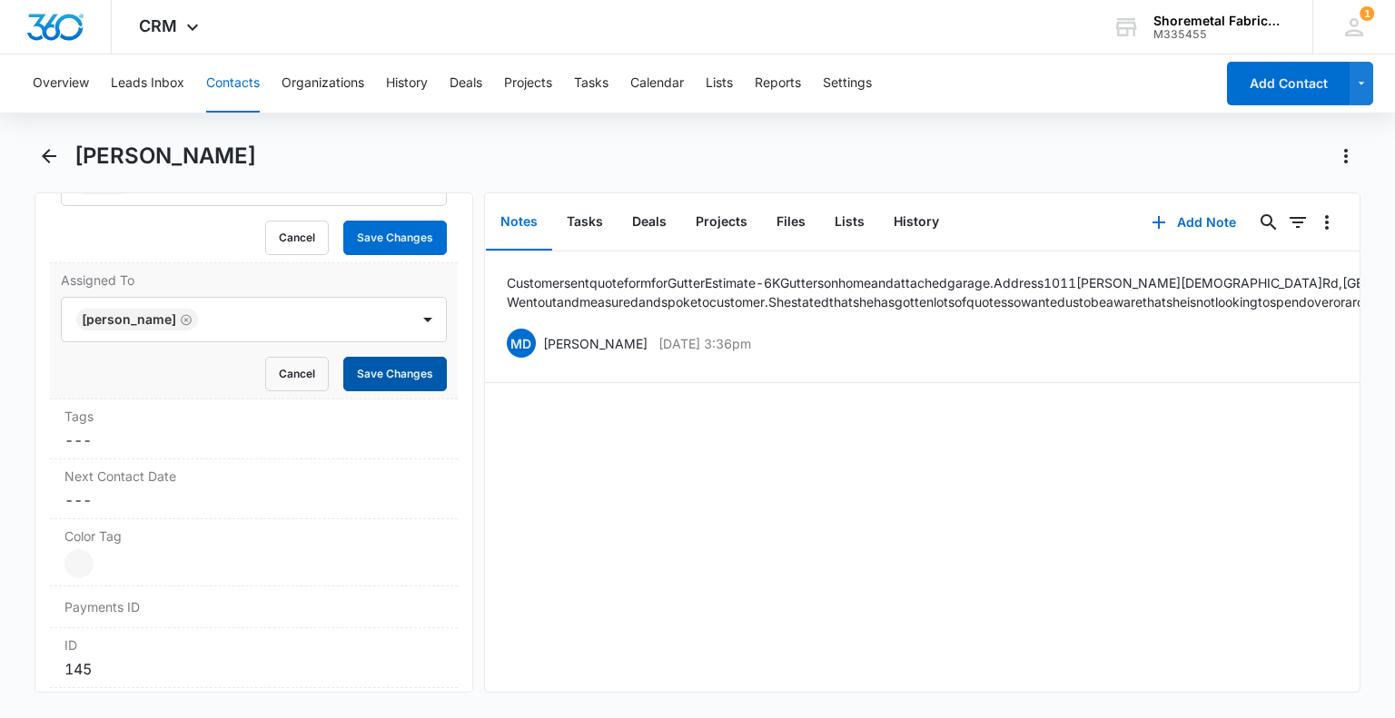
click at [403, 380] on button "Save Changes" at bounding box center [395, 374] width 104 height 35
drag, startPoint x: 421, startPoint y: 238, endPoint x: 409, endPoint y: 250, distance: 16.7
click at [421, 238] on button "Save Changes" at bounding box center [395, 238] width 104 height 35
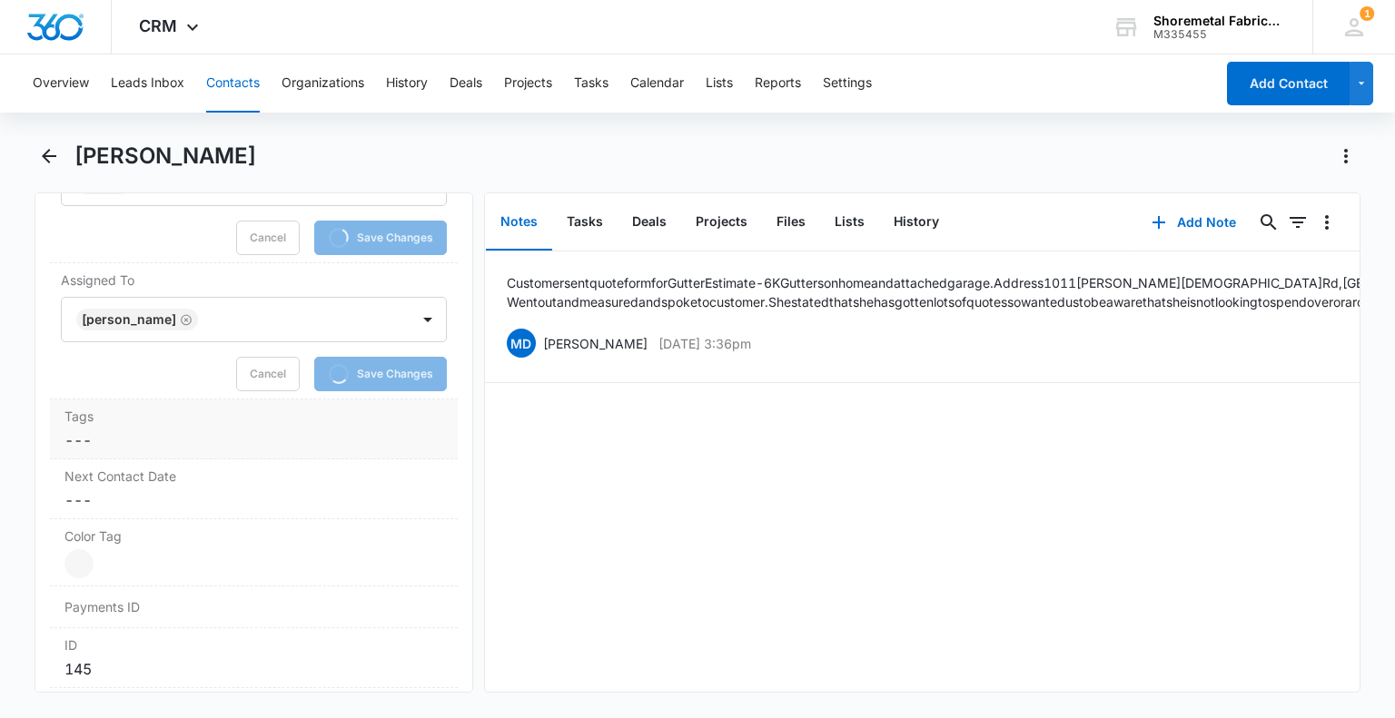
click at [216, 429] on dd "Cancel Save Changes ---" at bounding box center [253, 440] width 378 height 22
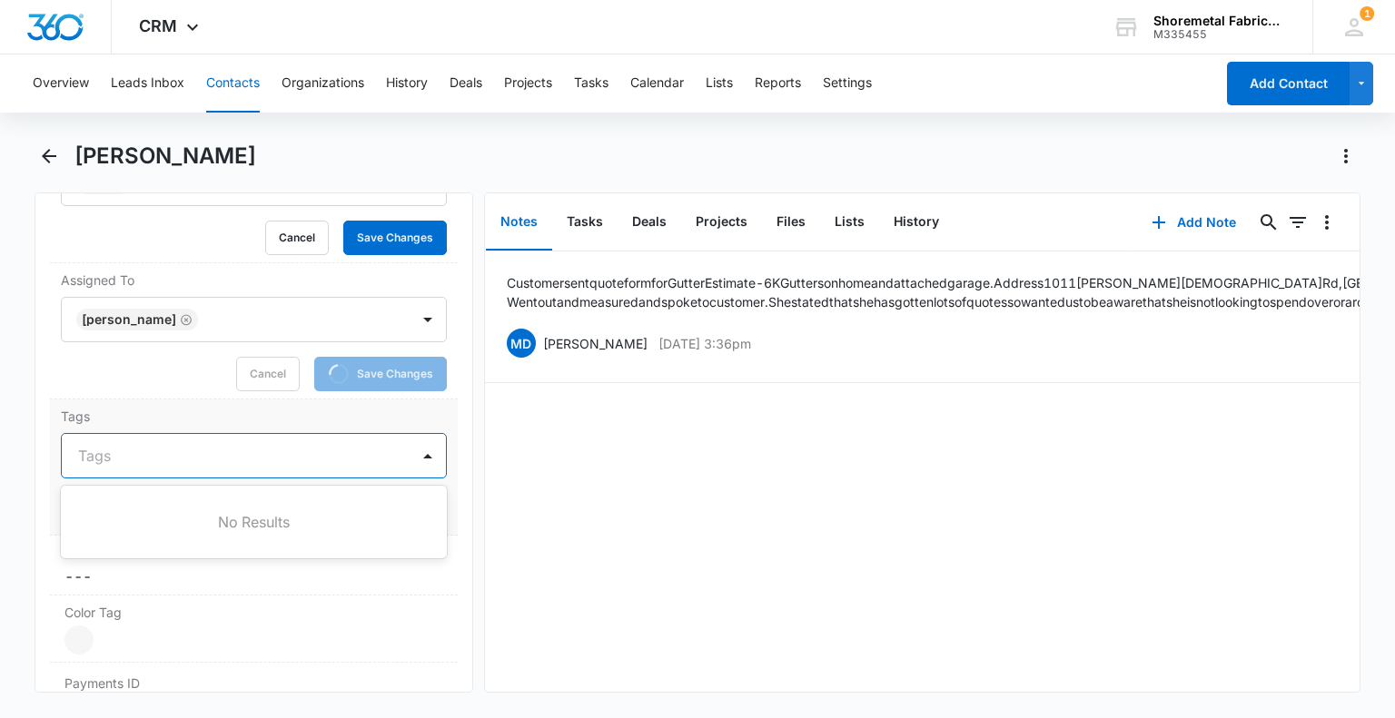
click at [154, 454] on div at bounding box center [242, 455] width 329 height 25
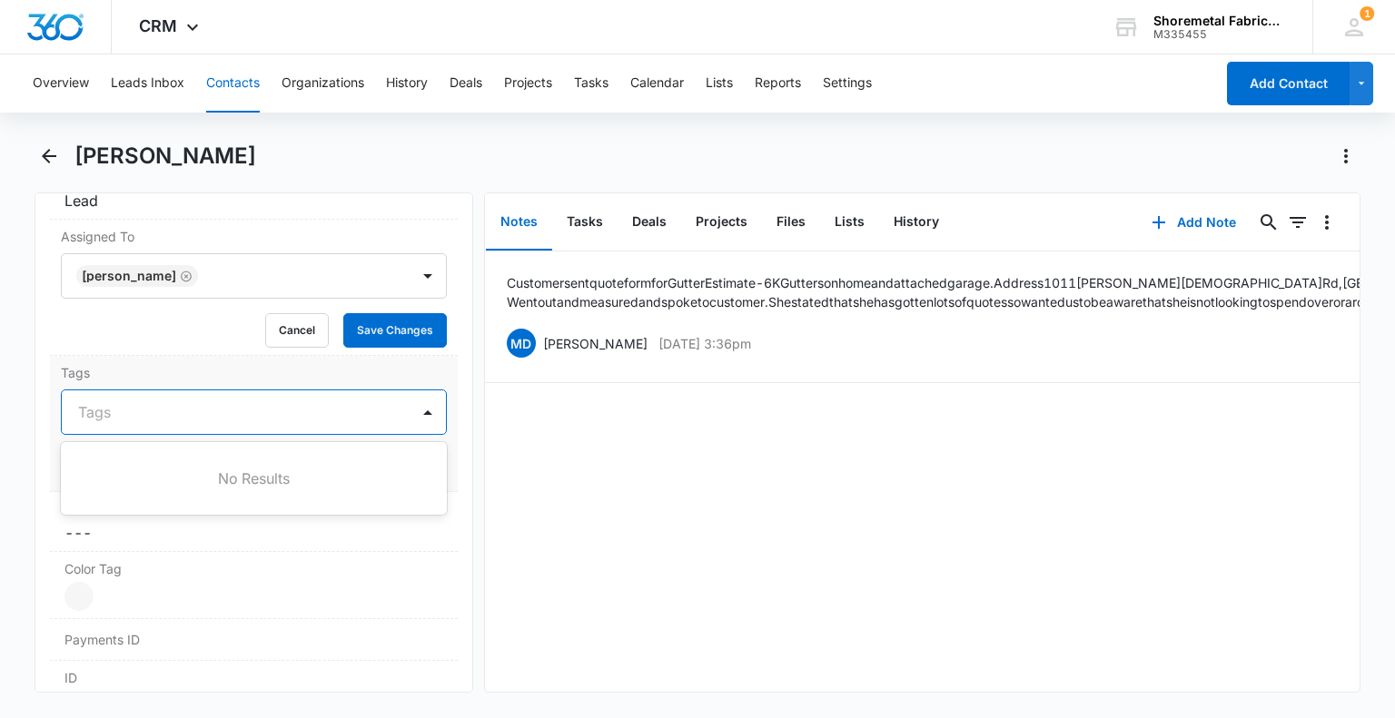
scroll to position [963, 0]
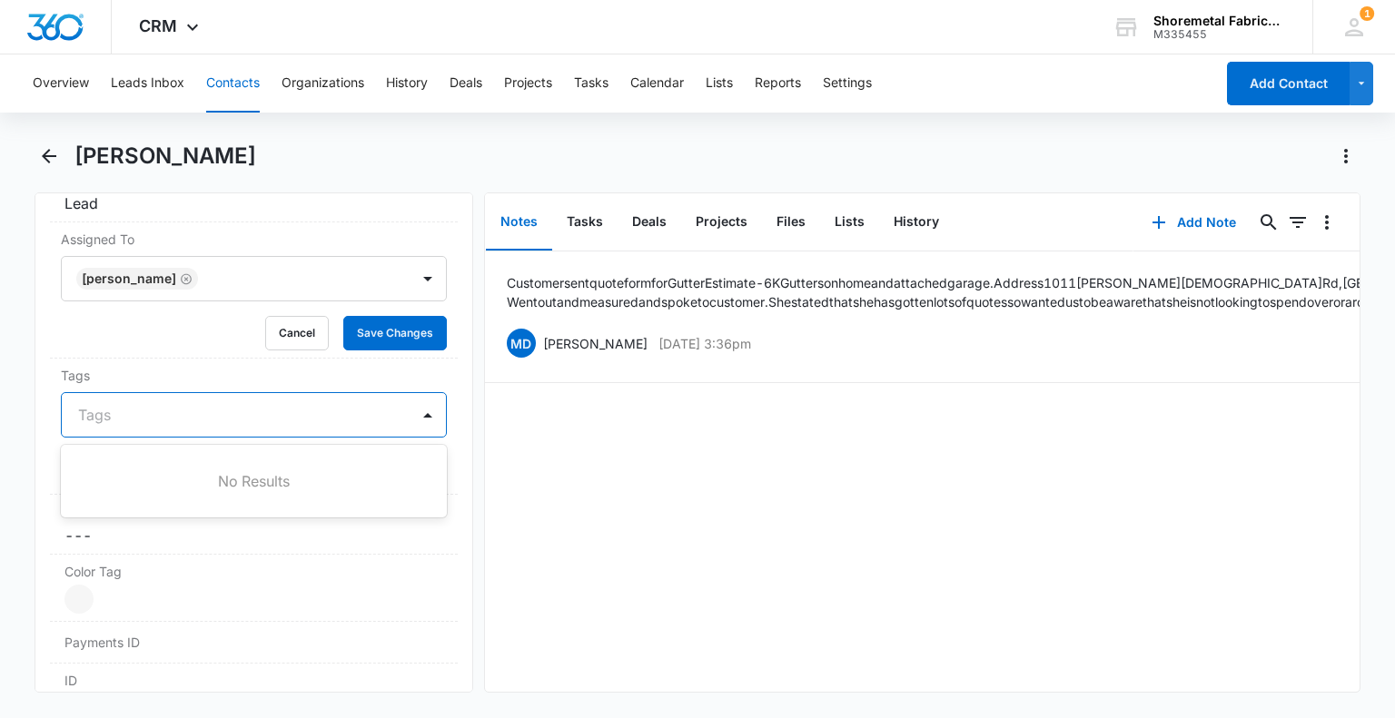
drag, startPoint x: 640, startPoint y: 489, endPoint x: 481, endPoint y: 488, distance: 158.9
click at [640, 489] on div "Customer sent quote form for Gutter Estimate - 6K Gutters on home and attached …" at bounding box center [922, 472] width 874 height 440
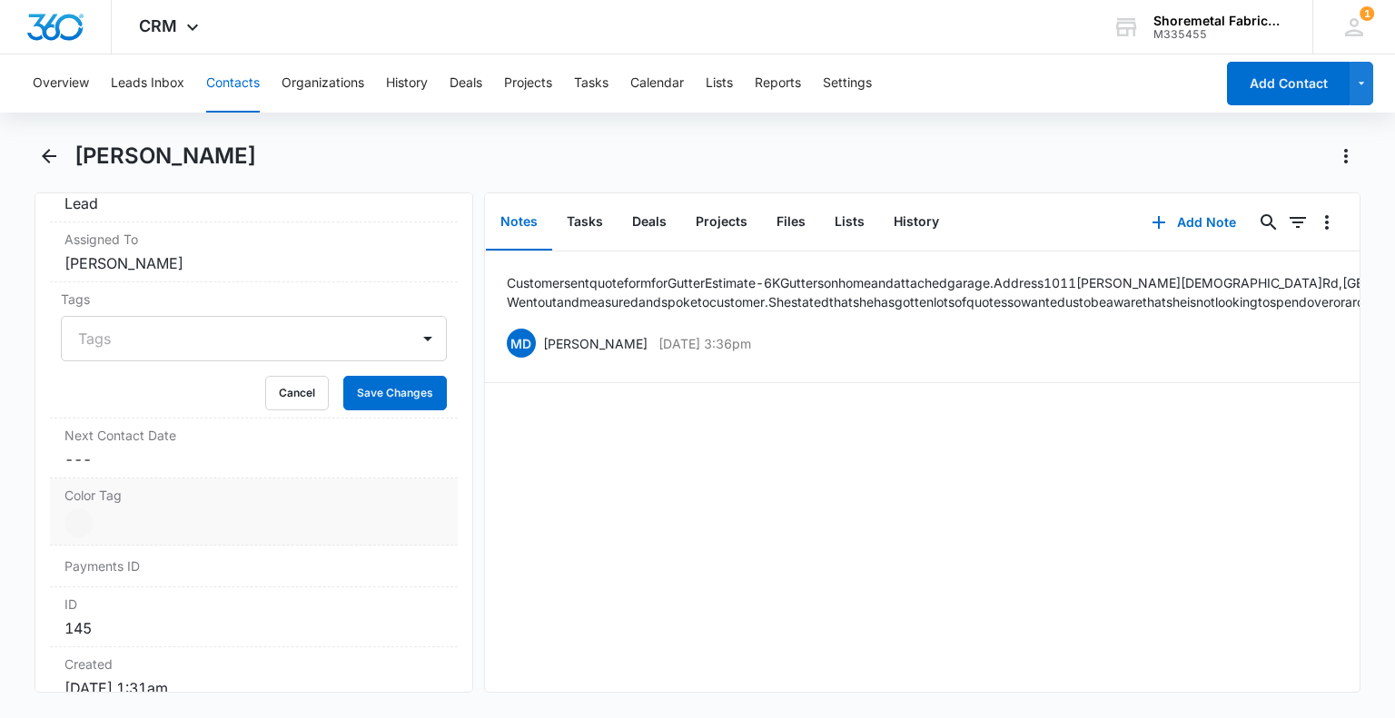
scroll to position [1145, 0]
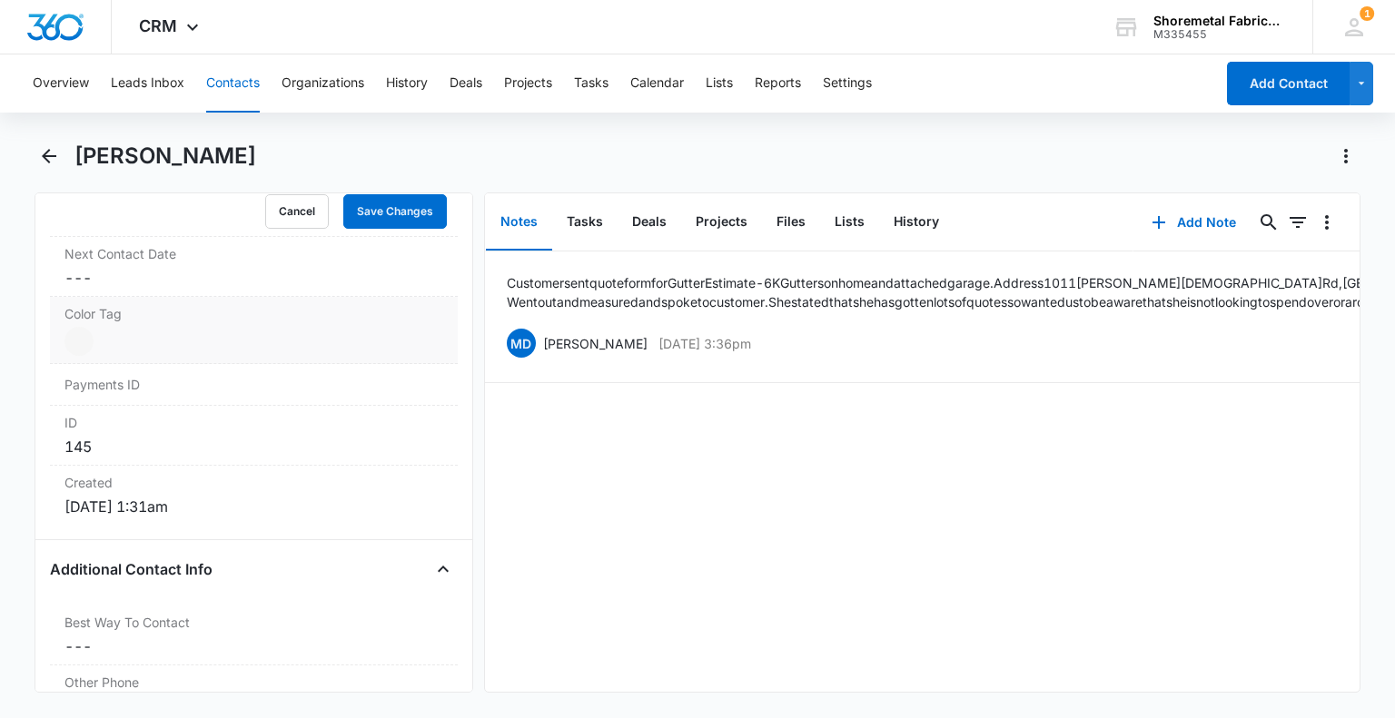
click at [93, 335] on div at bounding box center [78, 341] width 29 height 29
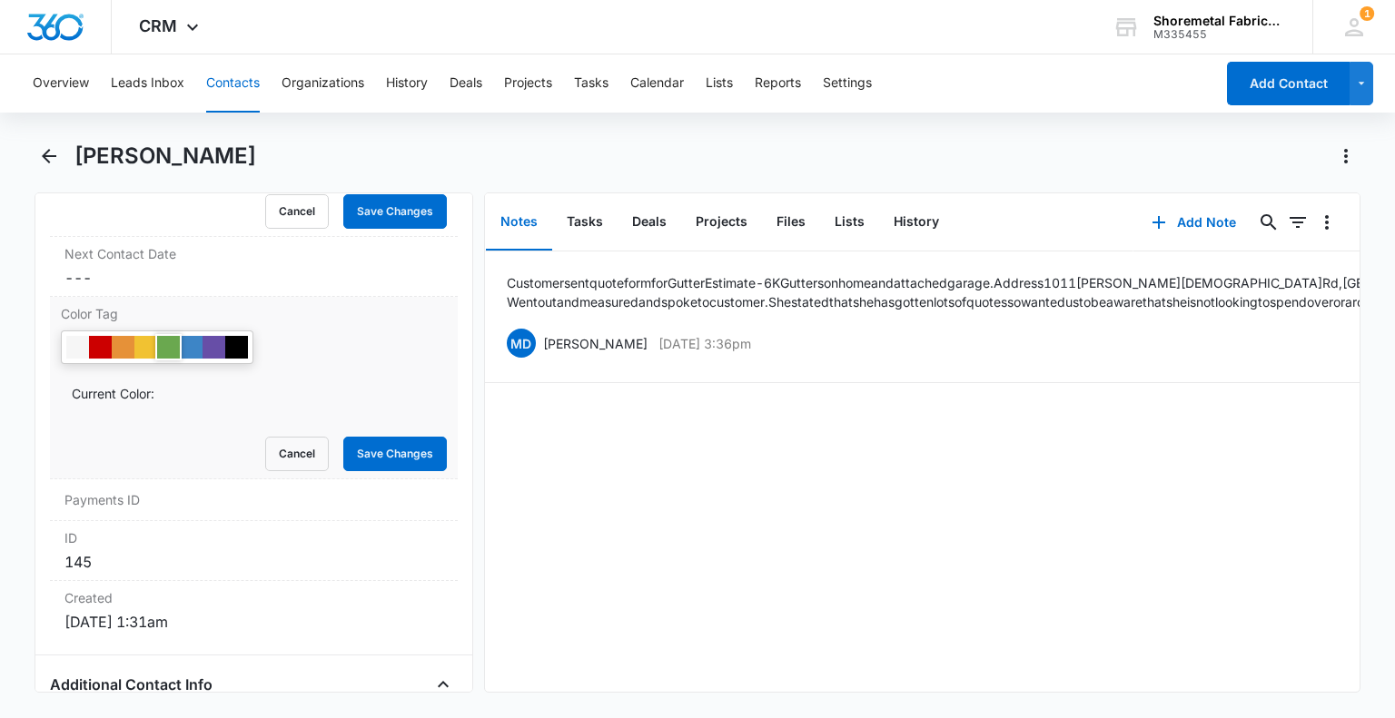
click at [173, 348] on div at bounding box center [168, 347] width 23 height 23
click at [382, 449] on button "Save Changes" at bounding box center [395, 454] width 104 height 35
click at [193, 340] on div at bounding box center [191, 347] width 23 height 23
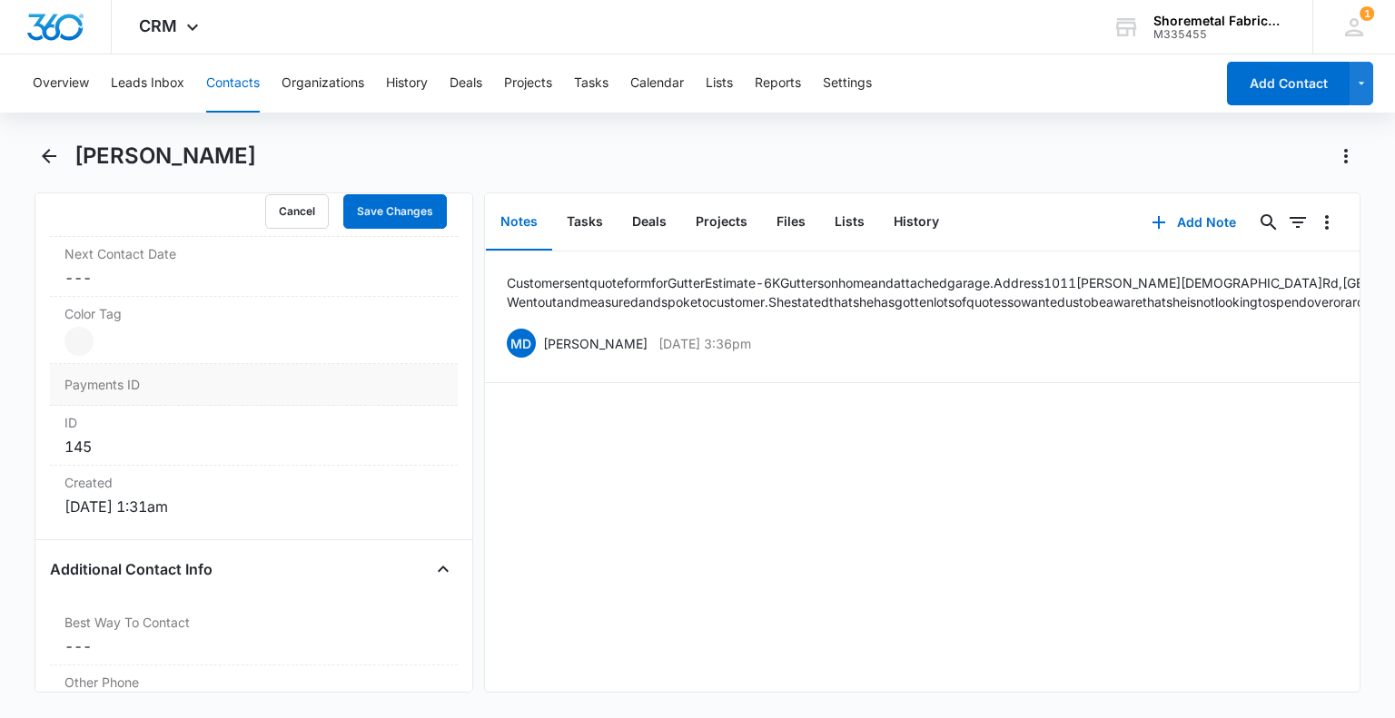
click at [198, 333] on dd "Current Color: Cancel Save Changes" at bounding box center [253, 341] width 378 height 29
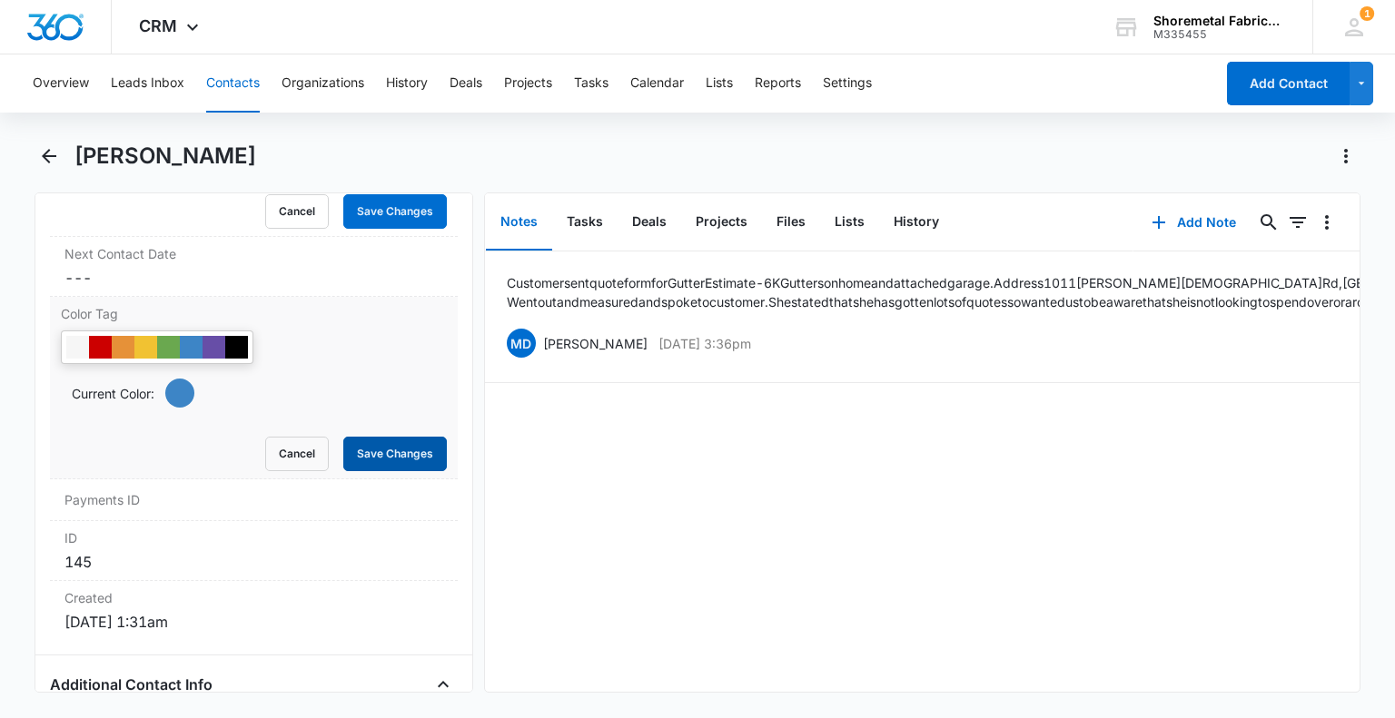
click at [397, 443] on button "Save Changes" at bounding box center [395, 454] width 104 height 35
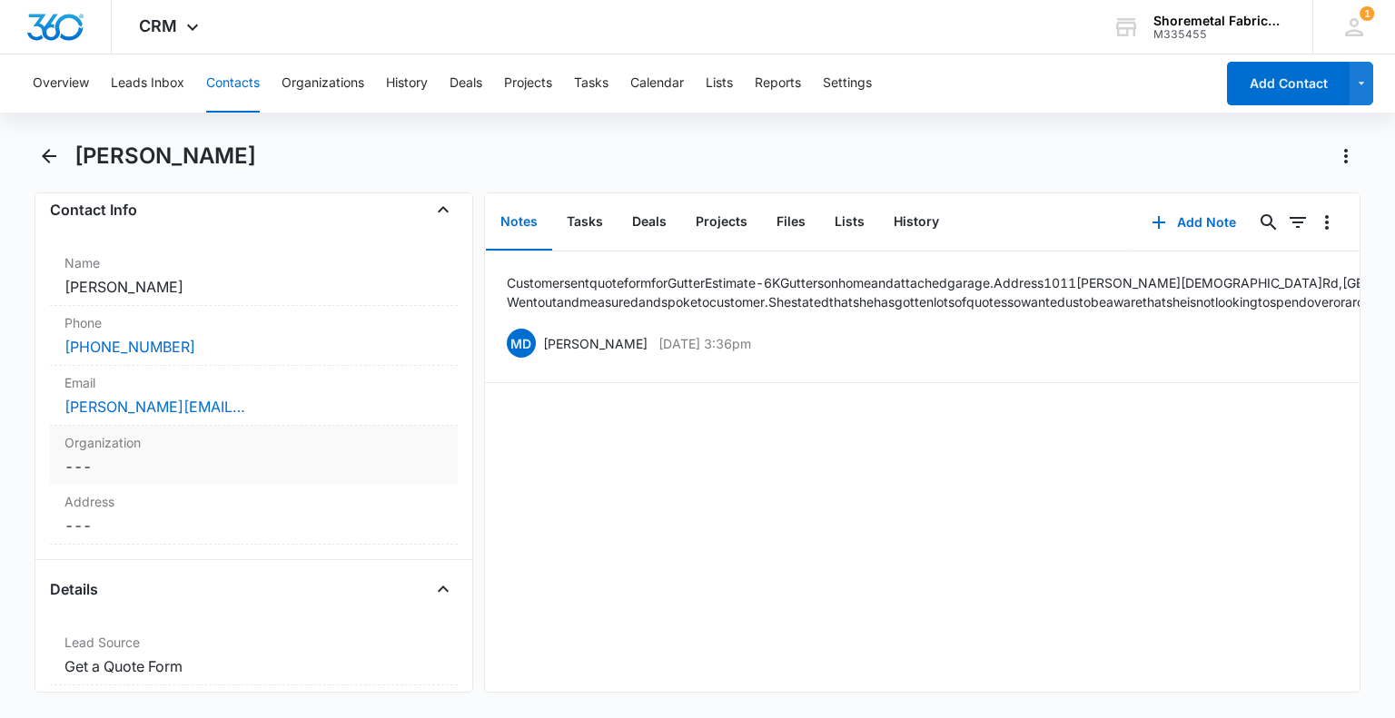
scroll to position [272, 0]
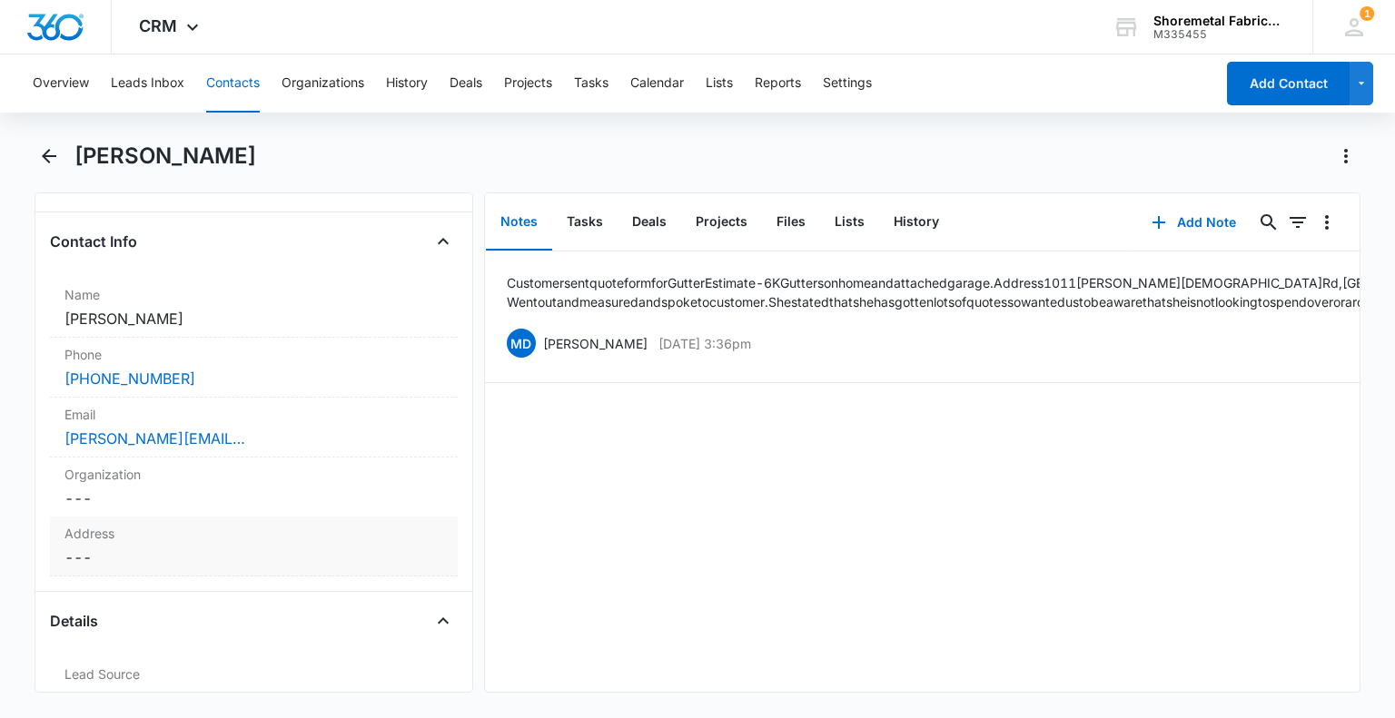
click at [135, 544] on div "Address Cancel Save Changes ---" at bounding box center [253, 547] width 407 height 60
click at [155, 589] on input "text" at bounding box center [253, 595] width 347 height 44
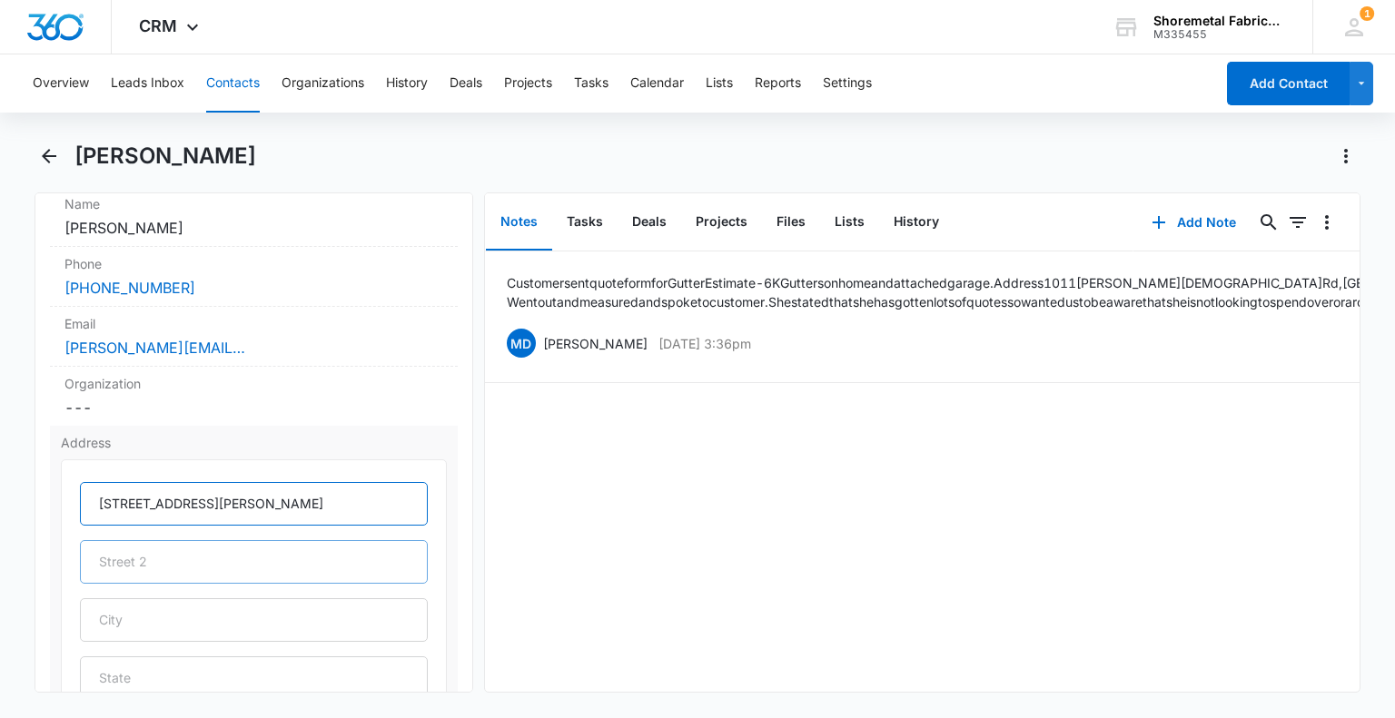
scroll to position [454, 0]
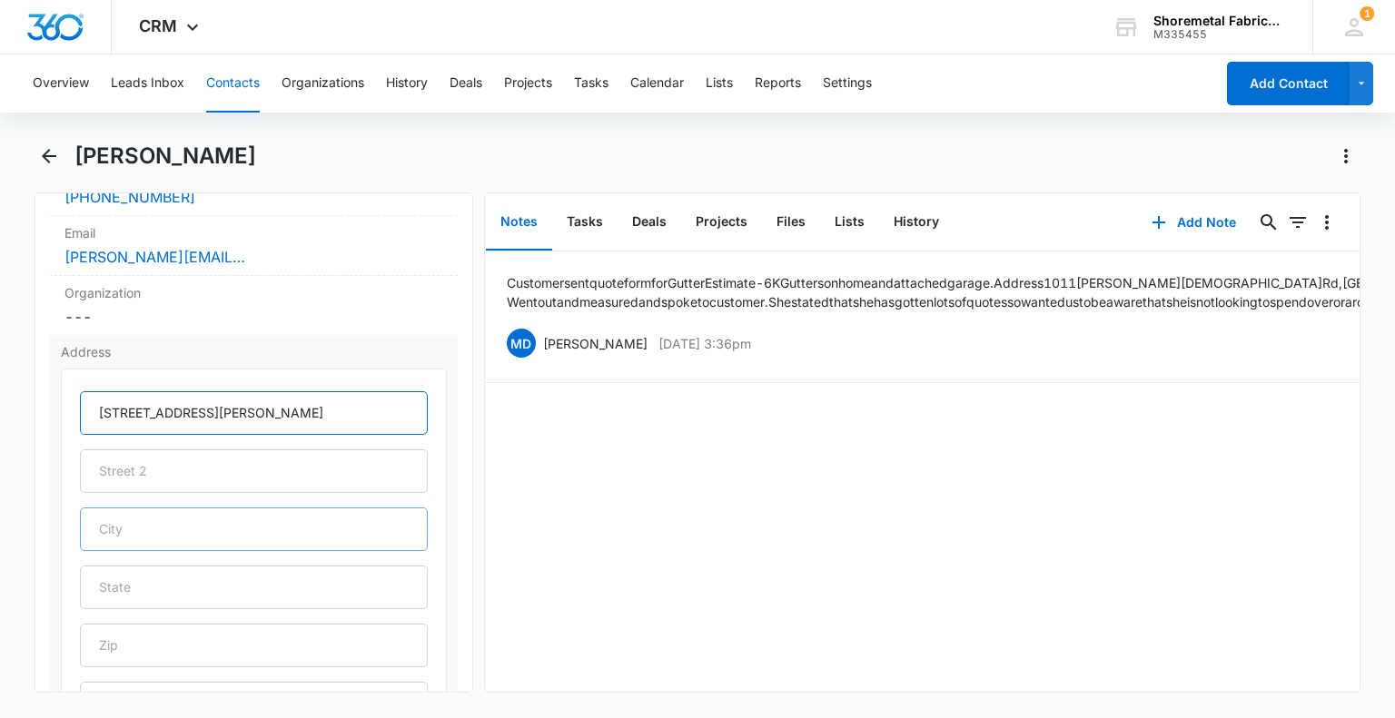
type input "[STREET_ADDRESS][PERSON_NAME]"
click at [172, 538] on input "text" at bounding box center [253, 530] width 347 height 44
type input "[GEOGRAPHIC_DATA]"
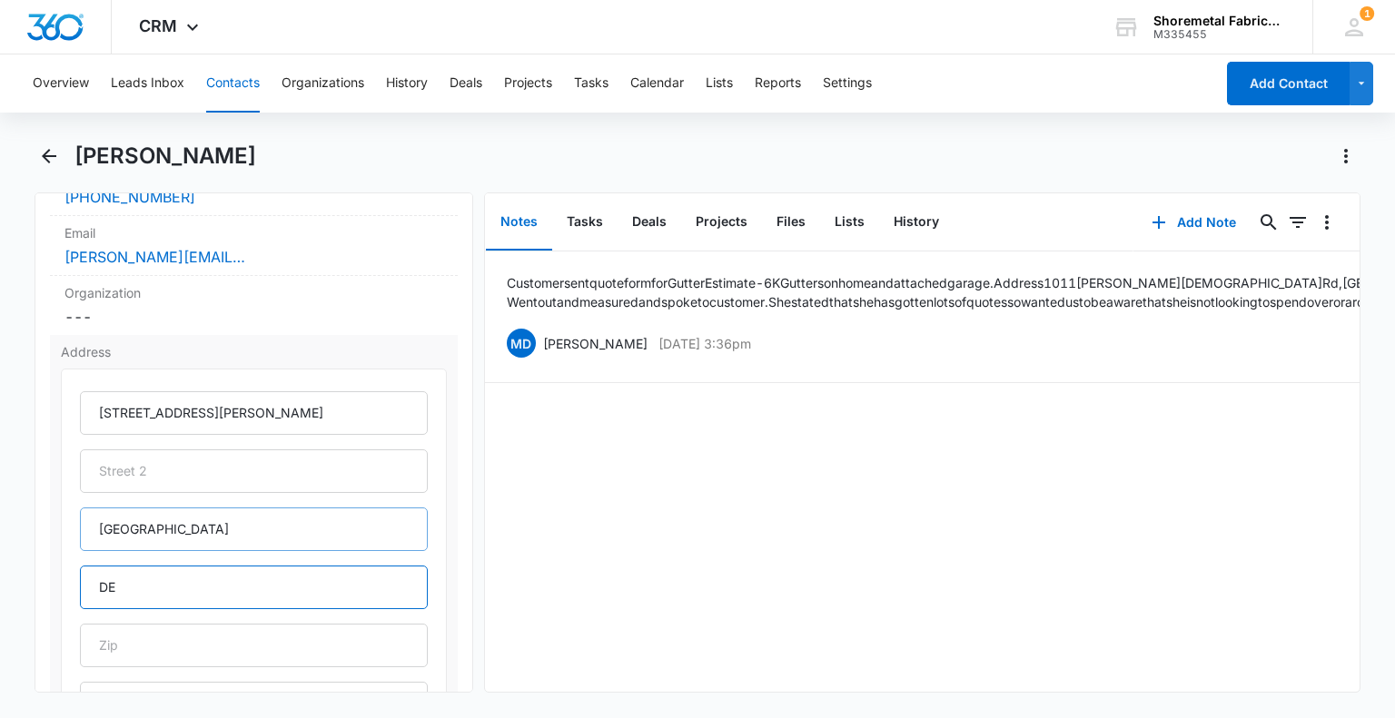
type input "DE"
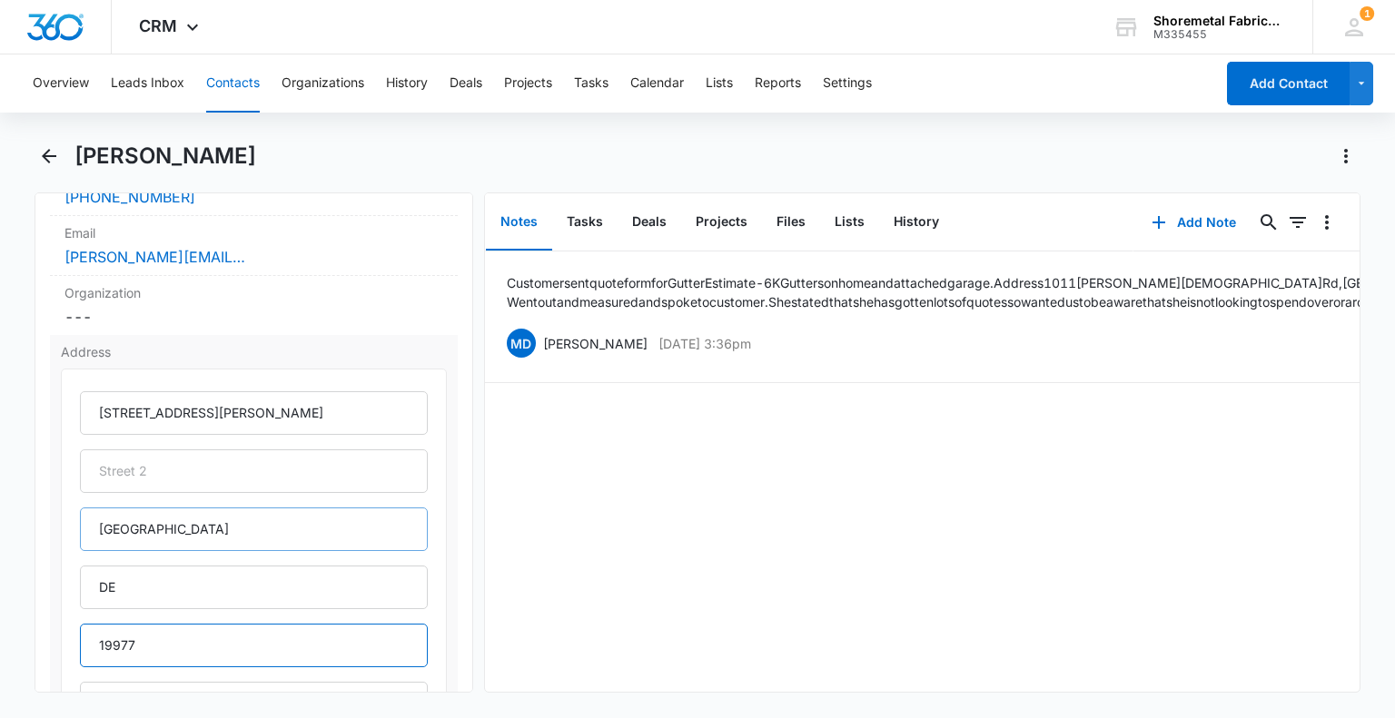
scroll to position [636, 0]
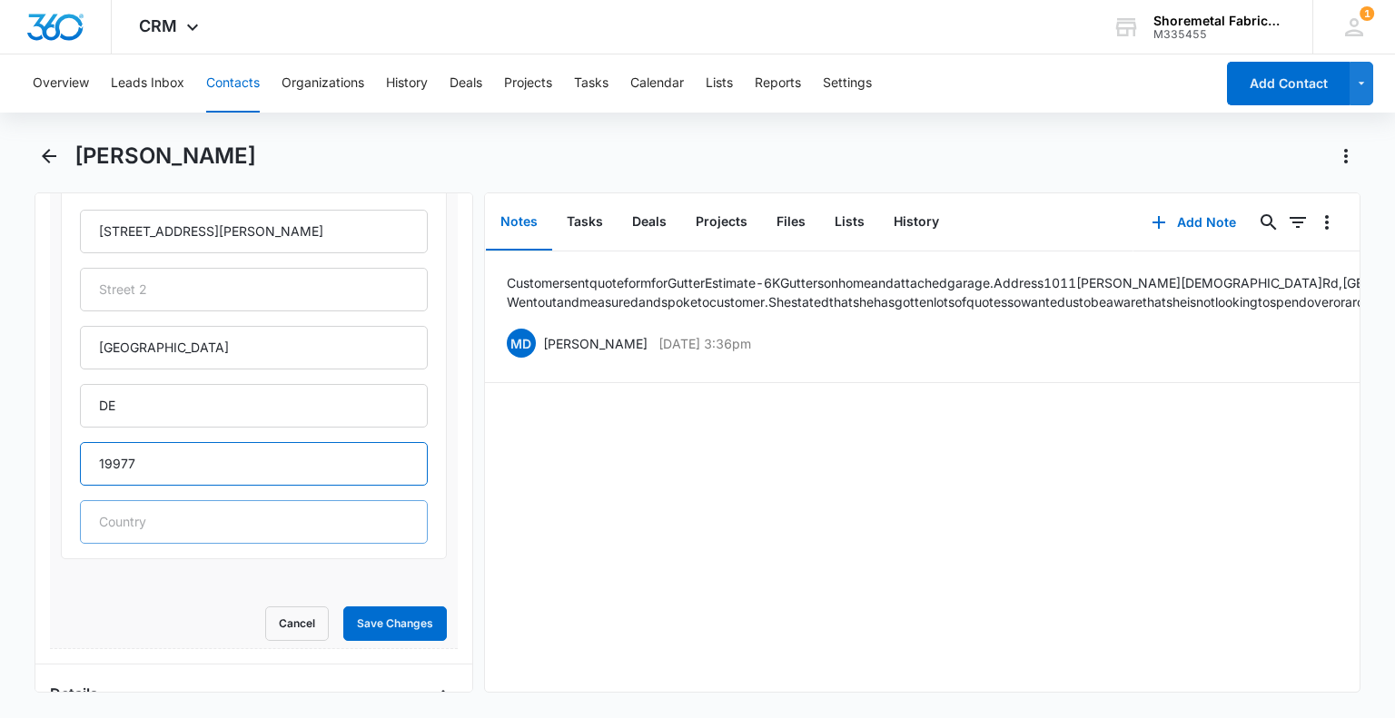
type input "19977"
click at [242, 517] on input "text" at bounding box center [253, 522] width 347 height 44
type input "[GEOGRAPHIC_DATA]"
click at [391, 628] on button "Save Changes" at bounding box center [395, 624] width 104 height 35
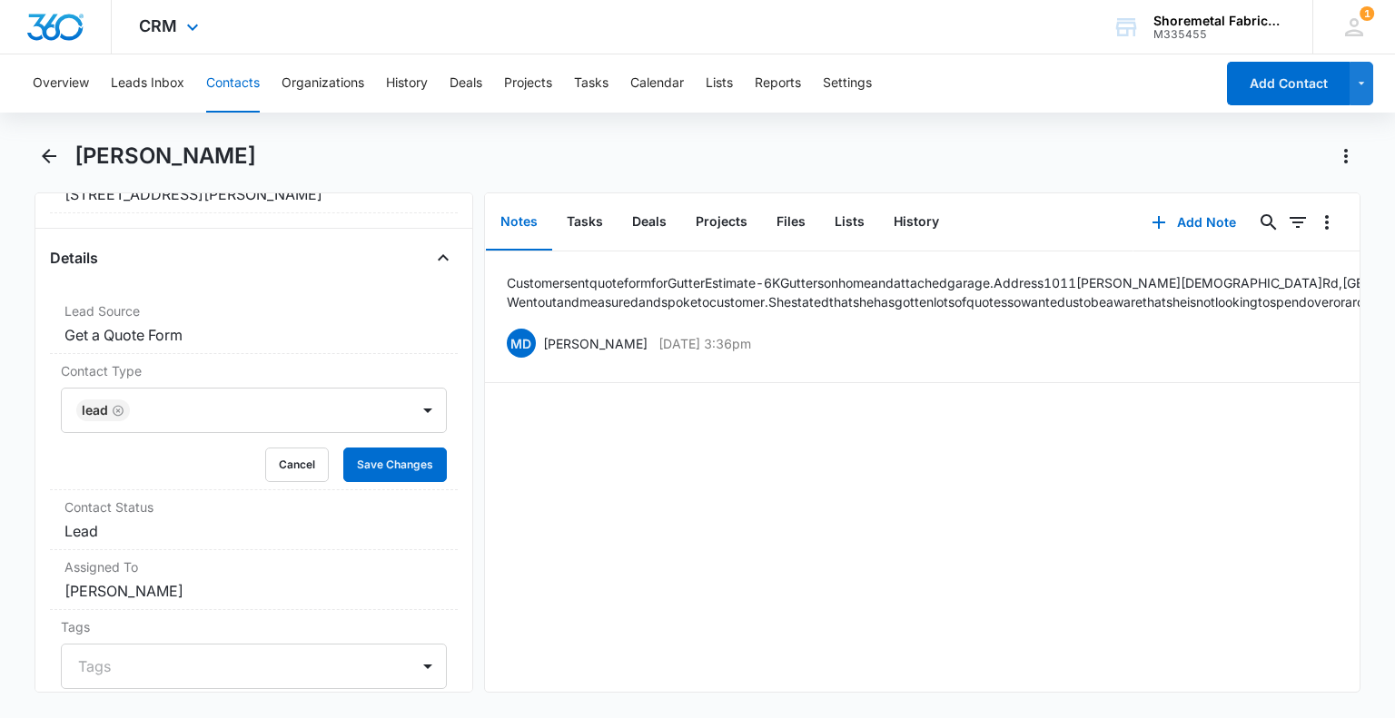
scroll to position [625, 0]
